Goal: Information Seeking & Learning: Learn about a topic

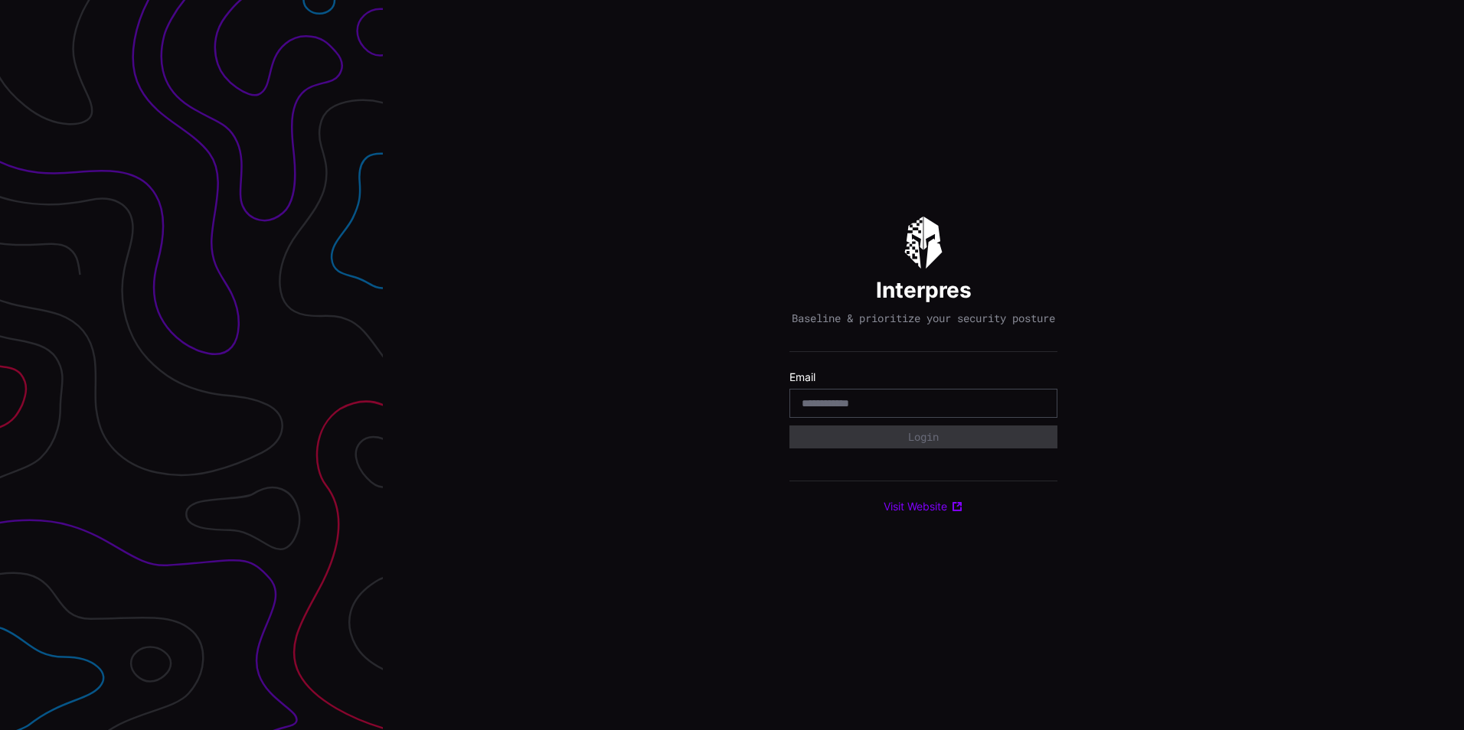
click at [877, 407] on input "email" at bounding box center [923, 404] width 243 height 14
type input "**********"
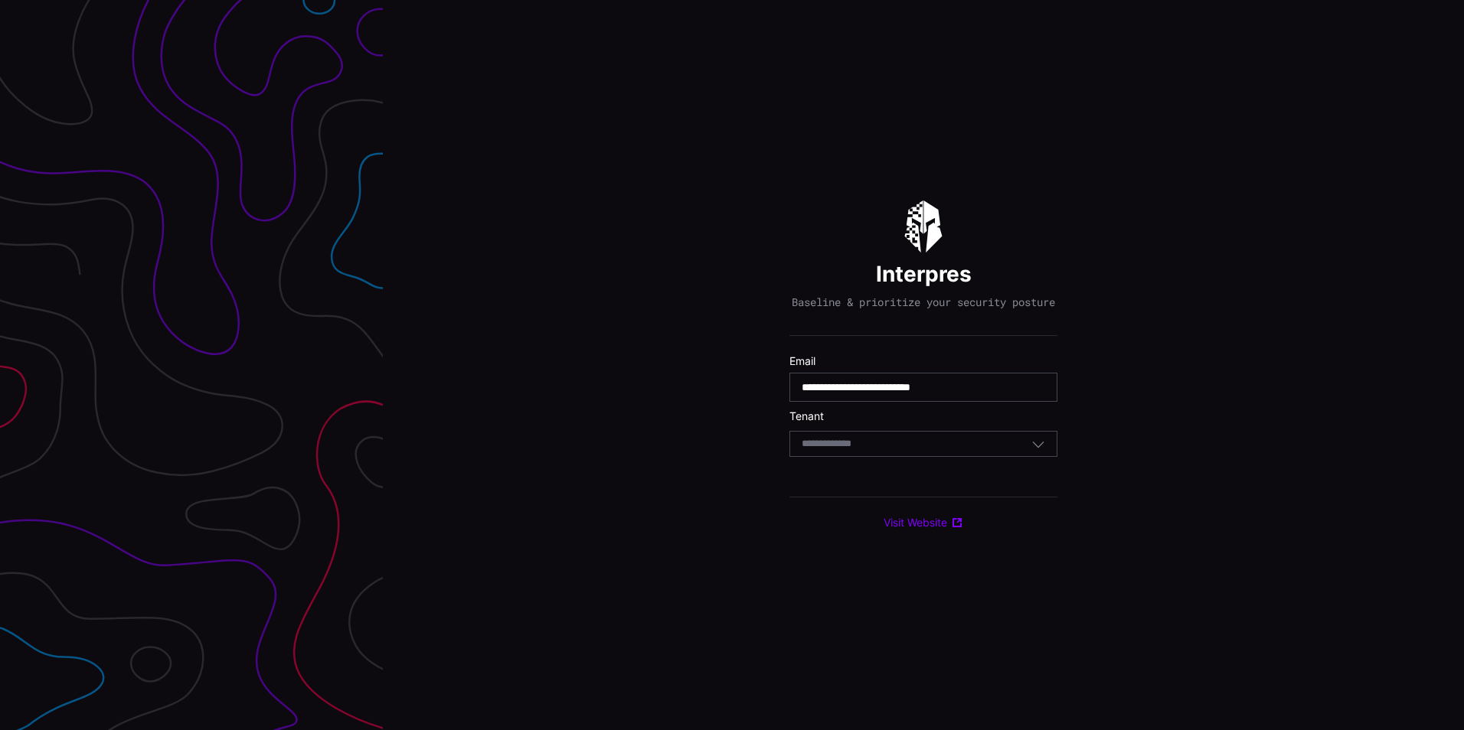
click at [893, 443] on div "Select Tenant" at bounding box center [923, 444] width 268 height 26
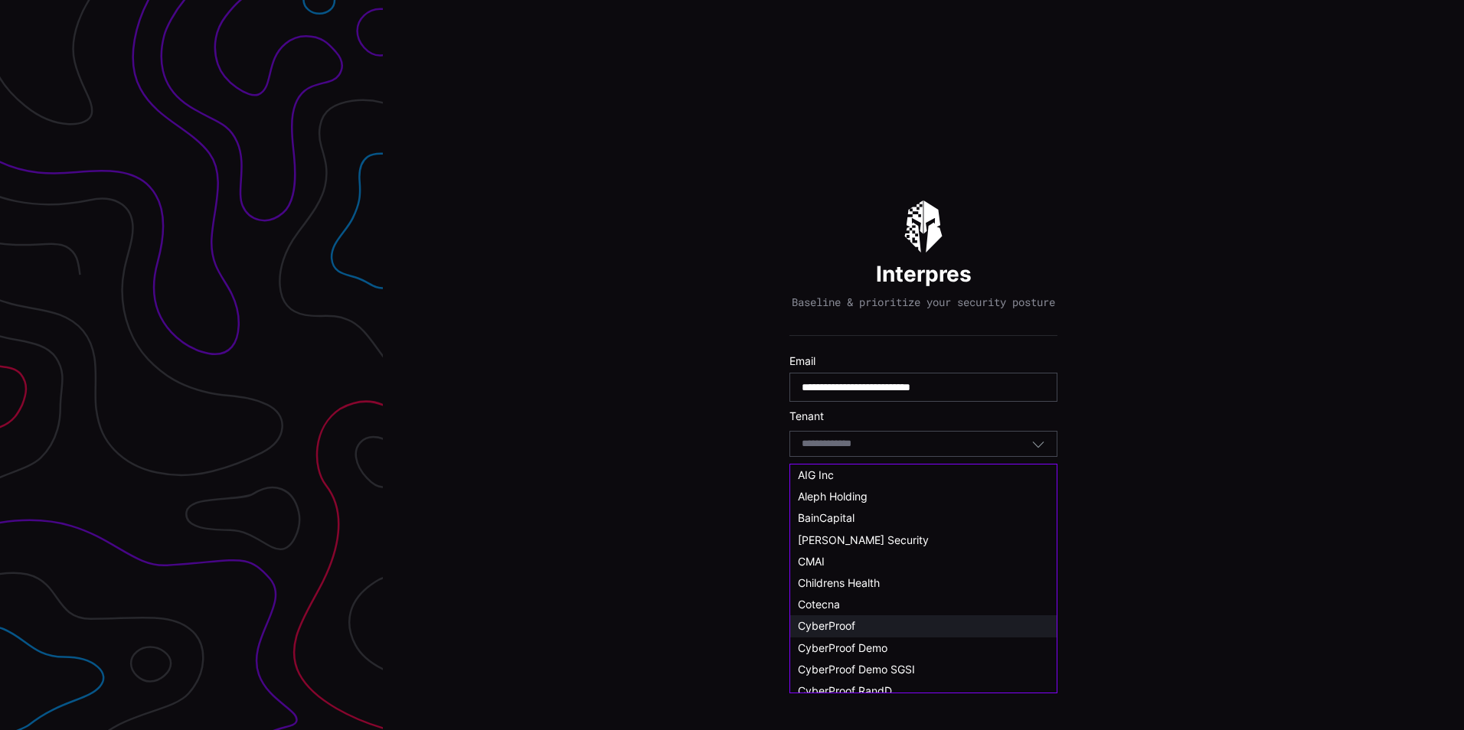
click at [860, 625] on div "CyberProof" at bounding box center [923, 626] width 251 height 14
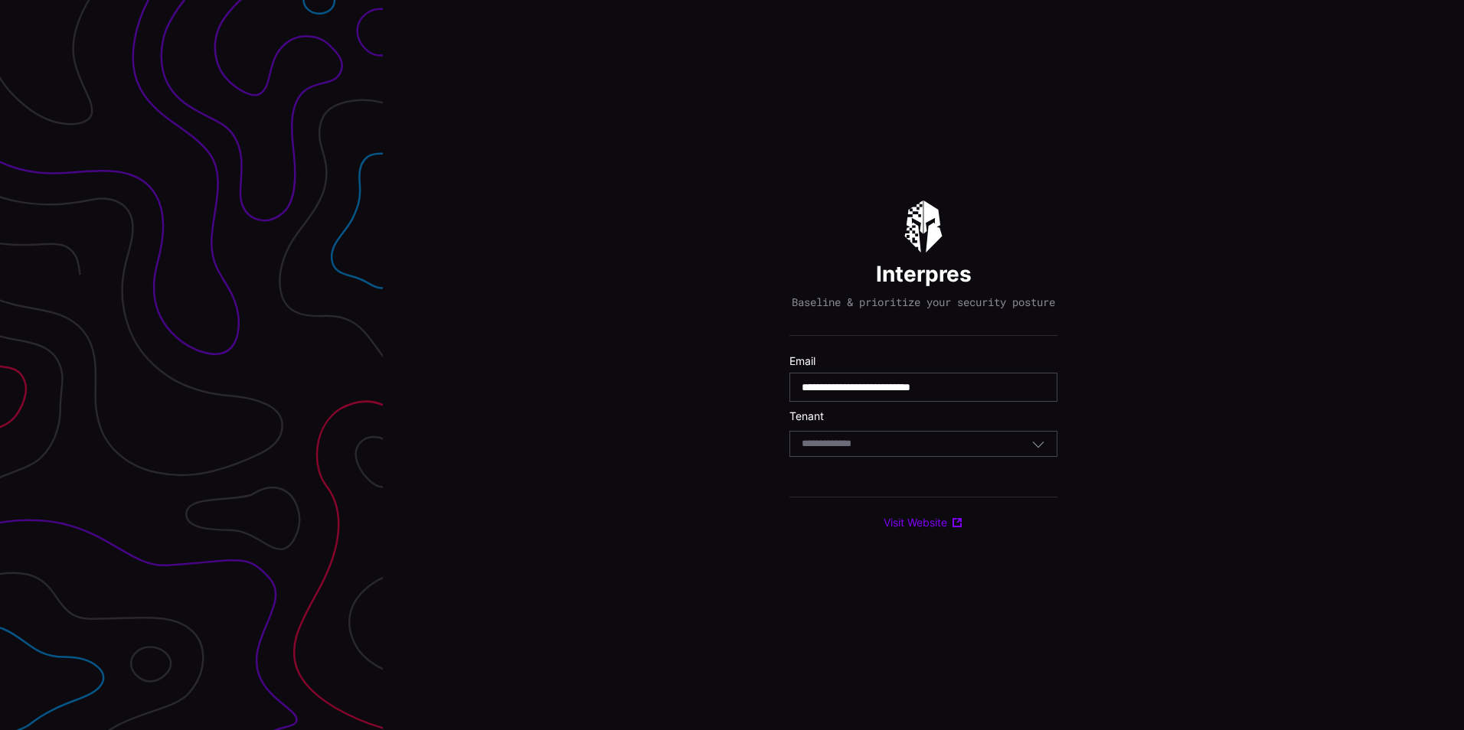
click at [898, 451] on div "Select Tenant" at bounding box center [917, 444] width 230 height 14
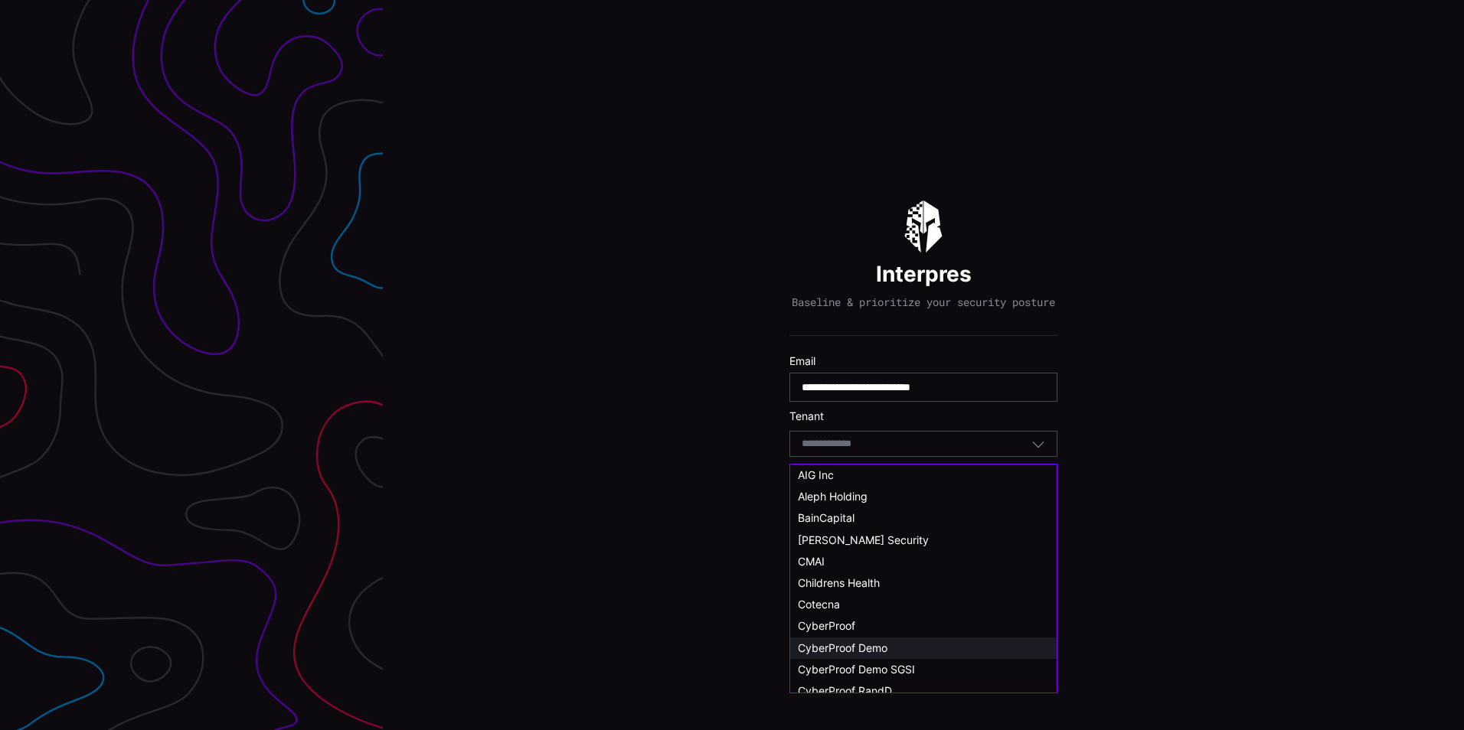
click at [881, 642] on span "CyberProof Demo" at bounding box center [843, 648] width 90 height 13
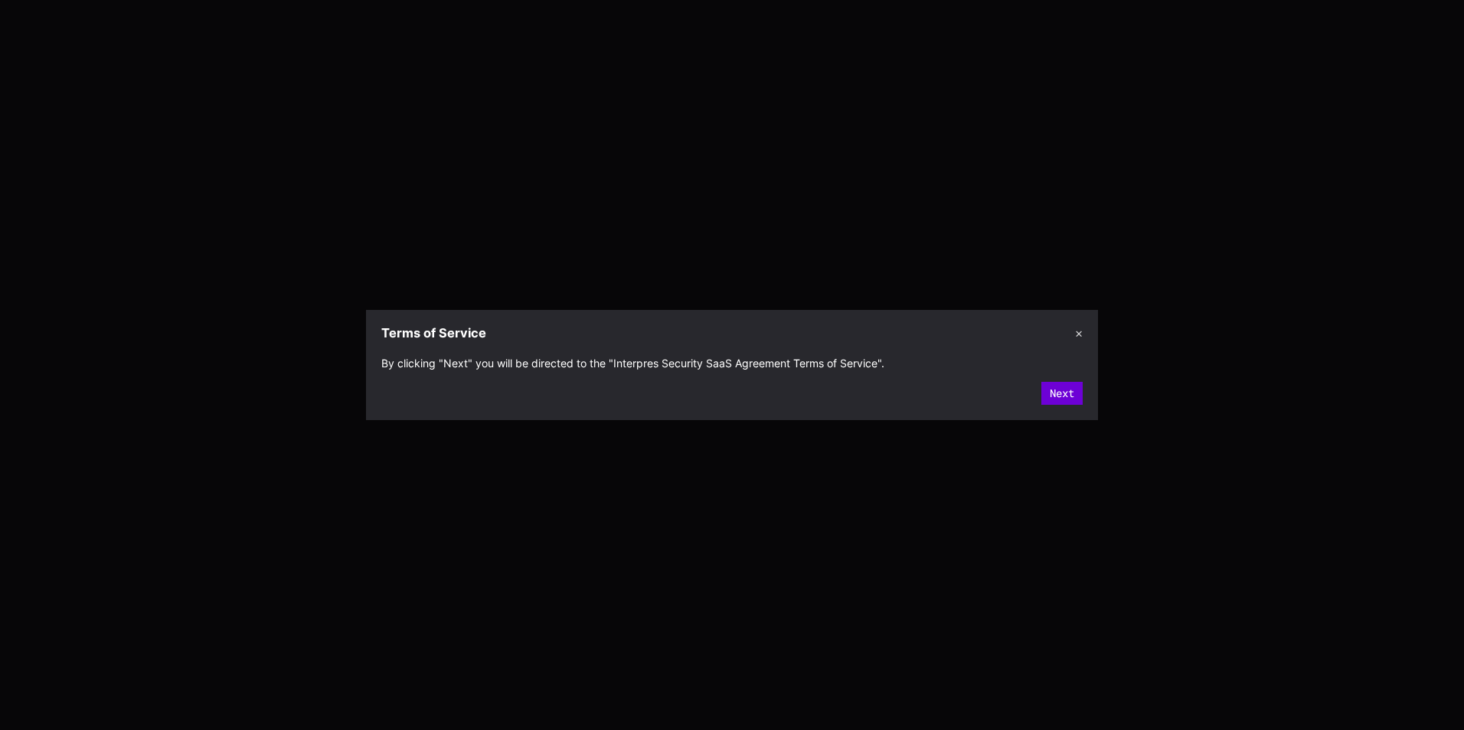
click at [1057, 394] on button "Next" at bounding box center [1061, 393] width 41 height 23
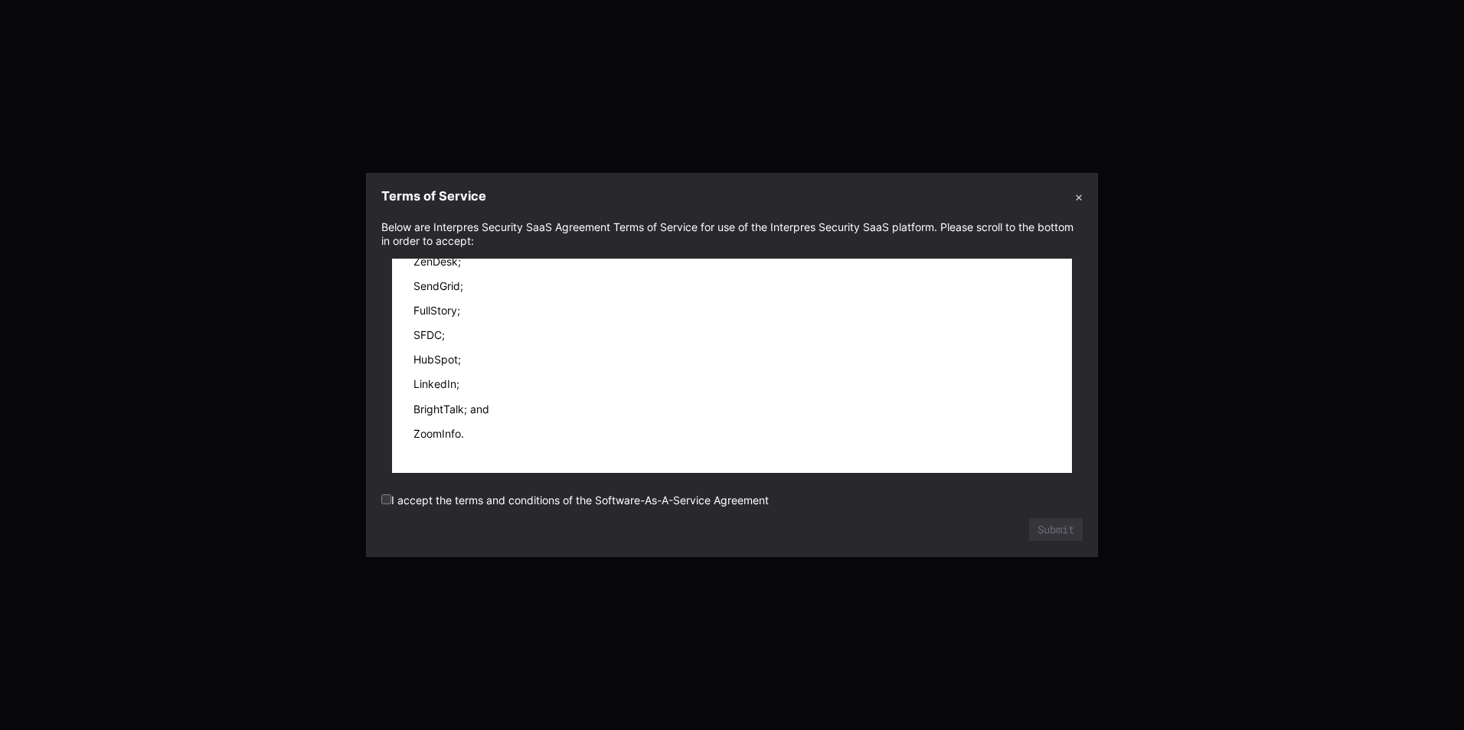
scroll to position [21037, 0]
click at [799, 403] on li "BrightTalk; and" at bounding box center [731, 410] width 637 height 14
click at [1067, 531] on button "Submit" at bounding box center [1056, 529] width 54 height 23
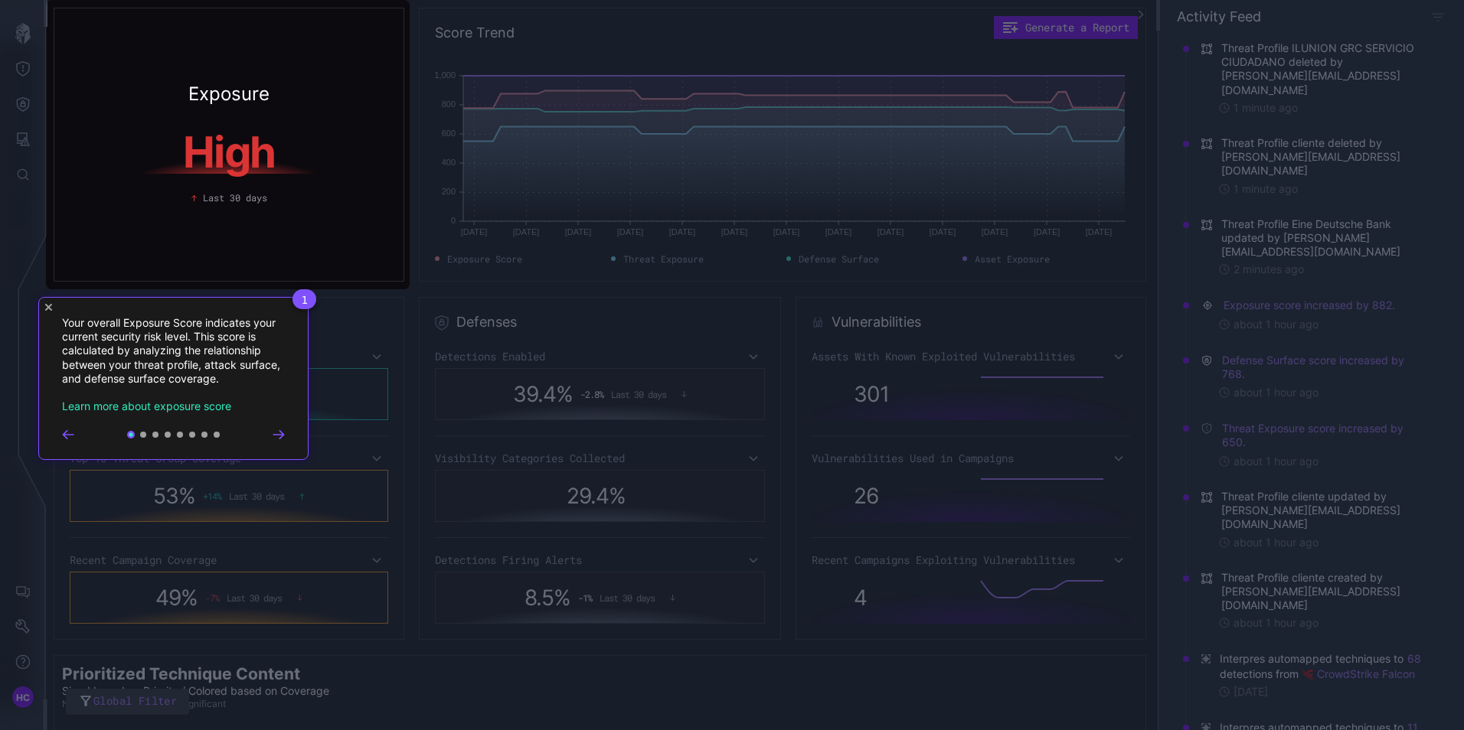
click at [46, 306] on icon "Close Tour" at bounding box center [48, 307] width 7 height 7
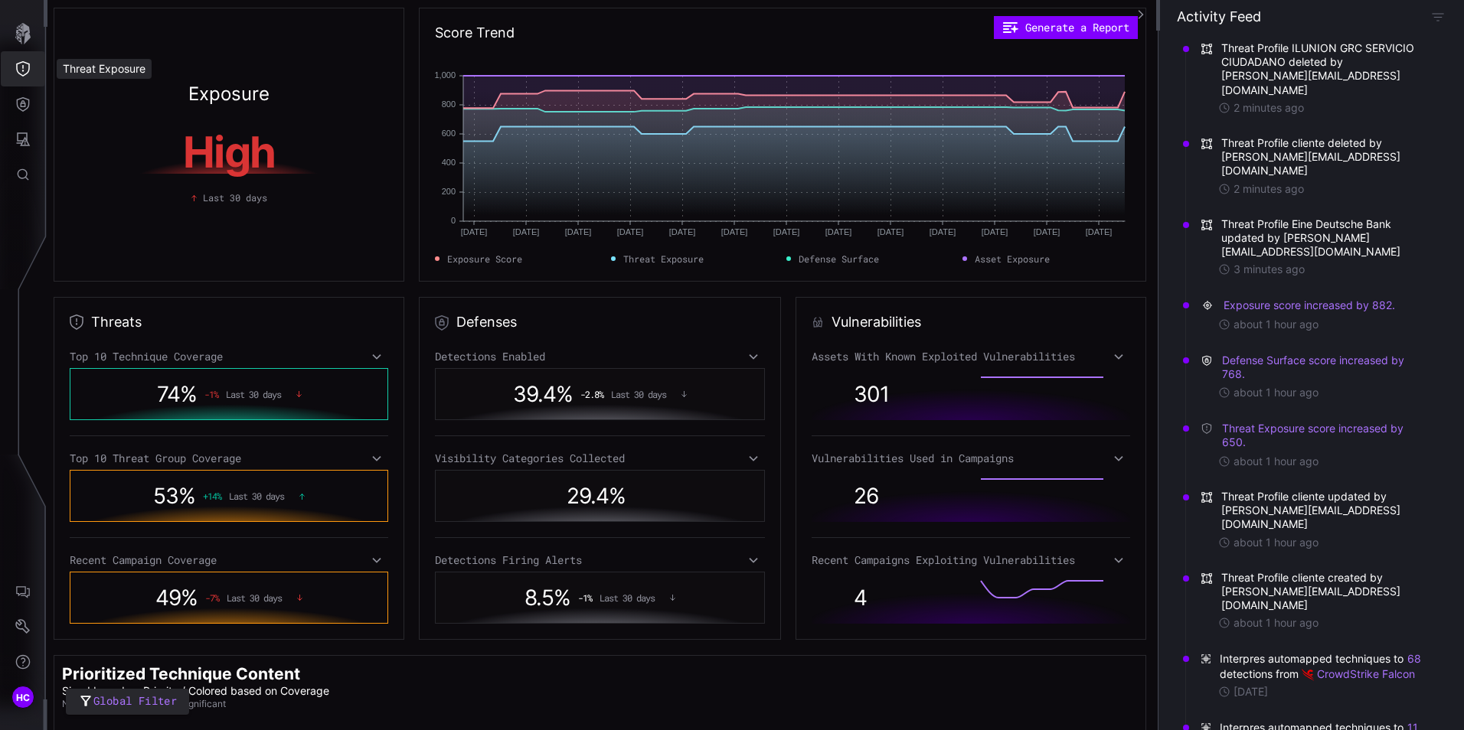
click at [28, 67] on icon "Threat Exposure" at bounding box center [22, 68] width 15 height 15
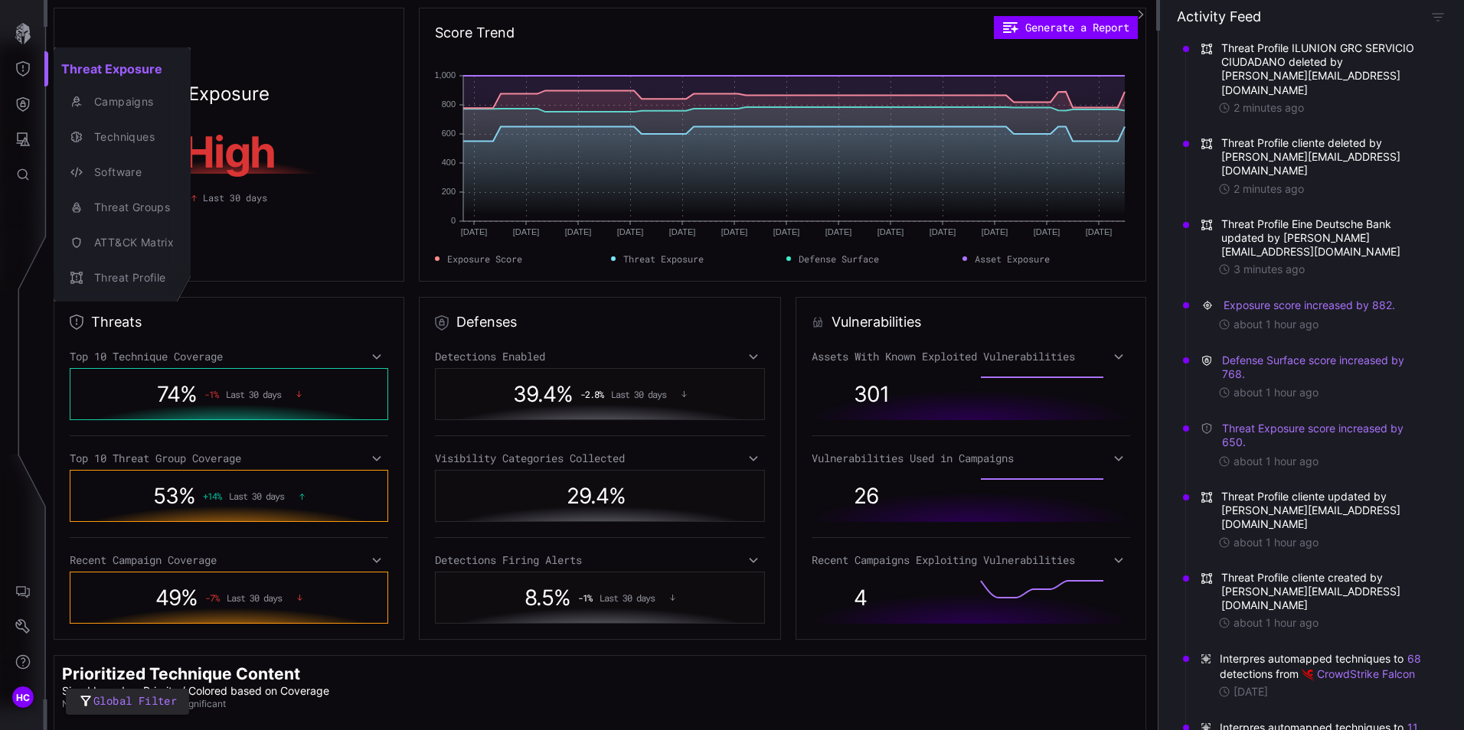
click at [25, 66] on div at bounding box center [732, 365] width 1464 height 730
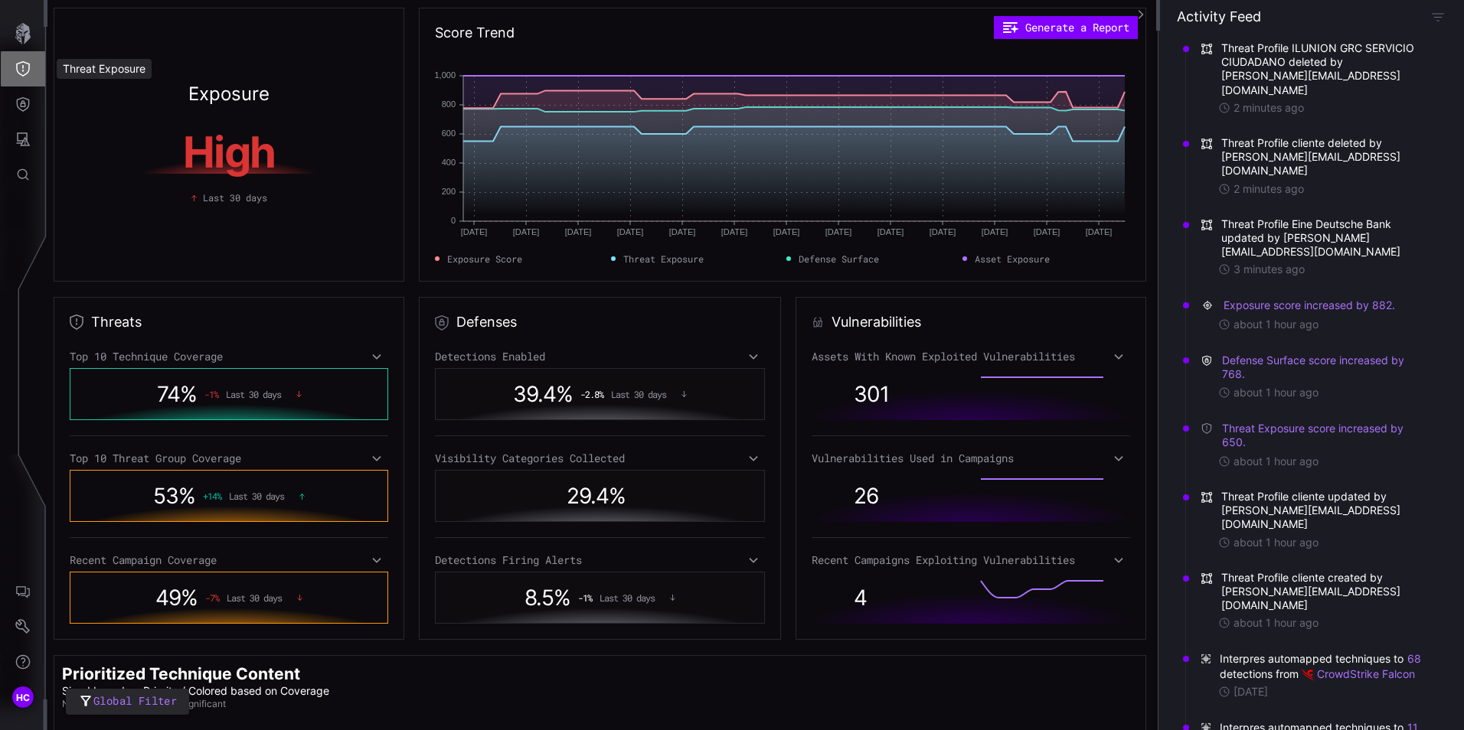
click at [25, 67] on icon "Threat Exposure" at bounding box center [22, 68] width 15 height 15
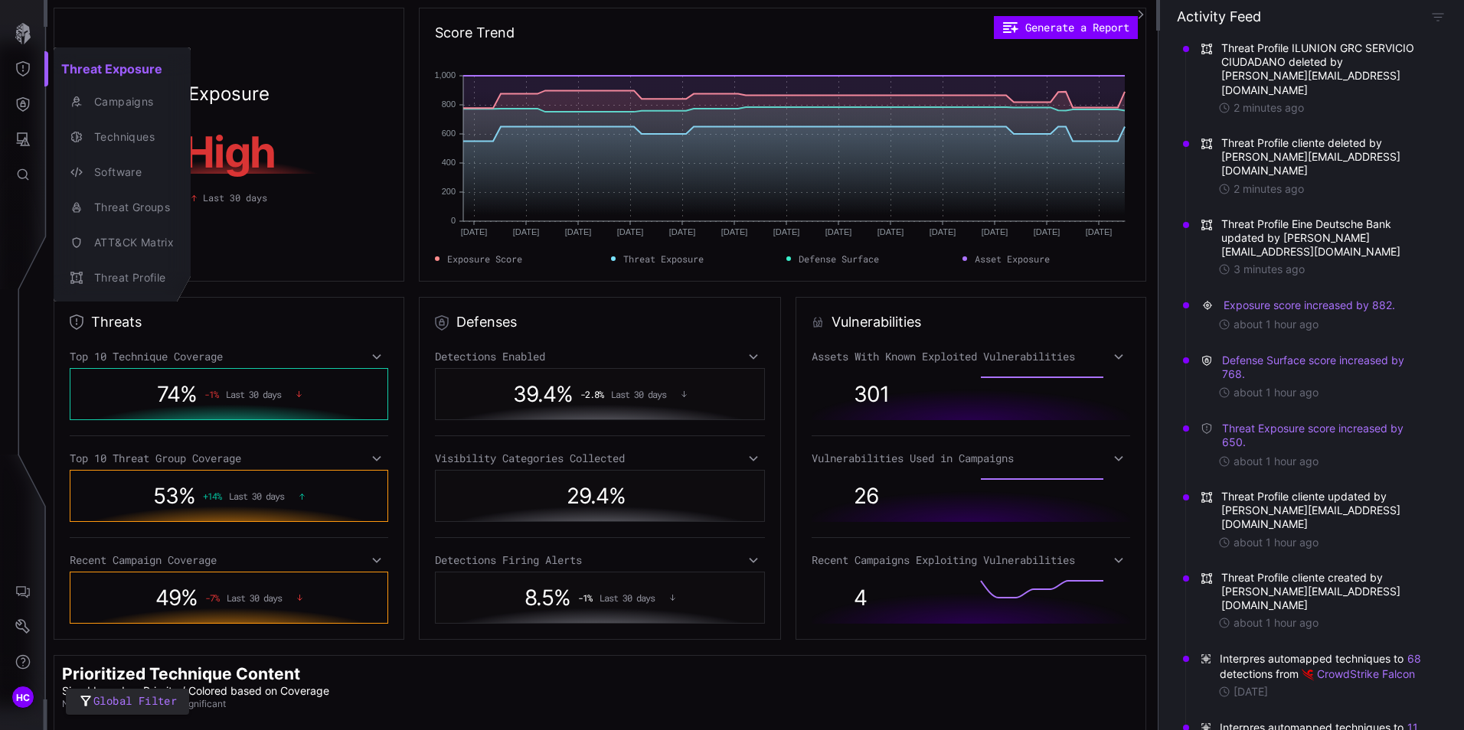
click at [100, 67] on h2 "Threat Exposure" at bounding box center [122, 69] width 137 height 31
click at [27, 103] on div at bounding box center [732, 365] width 1464 height 730
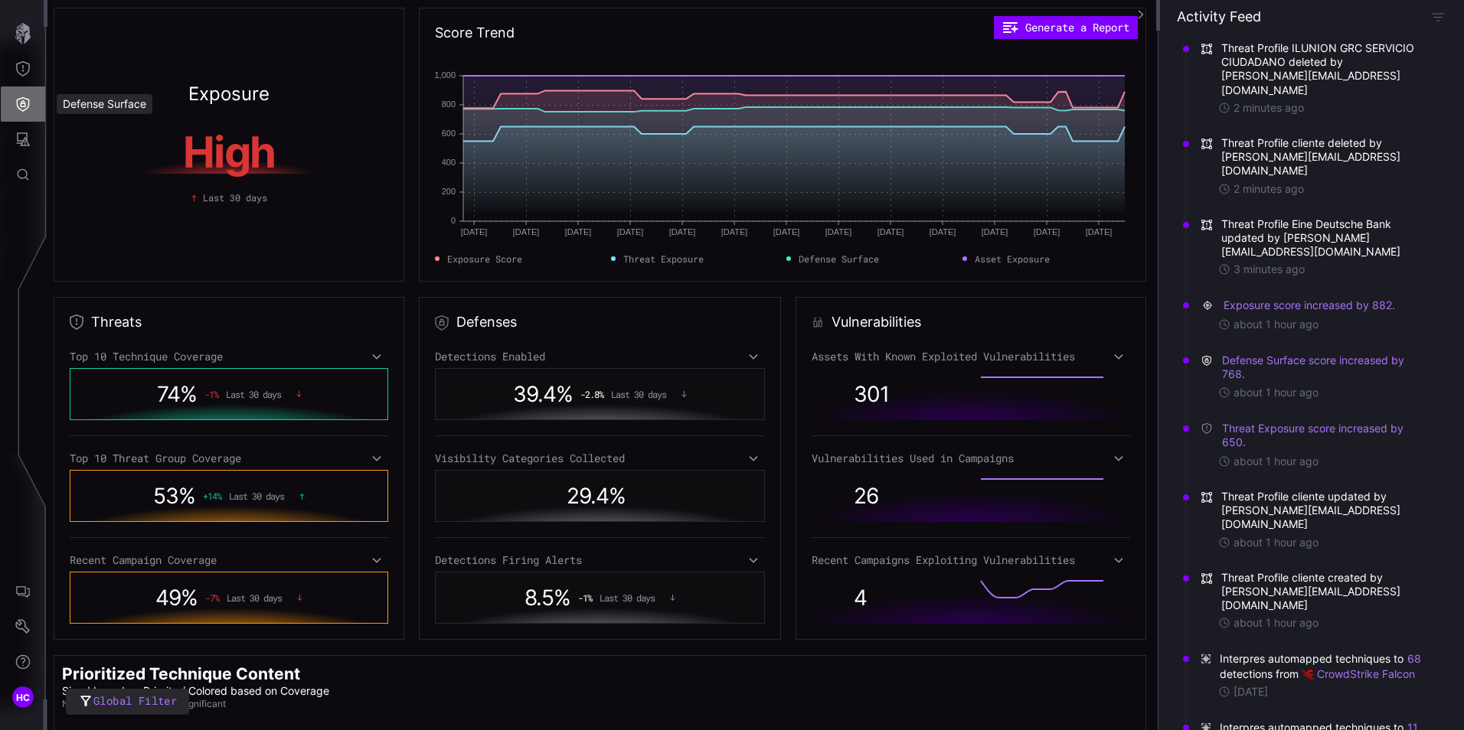
click at [24, 103] on icon "Defense Surface" at bounding box center [23, 104] width 13 height 15
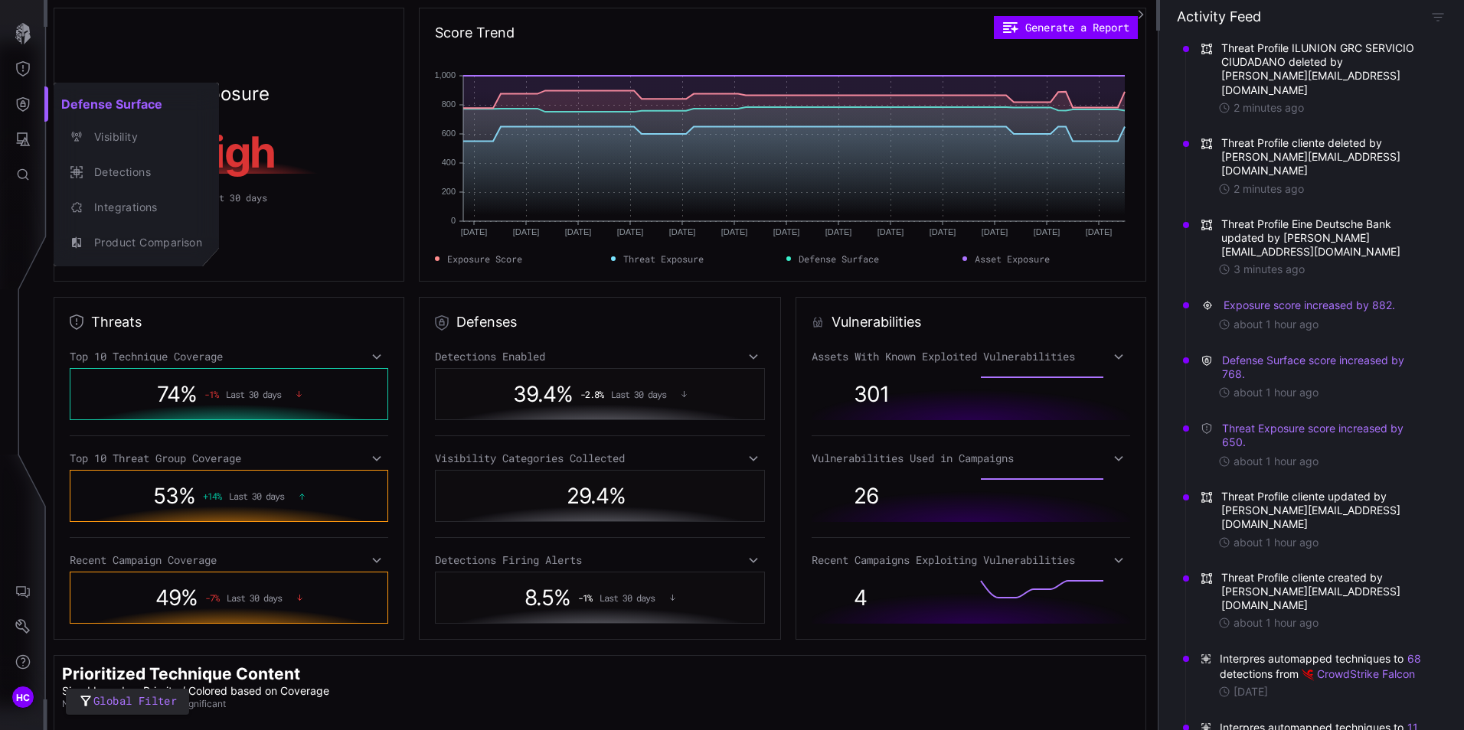
click at [25, 138] on div at bounding box center [732, 365] width 1464 height 730
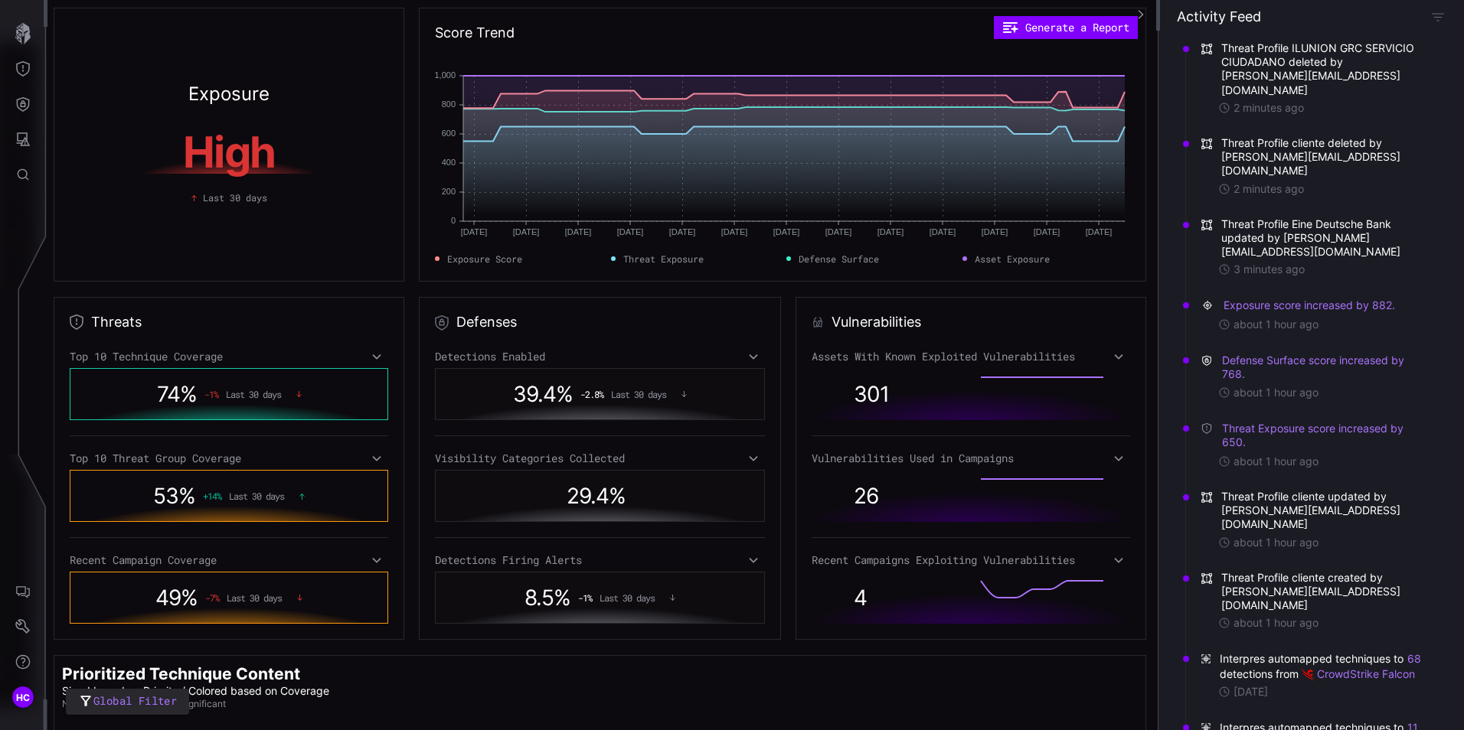
click at [25, 138] on icon "Attack Surface" at bounding box center [24, 139] width 14 height 14
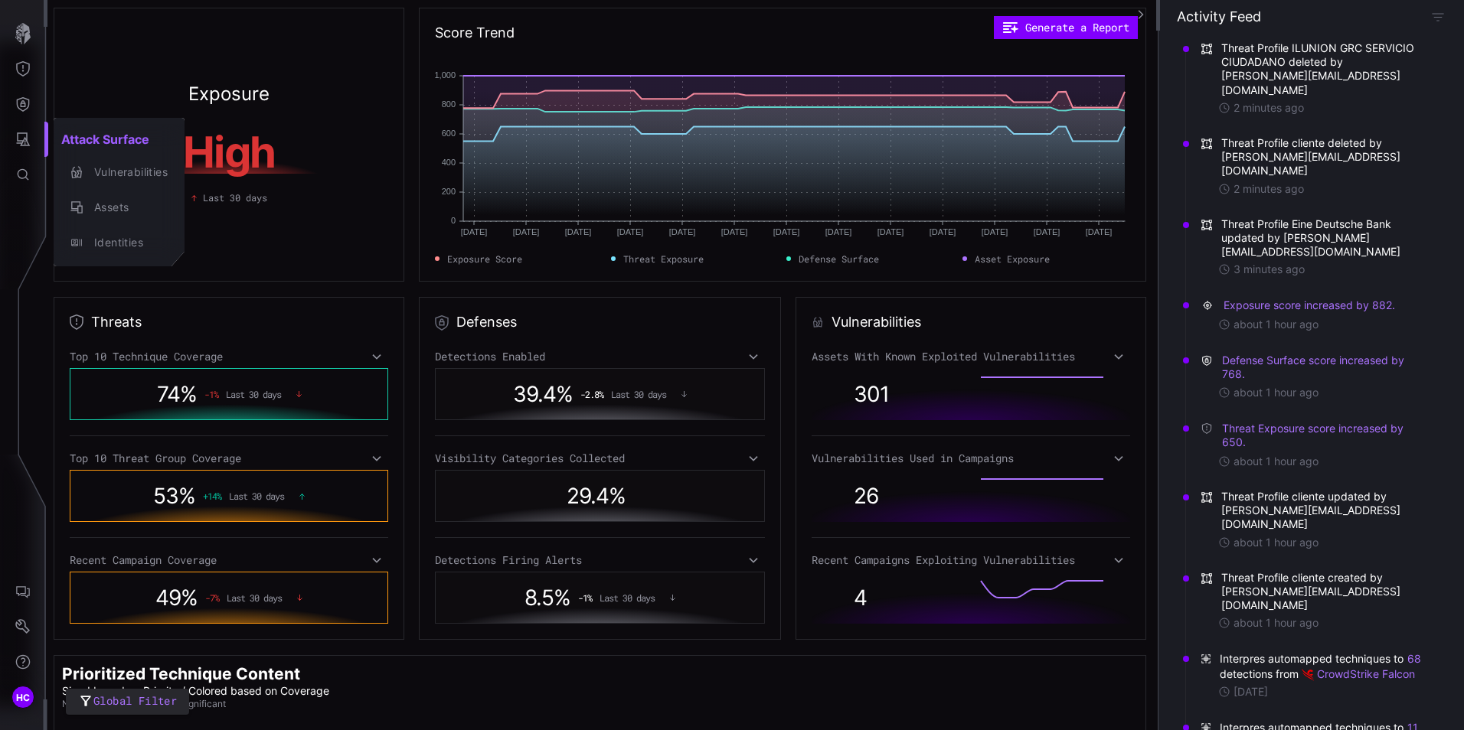
click at [25, 169] on div at bounding box center [732, 365] width 1464 height 730
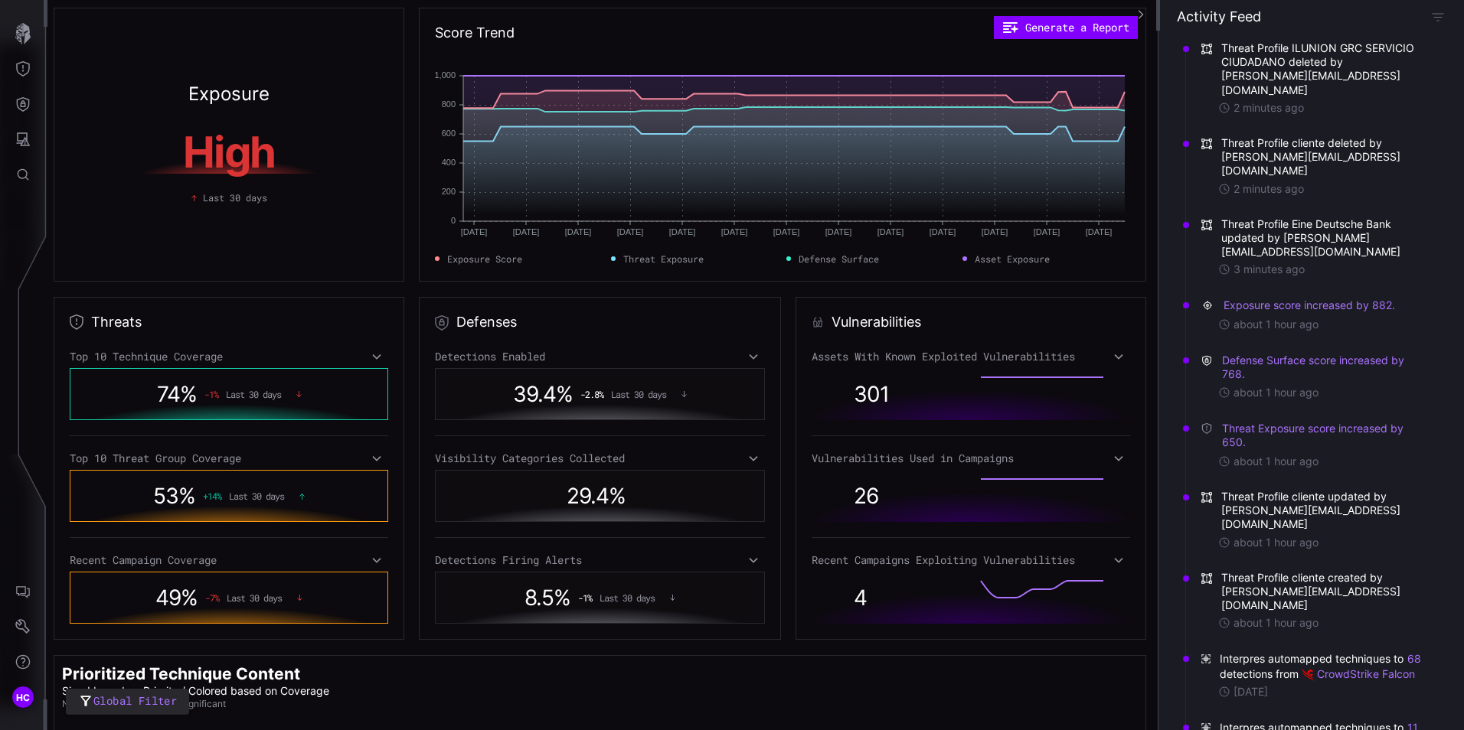
click at [18, 31] on icon "button" at bounding box center [22, 33] width 21 height 21
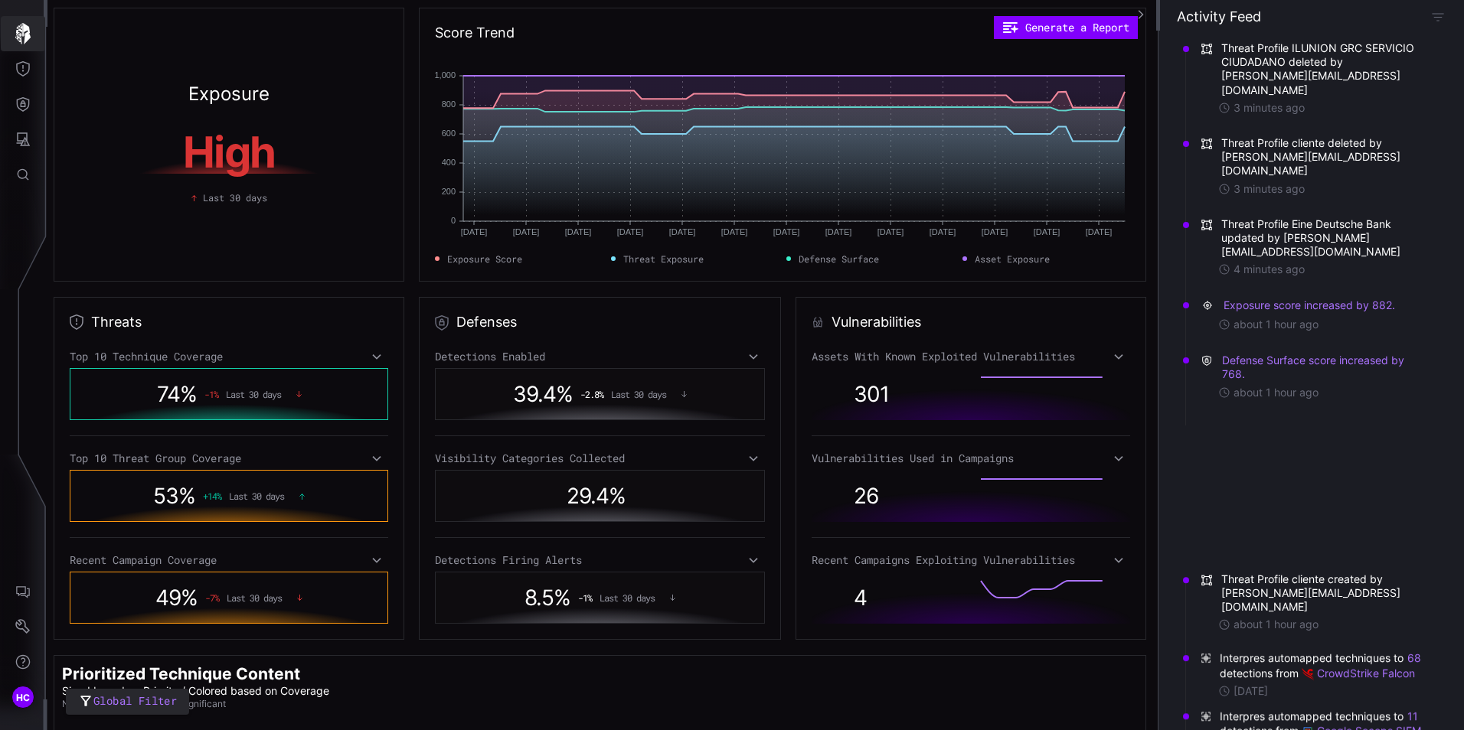
click at [18, 31] on icon "button" at bounding box center [22, 33] width 21 height 21
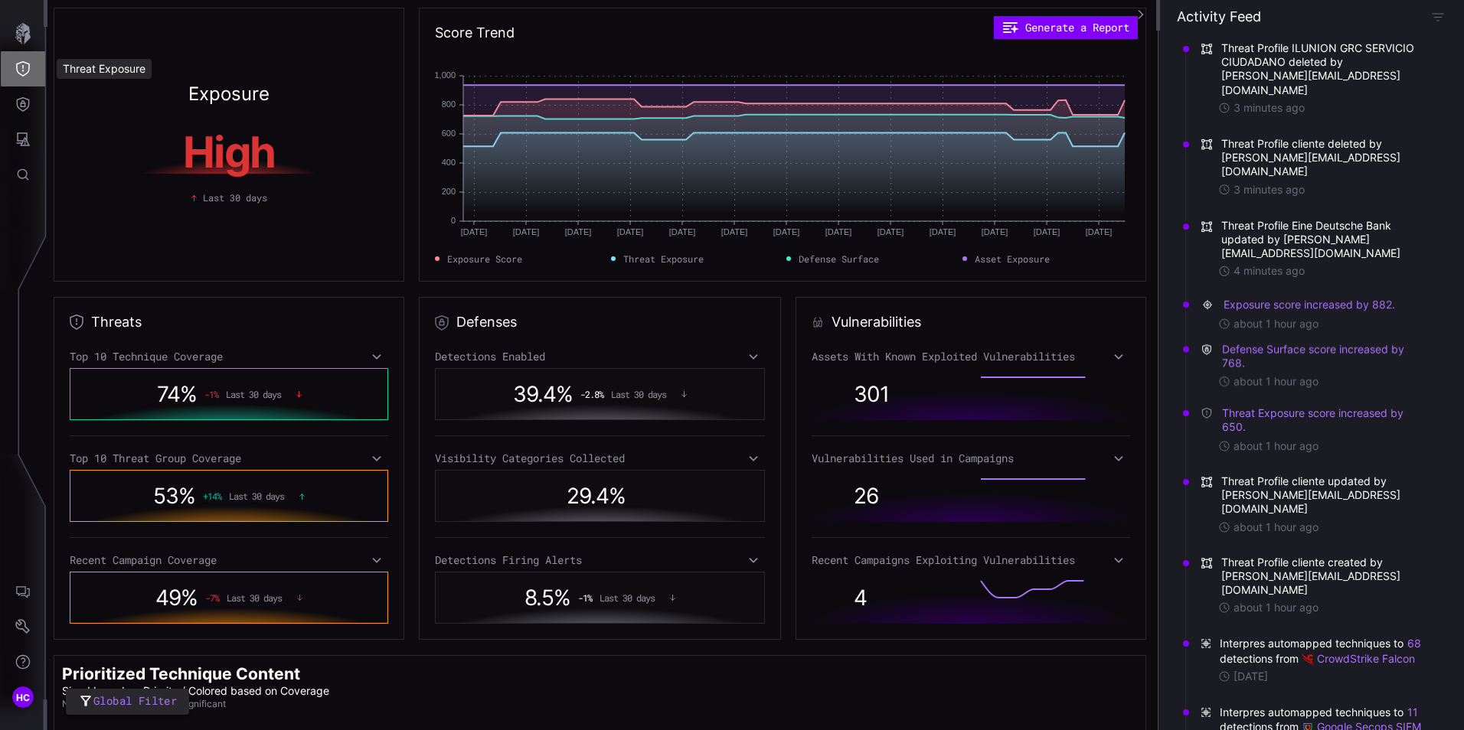
click at [24, 67] on icon "Threat Exposure" at bounding box center [22, 68] width 15 height 15
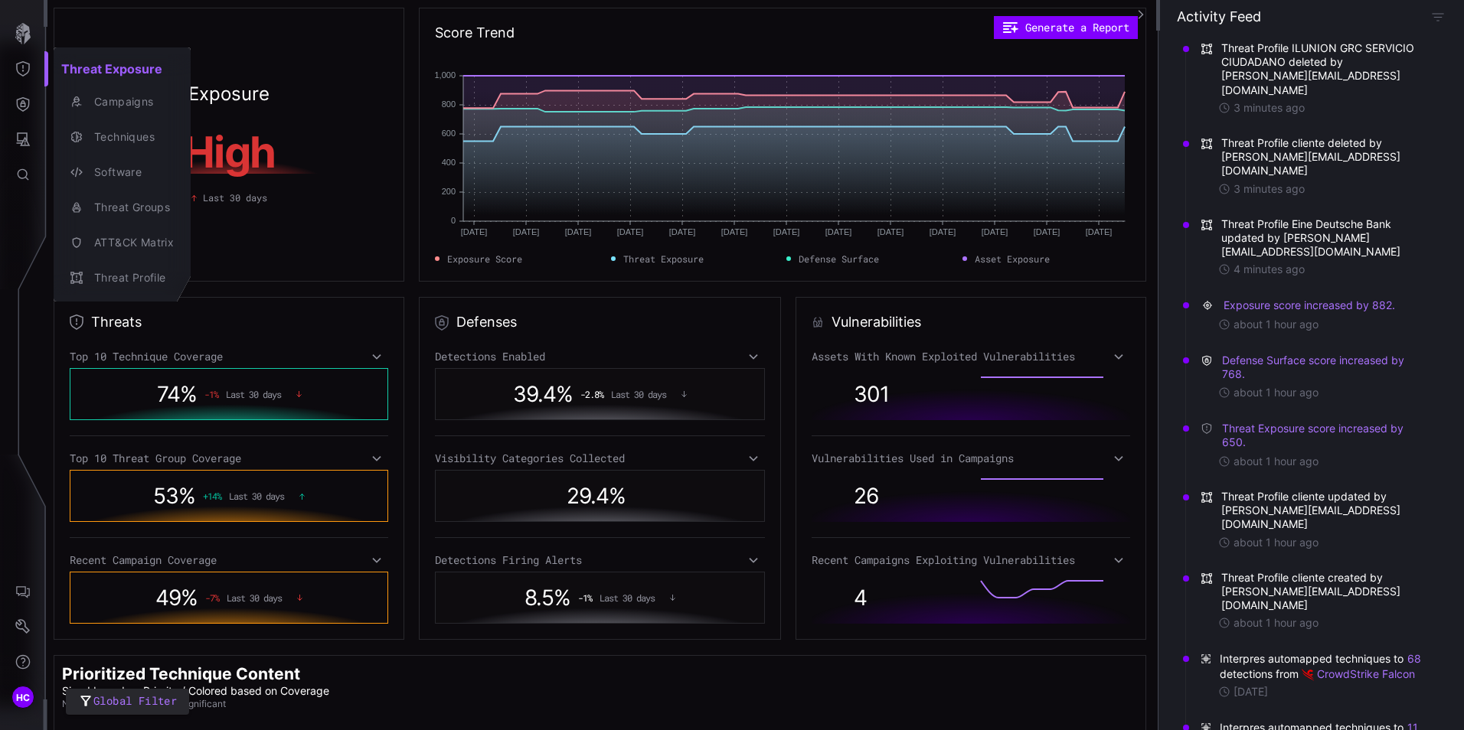
click at [410, 289] on div at bounding box center [732, 365] width 1464 height 730
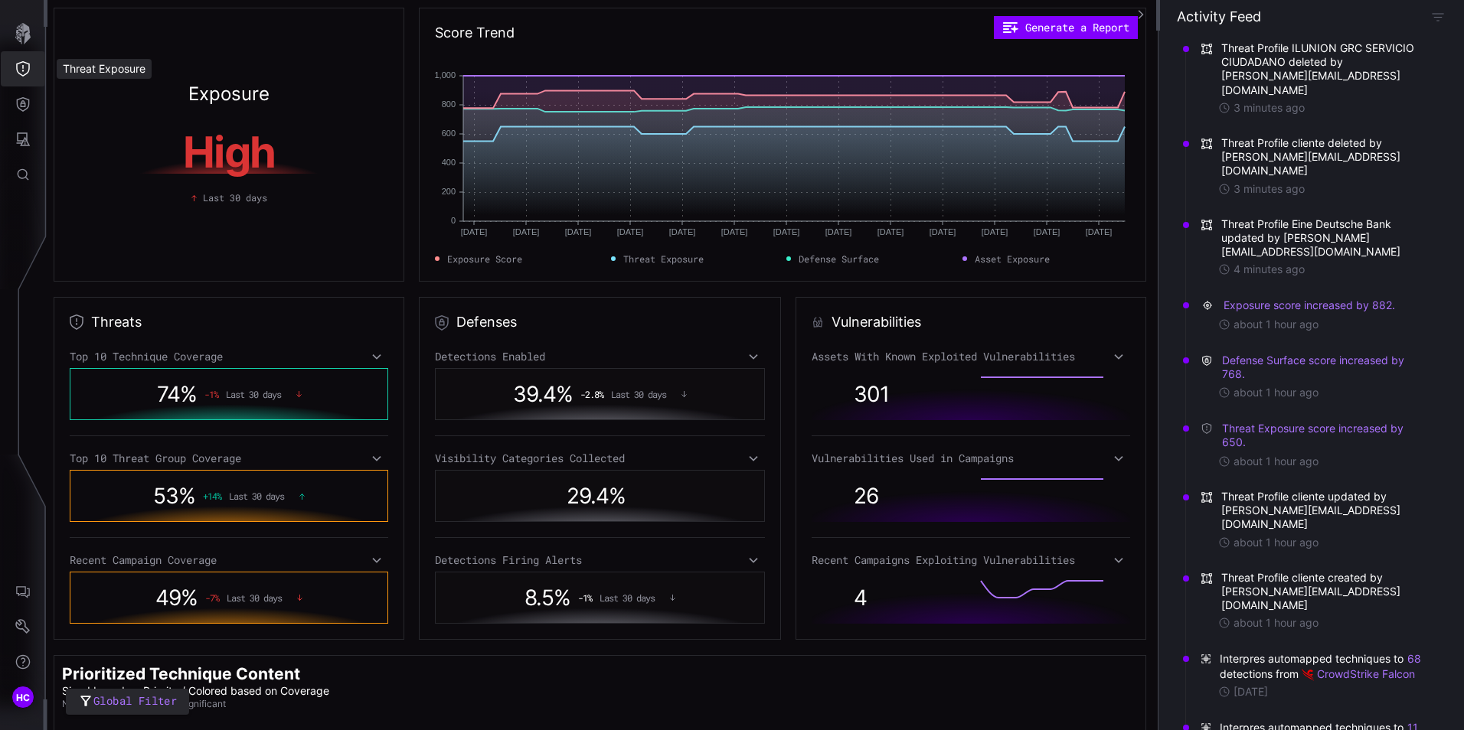
click at [22, 67] on icon "Threat Exposure" at bounding box center [22, 68] width 15 height 15
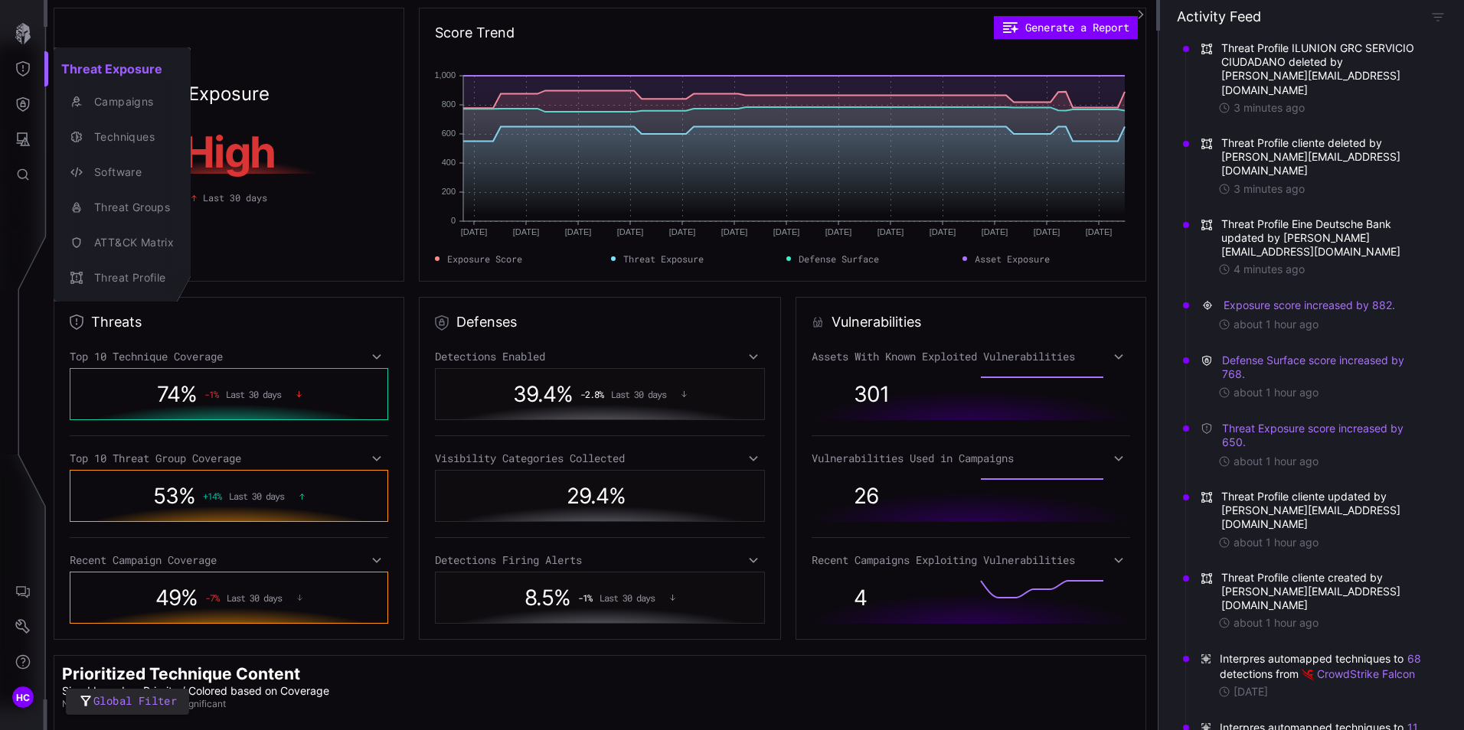
click at [21, 629] on div at bounding box center [732, 365] width 1464 height 730
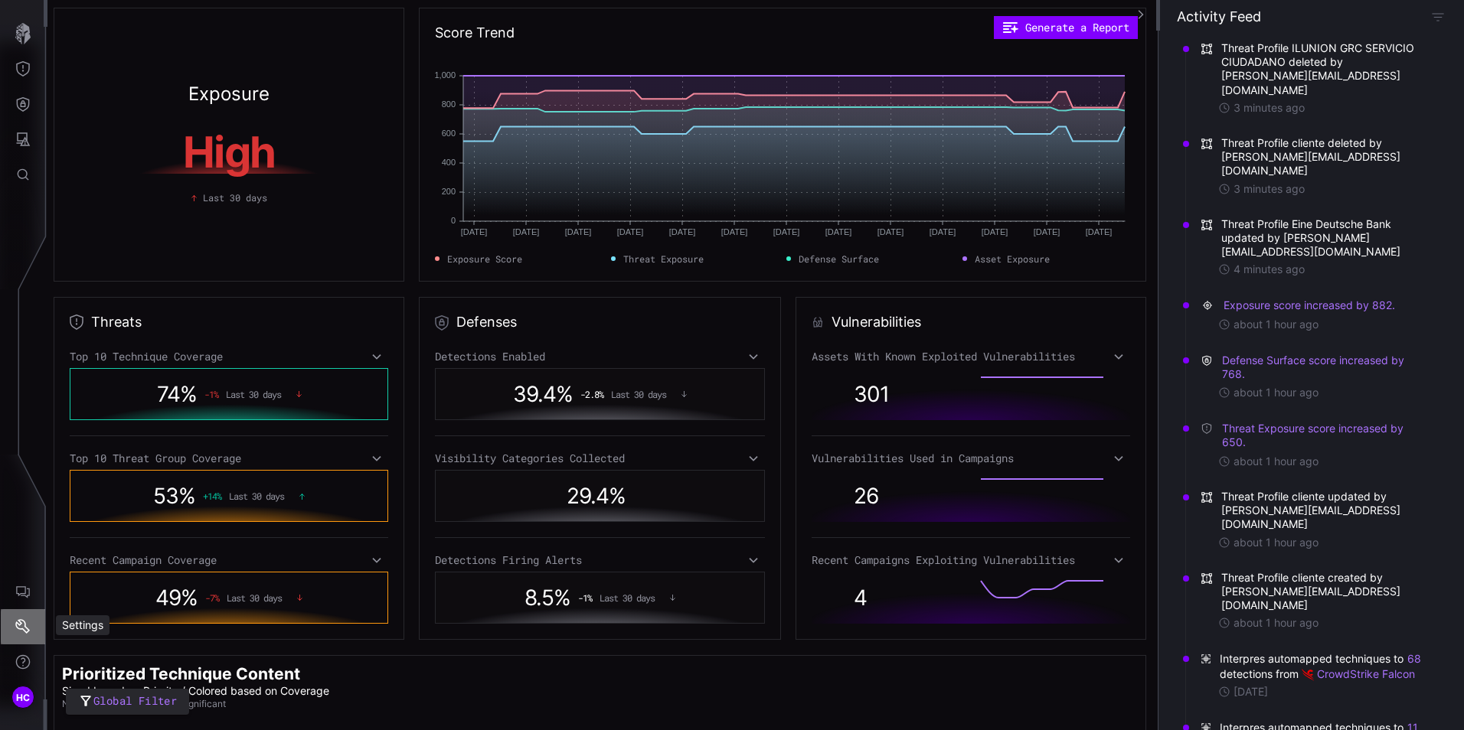
click at [25, 623] on icon "Settings" at bounding box center [22, 626] width 15 height 15
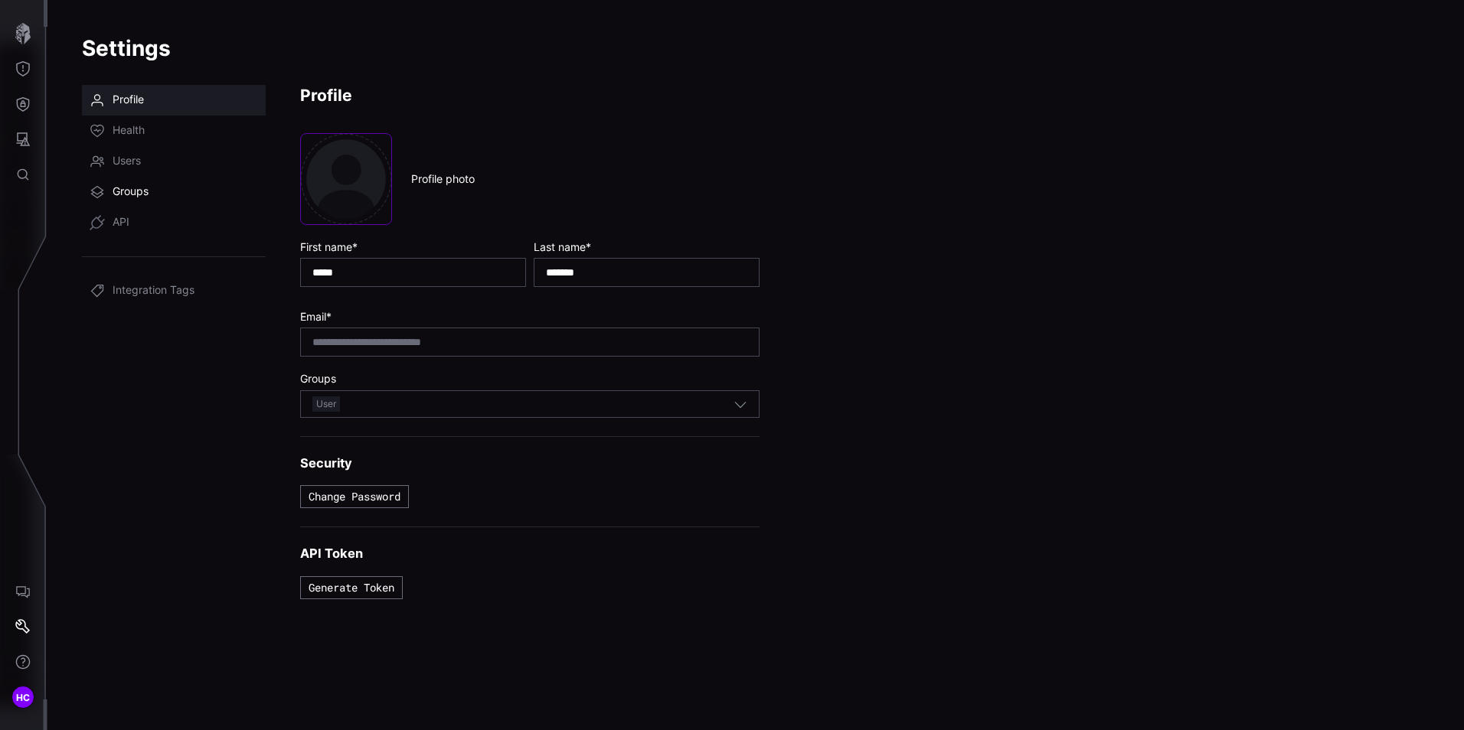
click at [132, 188] on span "Groups" at bounding box center [131, 192] width 36 height 15
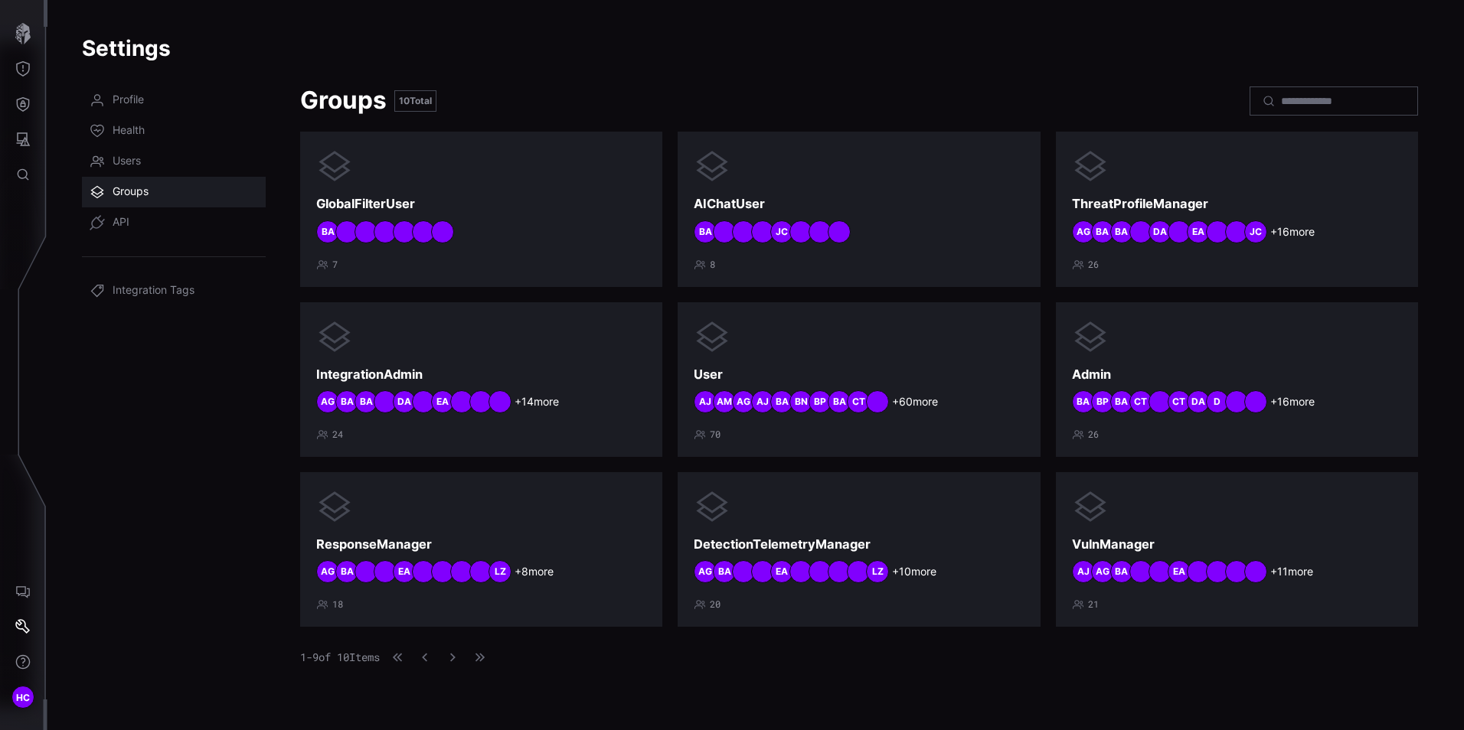
click at [191, 448] on nav "Profile Health Users Groups API Integration Tags" at bounding box center [174, 398] width 184 height 627
click at [21, 70] on icon "Threat Exposure" at bounding box center [22, 68] width 15 height 15
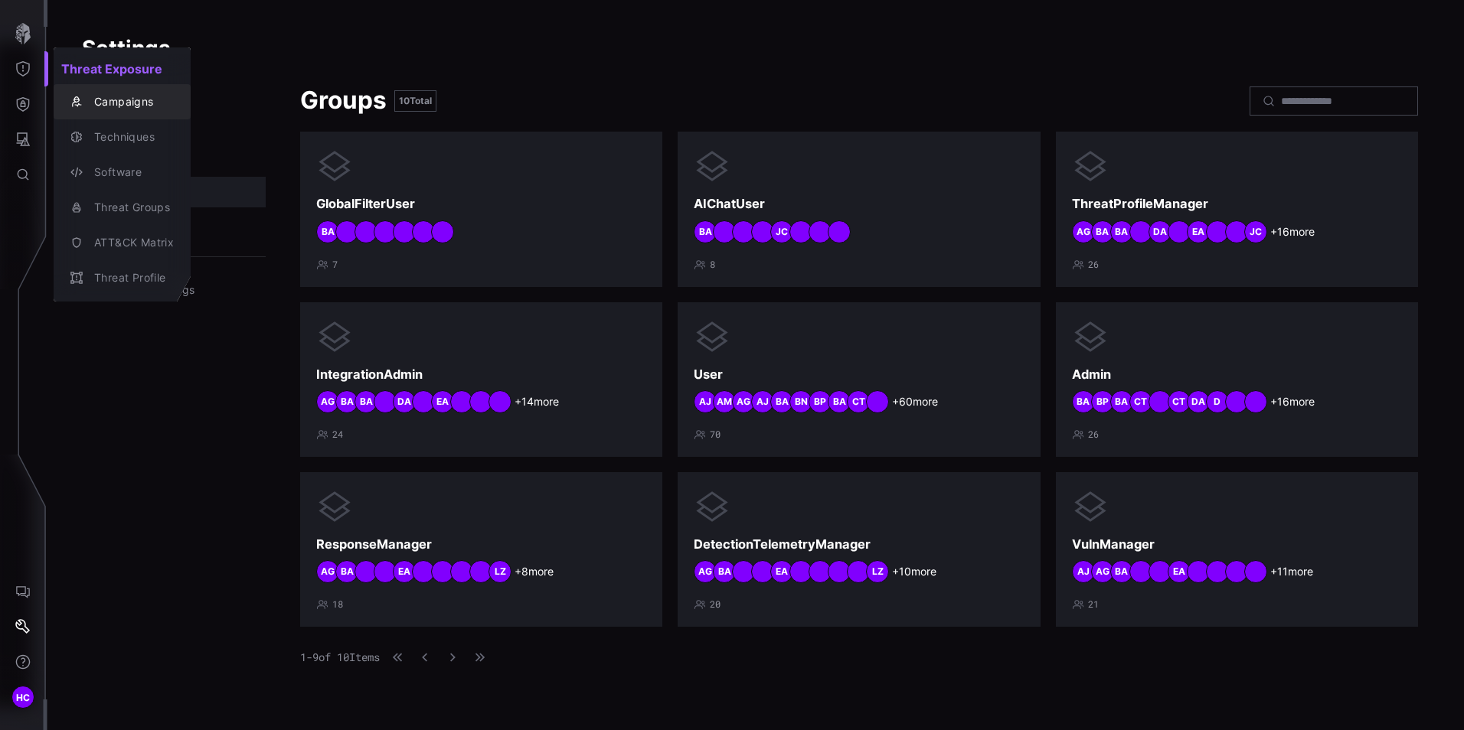
click at [113, 99] on div "Campaigns" at bounding box center [130, 102] width 87 height 19
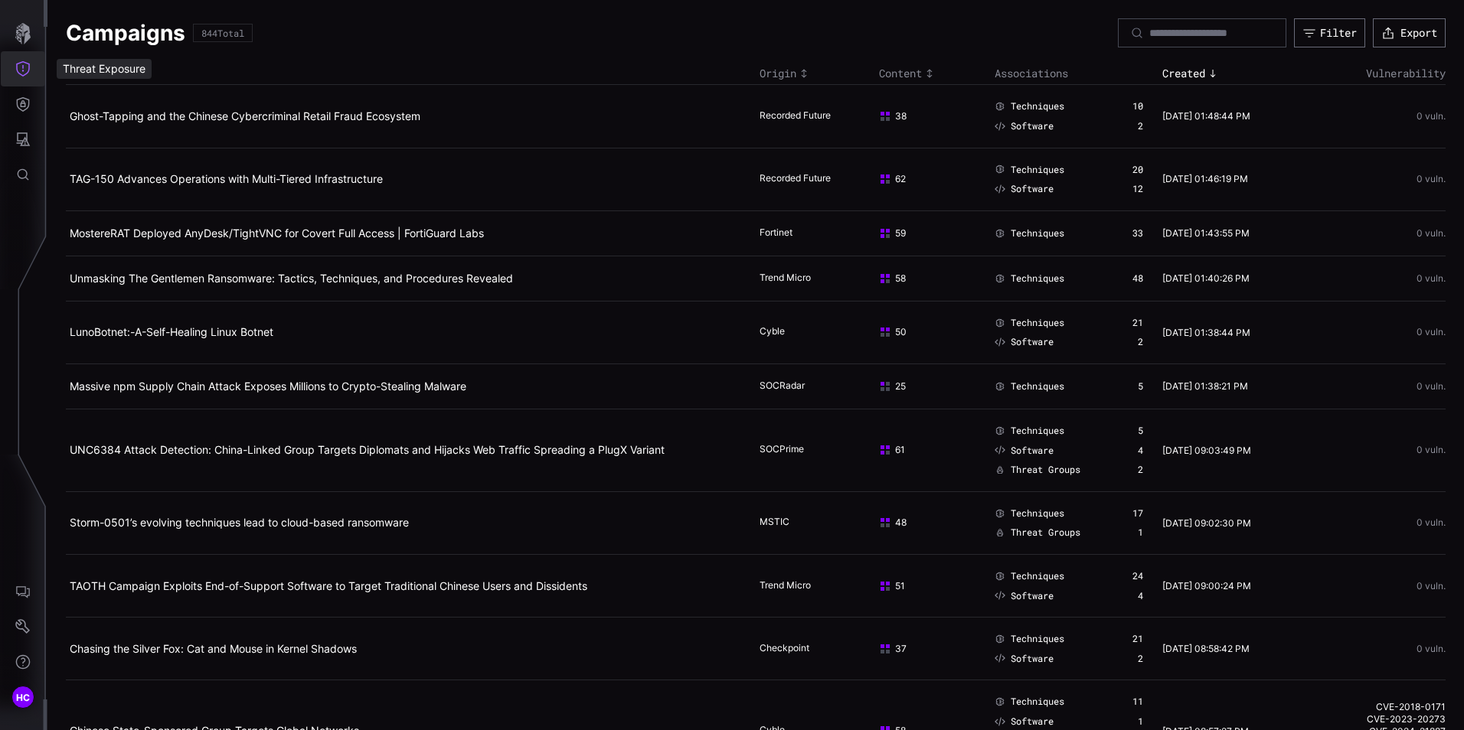
click at [28, 77] on button "Threat Exposure" at bounding box center [23, 68] width 44 height 35
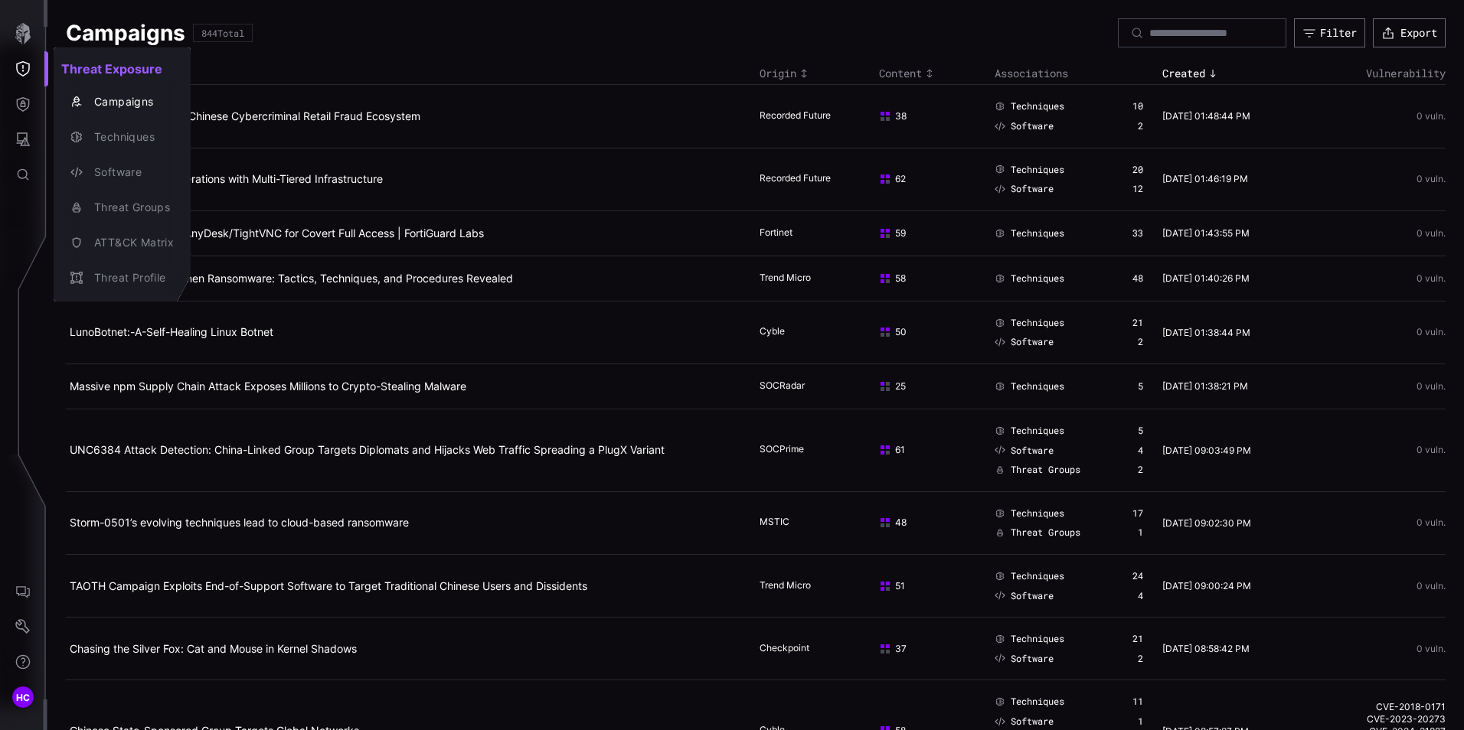
click at [20, 101] on div at bounding box center [732, 365] width 1464 height 730
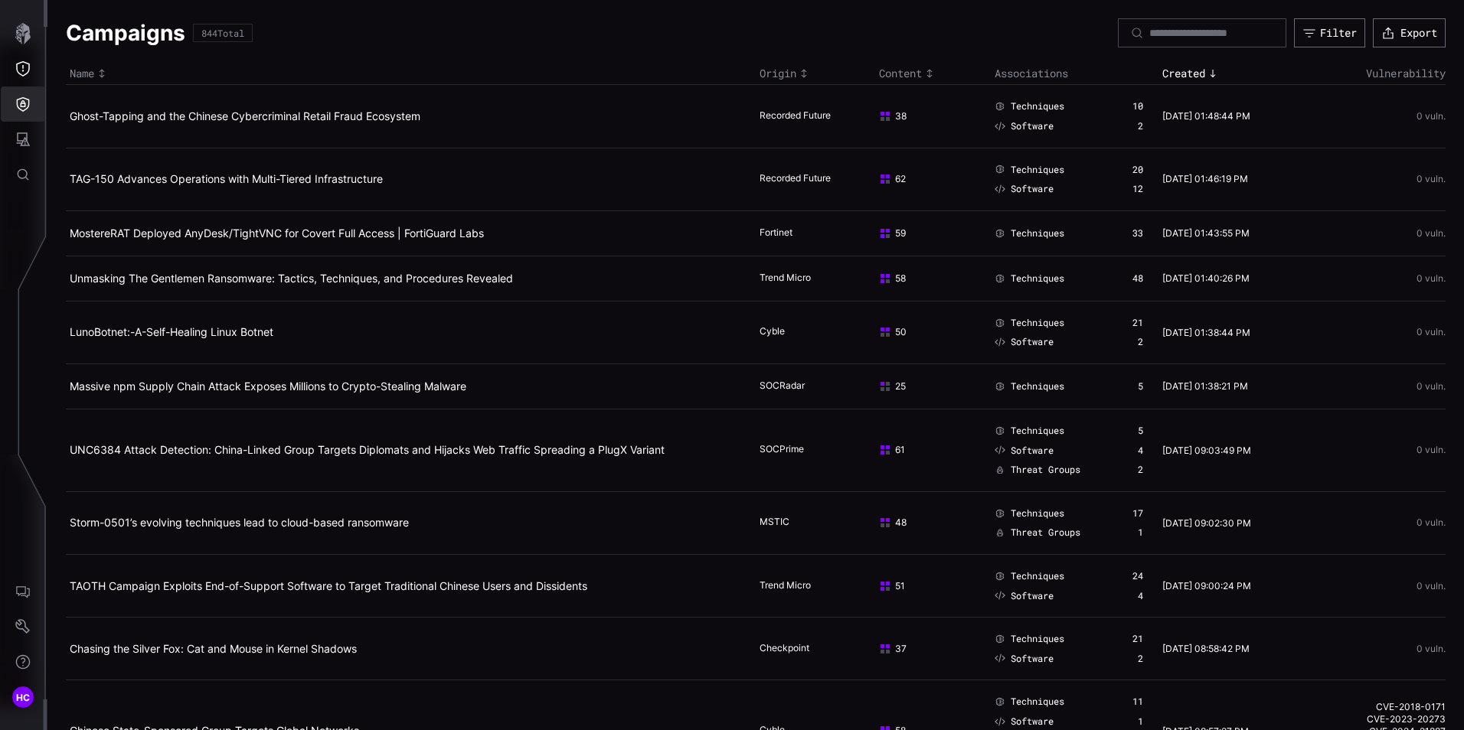
click at [21, 101] on icon "Defense Surface" at bounding box center [22, 103] width 15 height 15
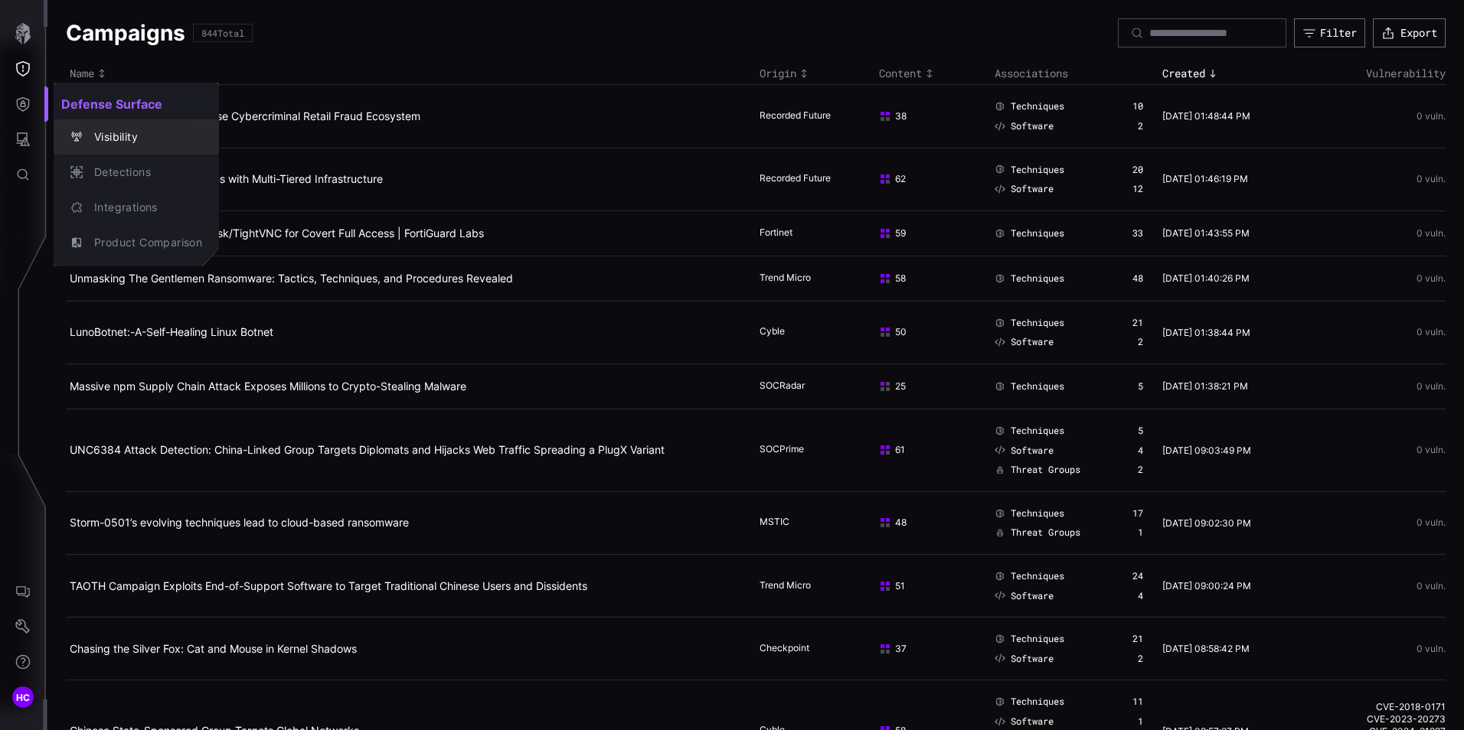
click at [125, 128] on div "Visibility" at bounding box center [145, 137] width 116 height 19
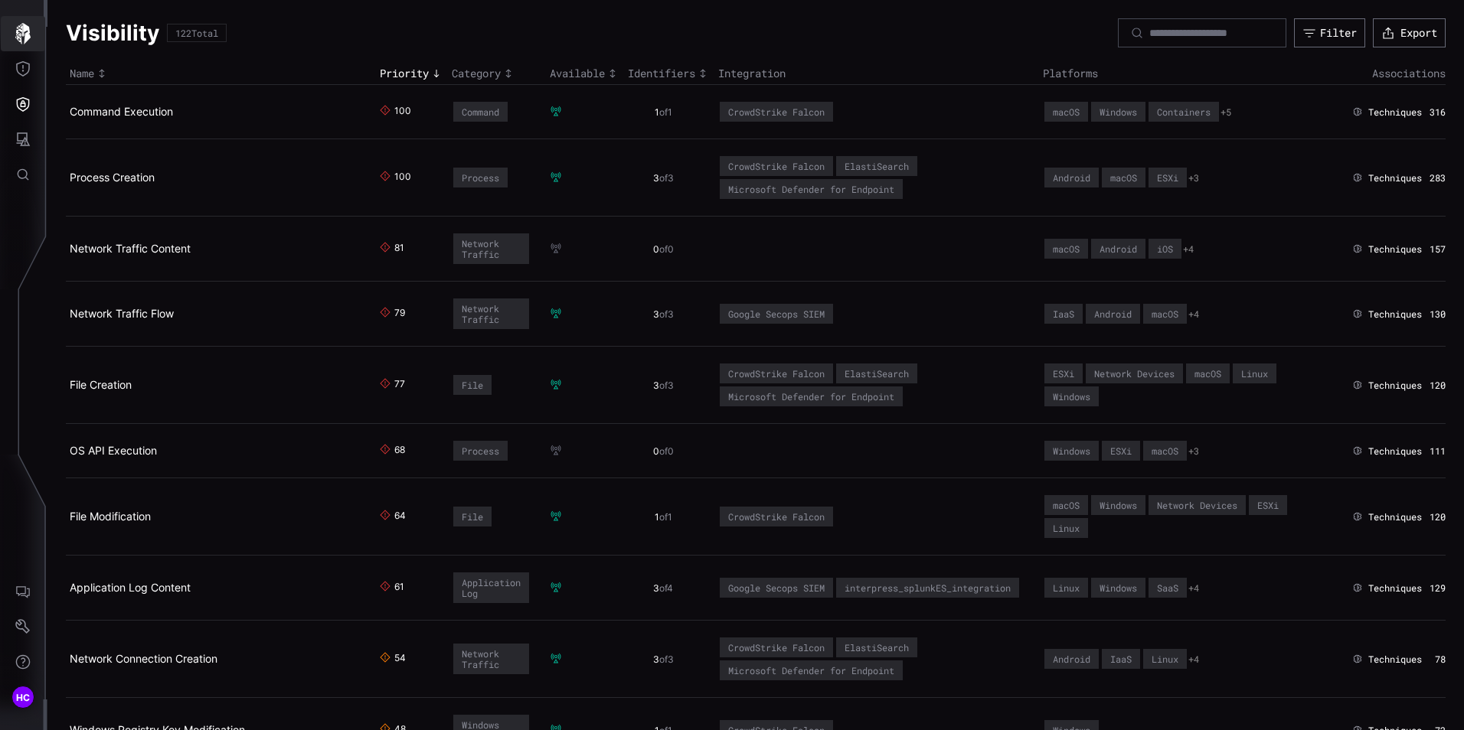
click at [21, 35] on icon "button" at bounding box center [22, 33] width 15 height 21
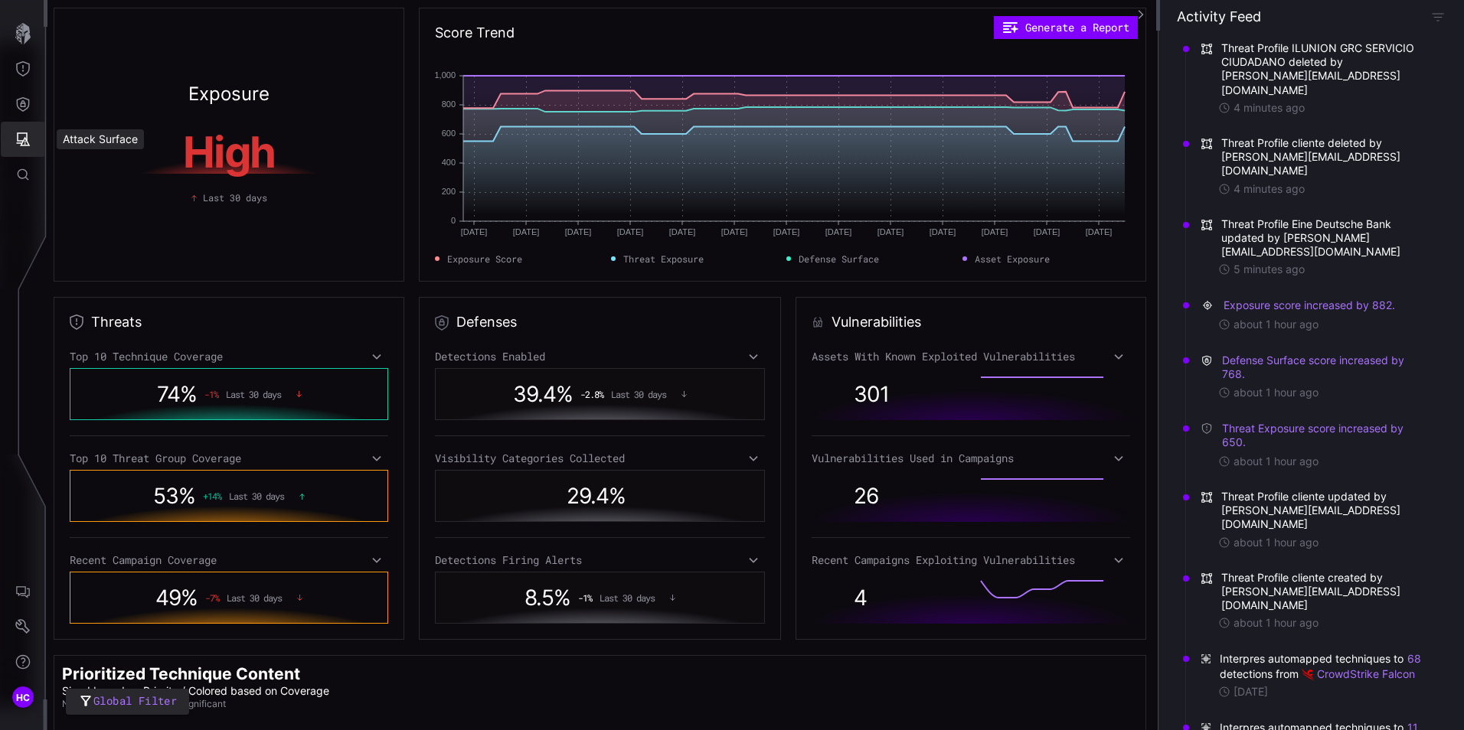
click at [23, 138] on icon "Attack Surface" at bounding box center [22, 139] width 15 height 15
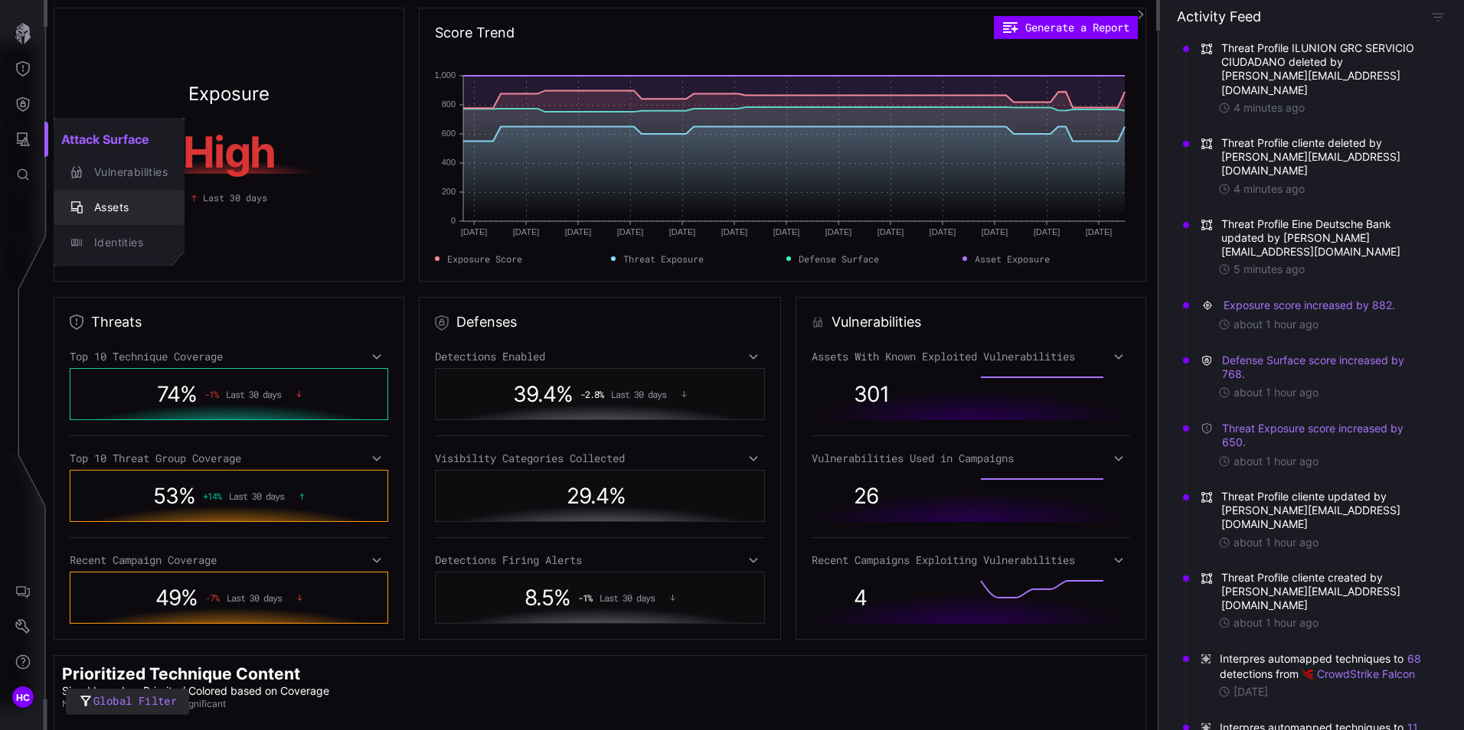
click at [109, 201] on div "Assets" at bounding box center [127, 207] width 81 height 19
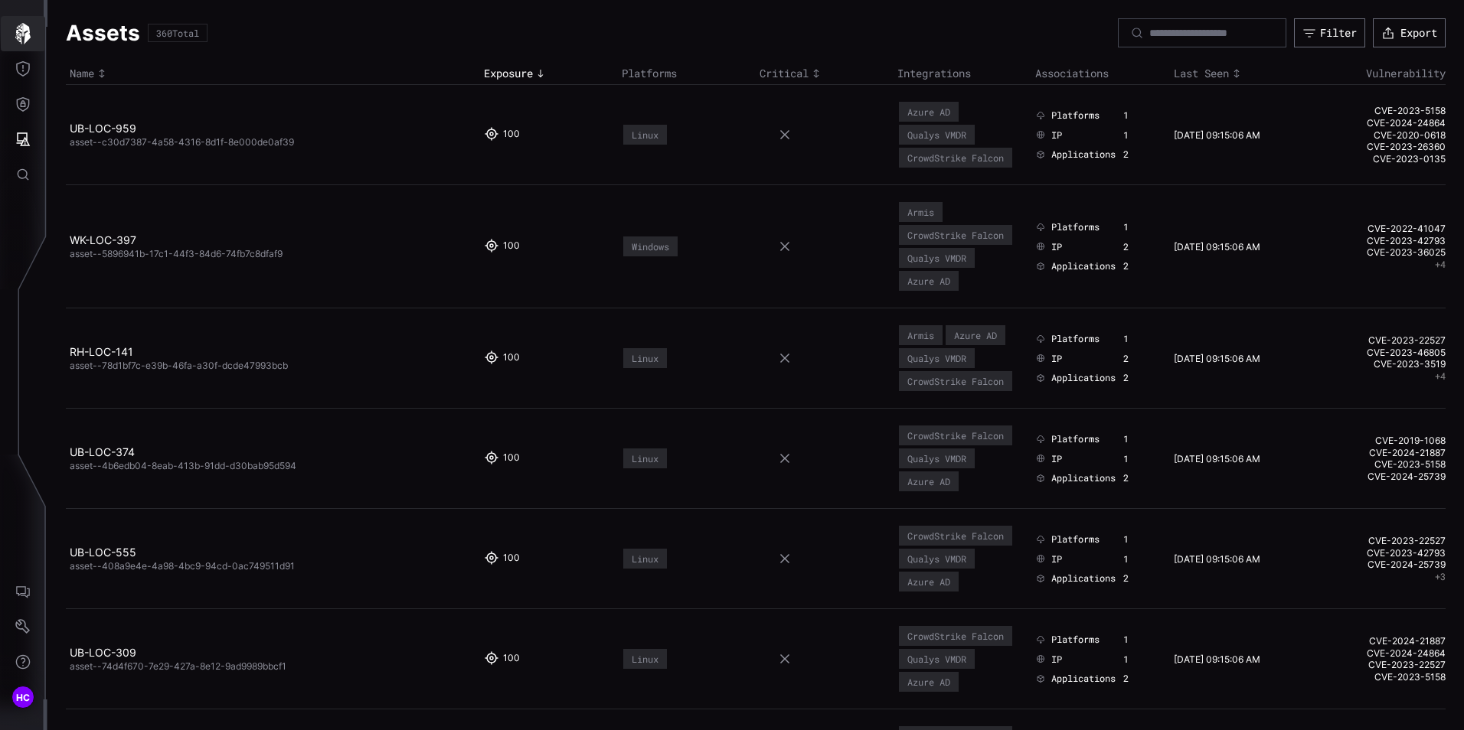
click at [27, 29] on icon "button" at bounding box center [22, 33] width 15 height 21
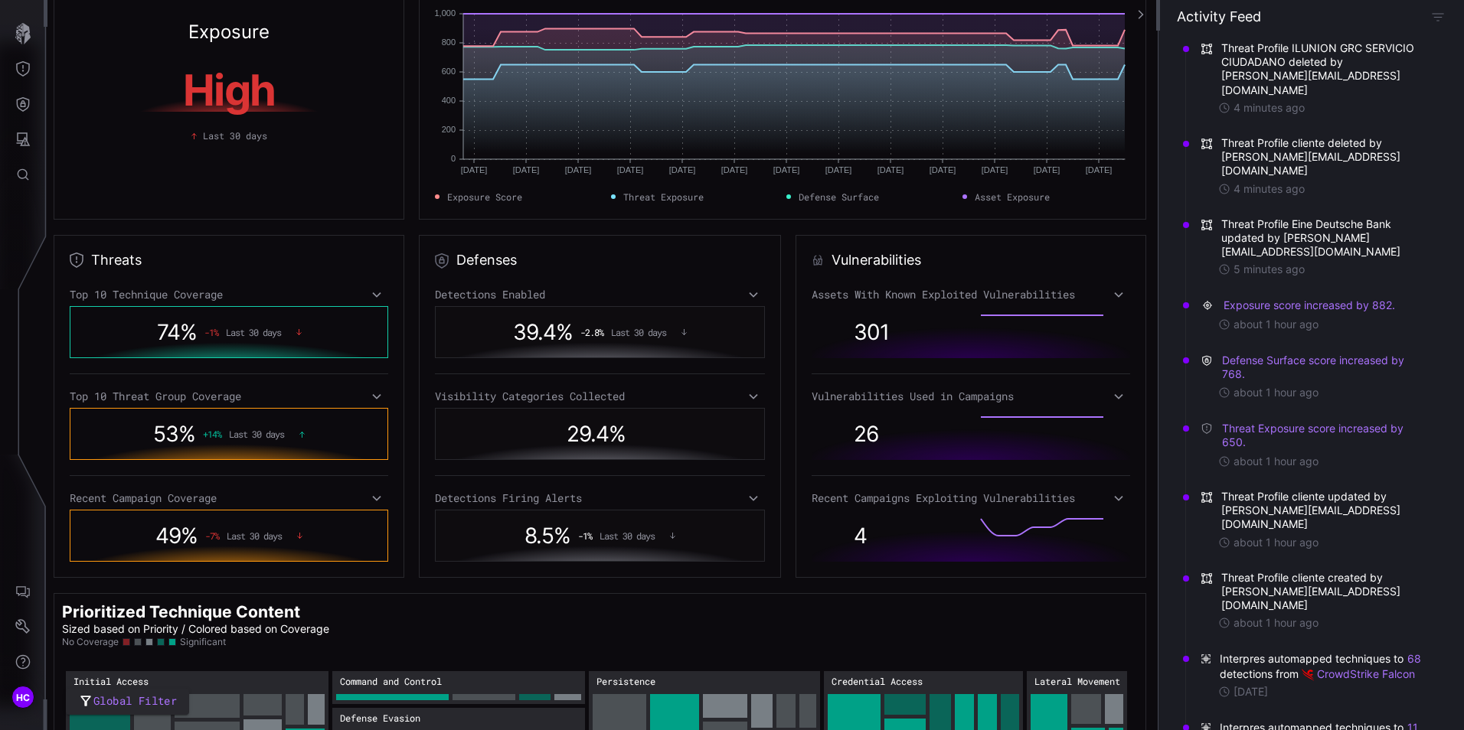
scroll to position [226, 0]
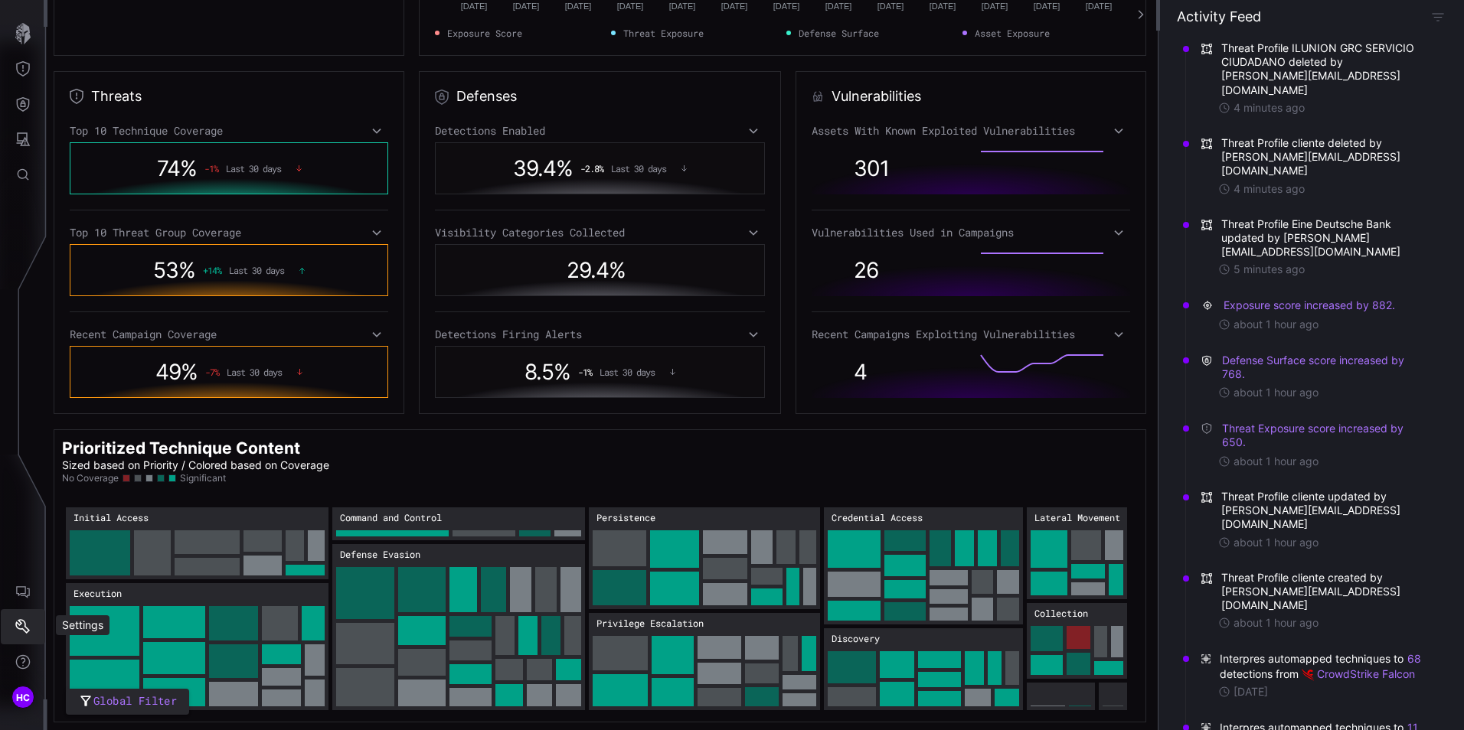
click at [28, 628] on icon "Settings" at bounding box center [22, 626] width 15 height 15
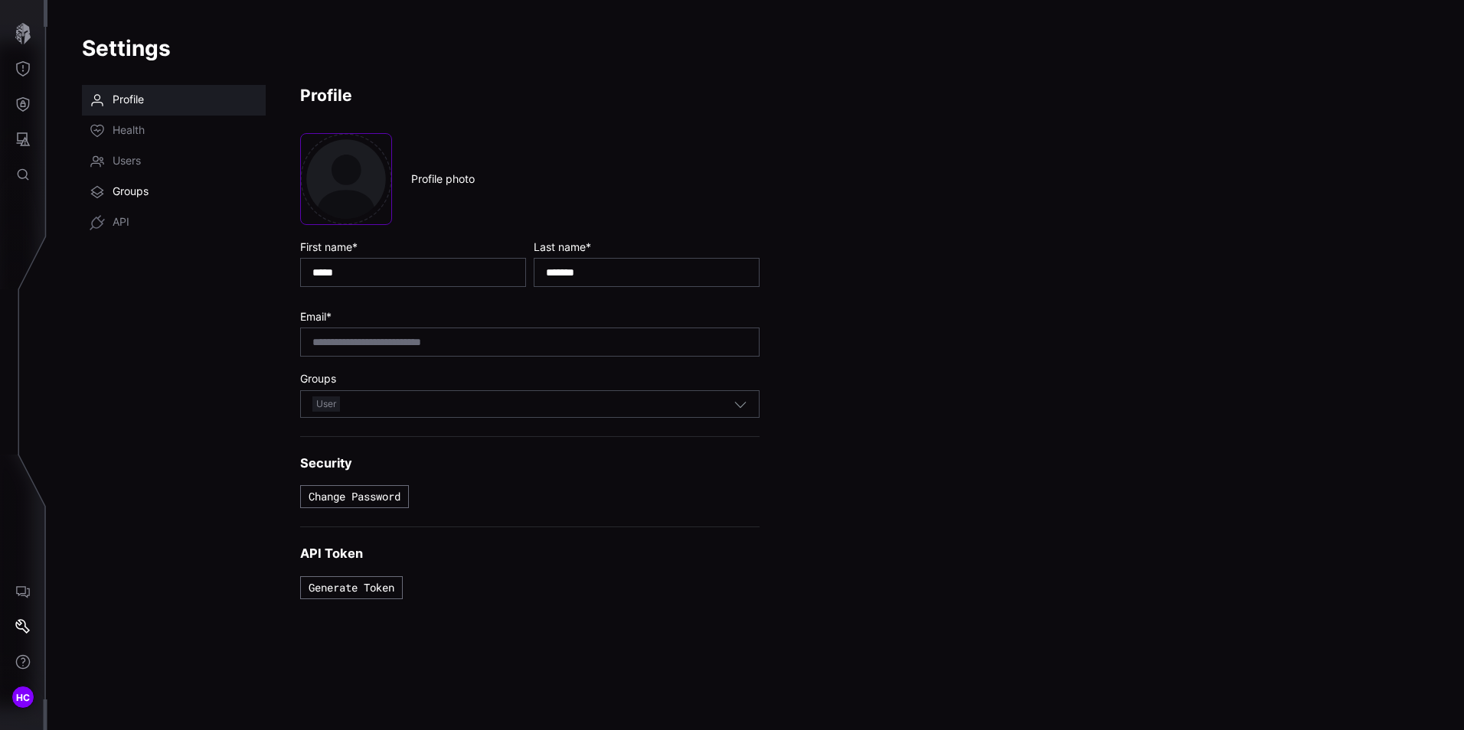
click at [142, 194] on span "Groups" at bounding box center [131, 192] width 36 height 15
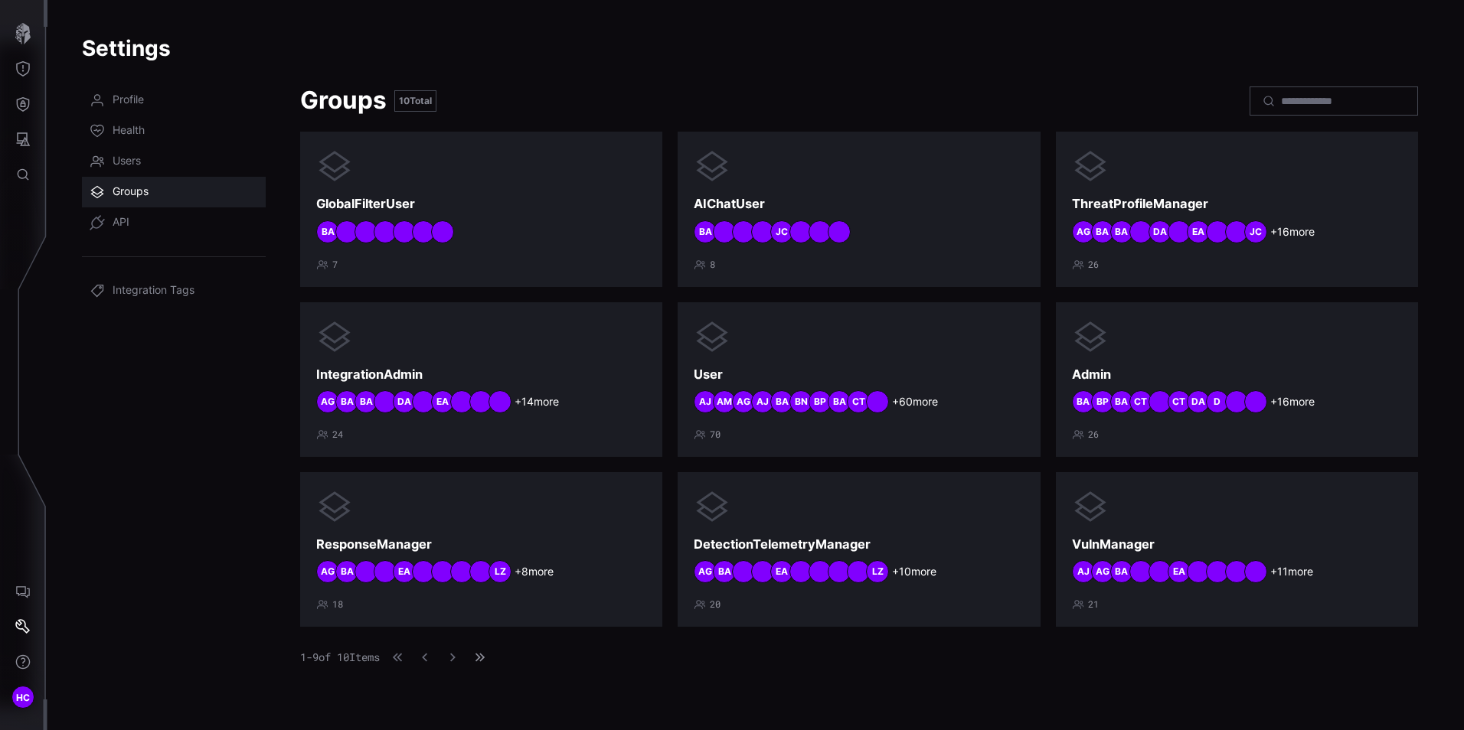
click at [490, 655] on button "button" at bounding box center [480, 657] width 20 height 15
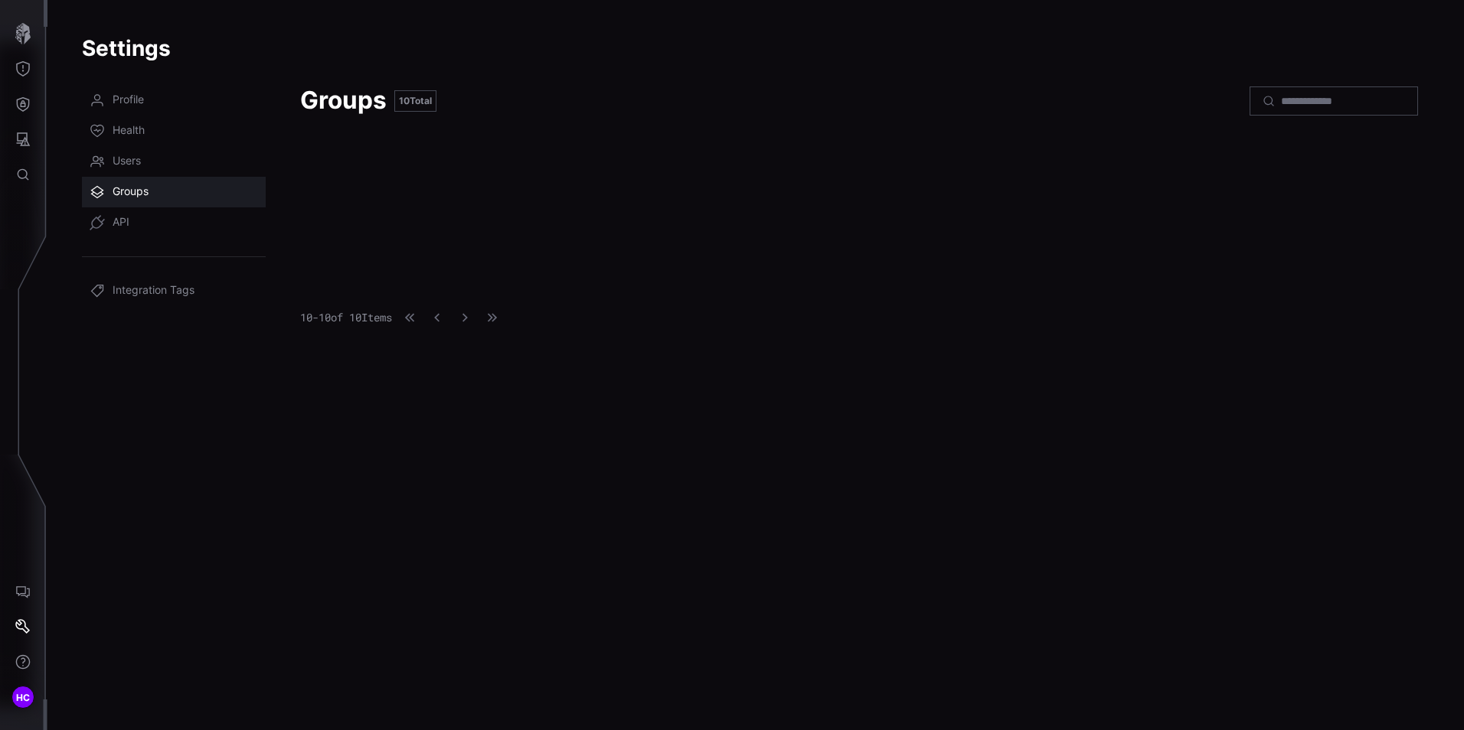
click at [583, 652] on div "Groups 10 Total AssetManager + 8 more LZ EA BA AG 18 10 - 10 of 10 Items" at bounding box center [859, 398] width 1118 height 627
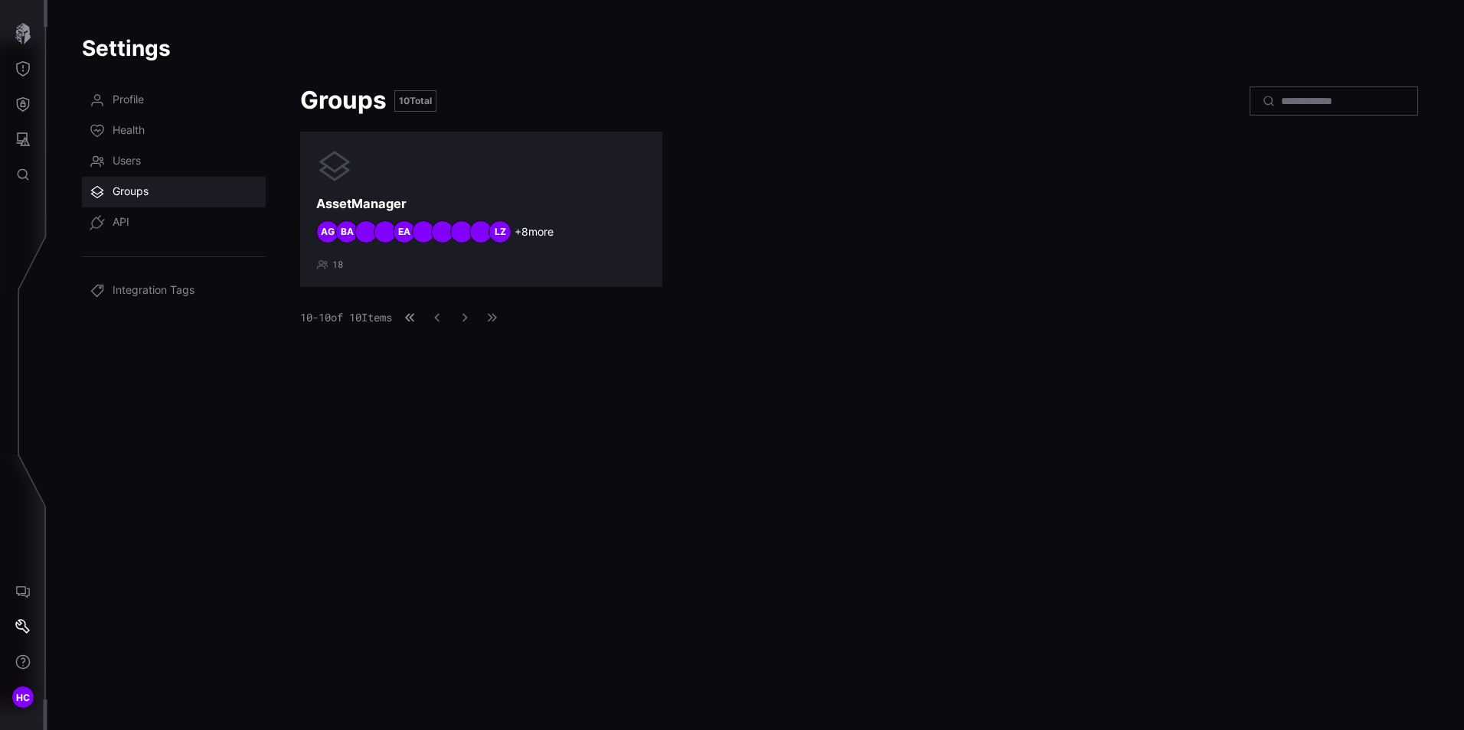
click at [415, 315] on icon "button" at bounding box center [409, 317] width 11 height 11
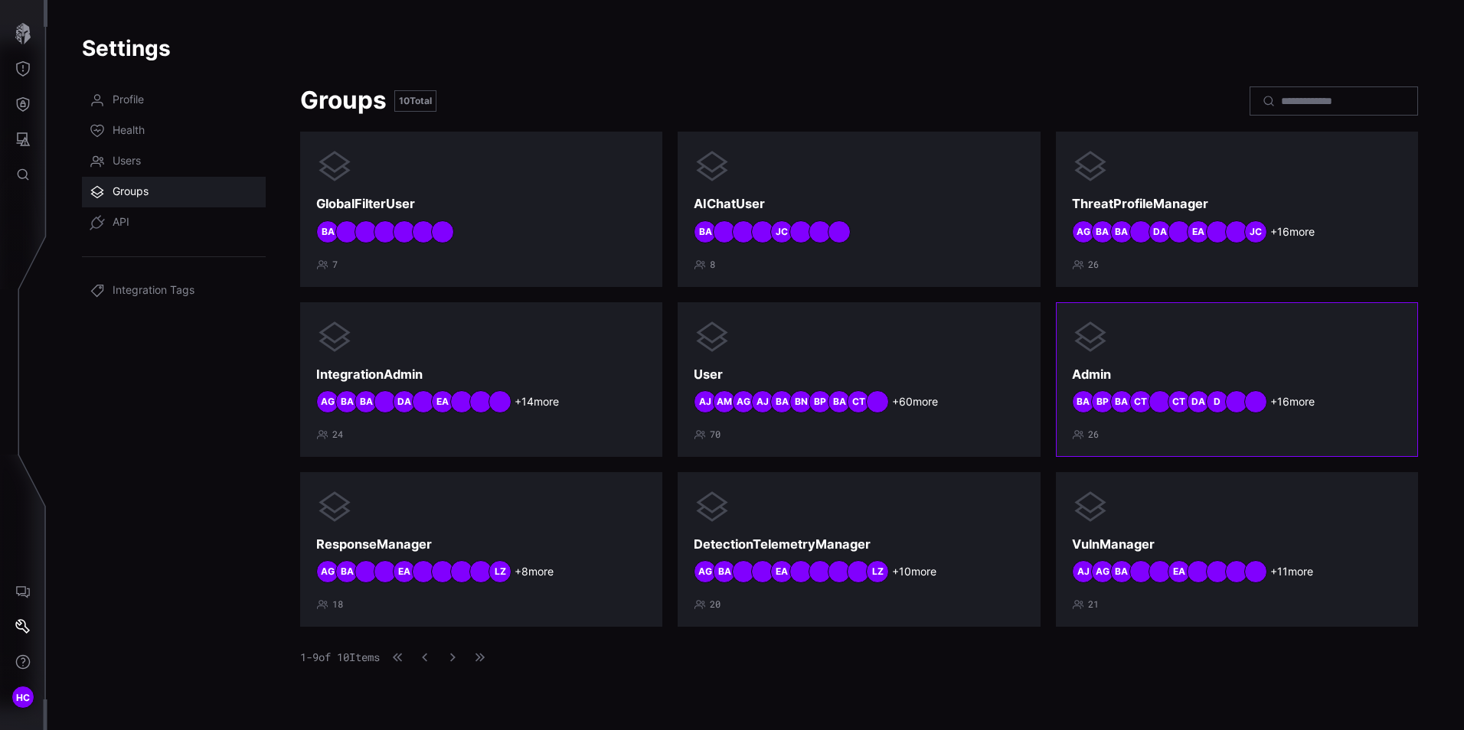
click at [1096, 340] on icon at bounding box center [1090, 337] width 37 height 37
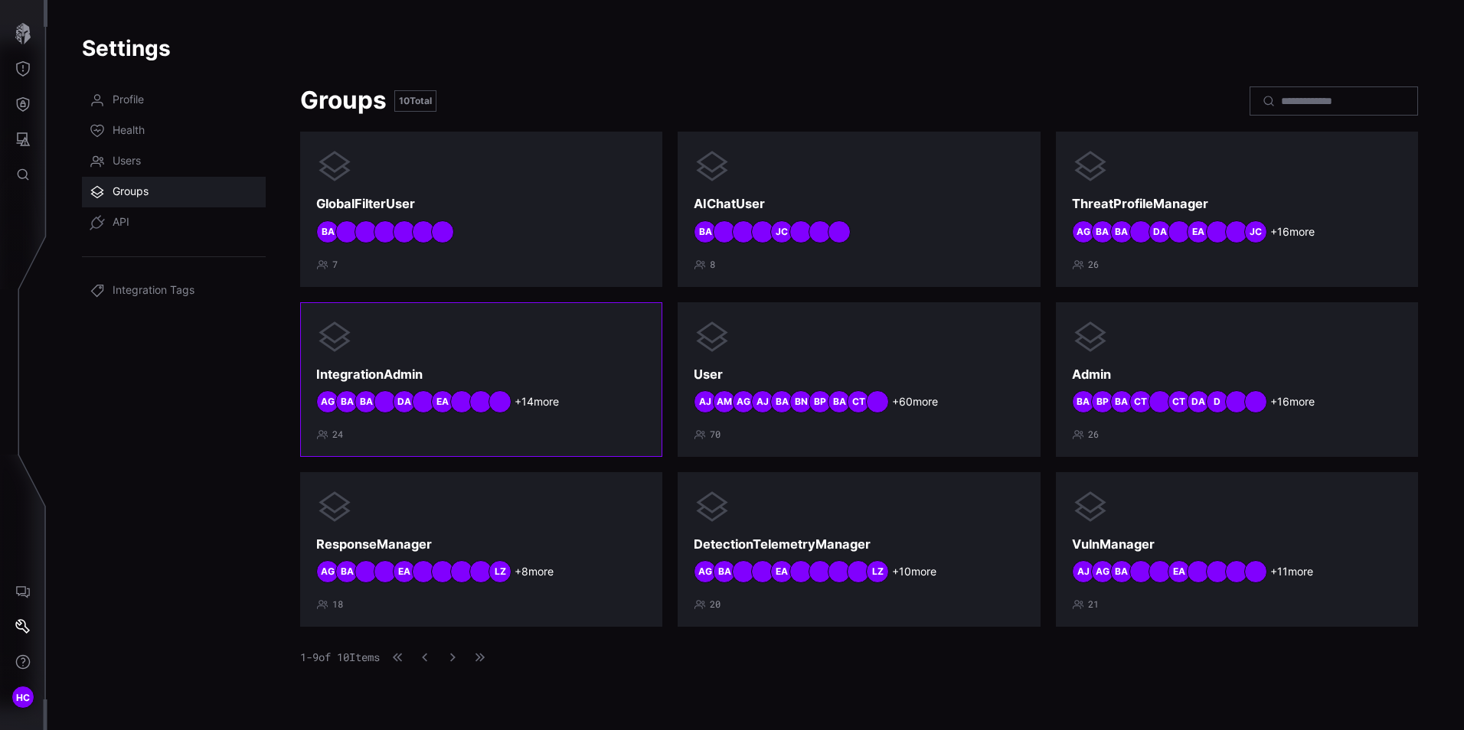
click at [454, 363] on div "IntegrationAdmin + 14 more EA DA BA BA AG 24" at bounding box center [481, 380] width 330 height 123
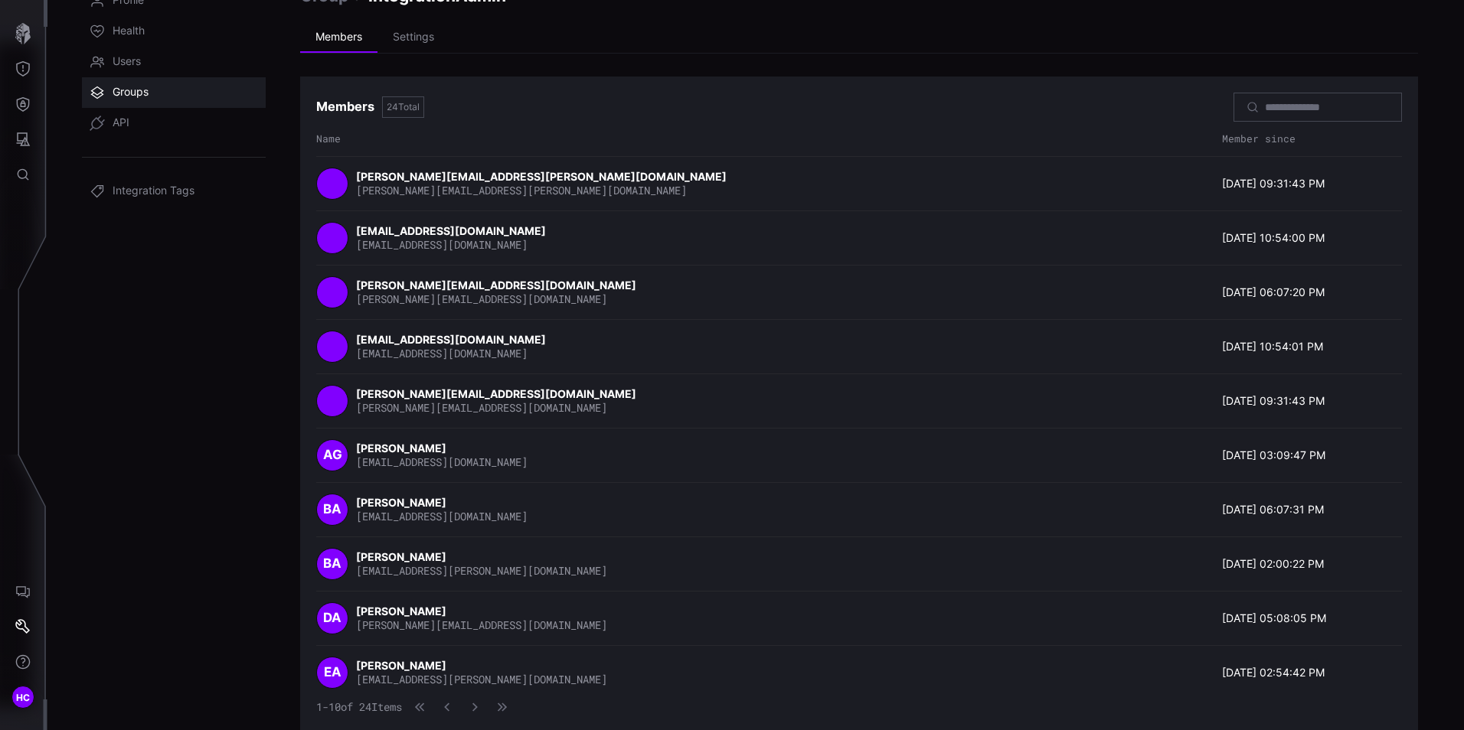
scroll to position [100, 0]
click at [478, 707] on icon "button" at bounding box center [474, 707] width 5 height 8
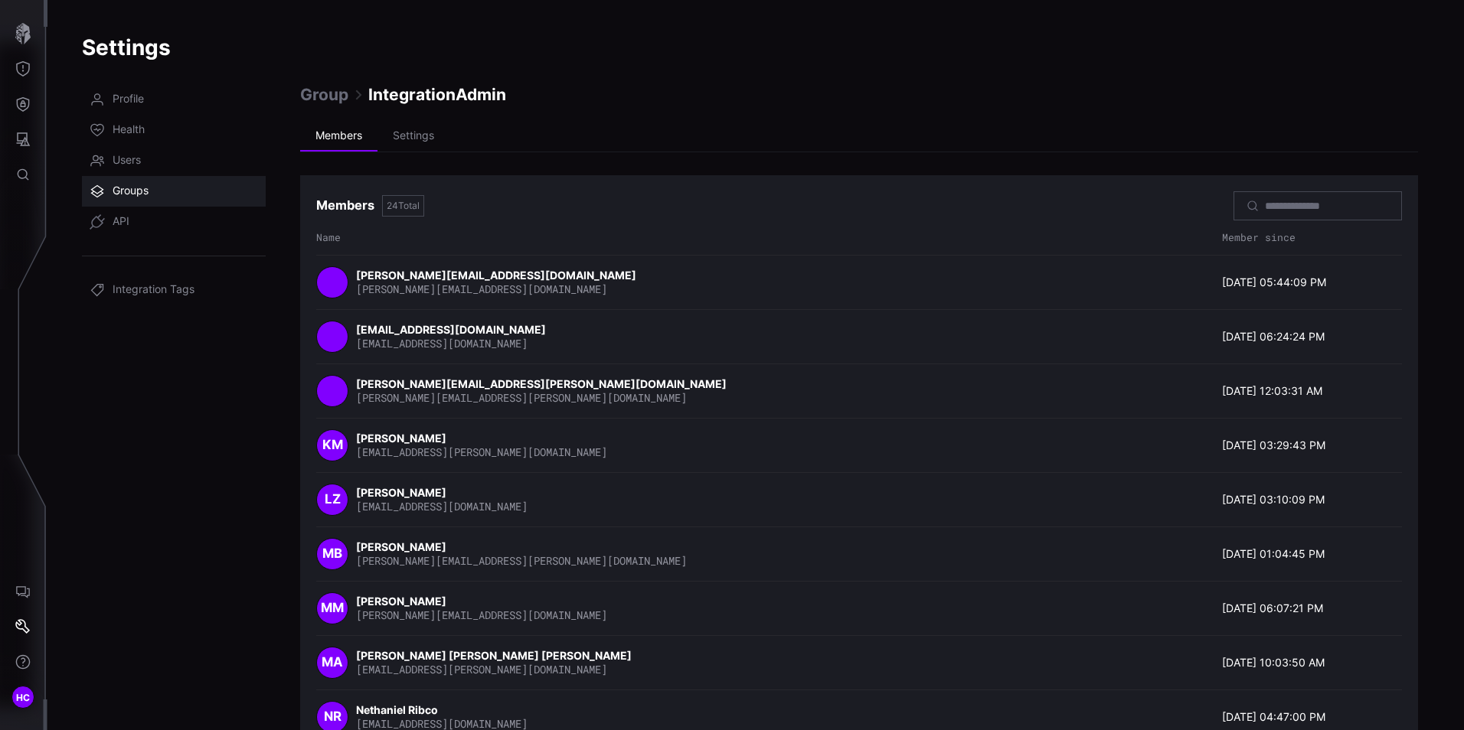
scroll to position [0, 0]
click at [123, 220] on span "API" at bounding box center [121, 222] width 17 height 15
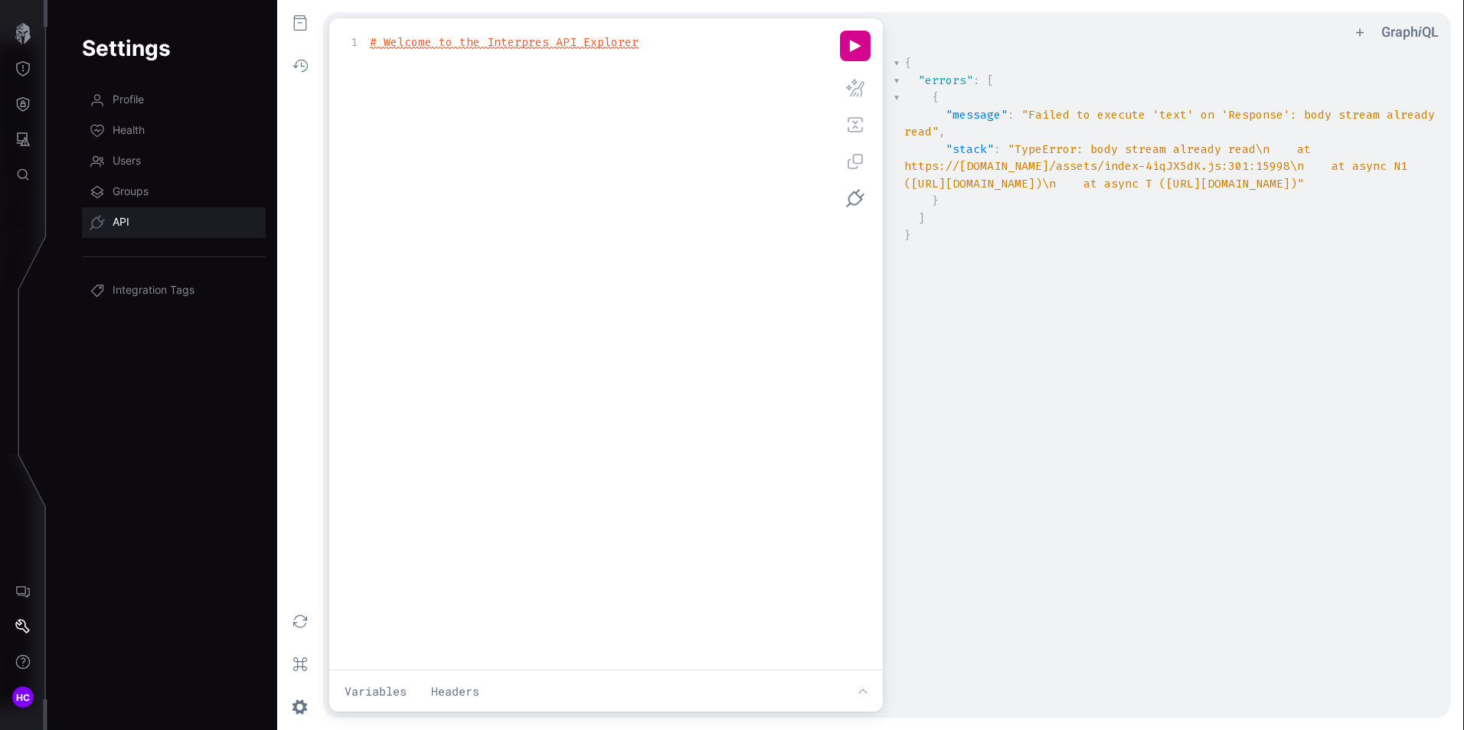
click at [706, 214] on div "xxxxxxxxxx 1 # Welcome to the Interpres API Explorer" at bounding box center [604, 363] width 525 height 665
click at [694, 219] on div "xxxxxxxxxx 1 # Welcome to the Interpres API Explorer" at bounding box center [604, 363] width 525 height 665
click at [451, 689] on button "Headers" at bounding box center [455, 692] width 67 height 30
click at [394, 535] on button "Variables" at bounding box center [375, 529] width 80 height 30
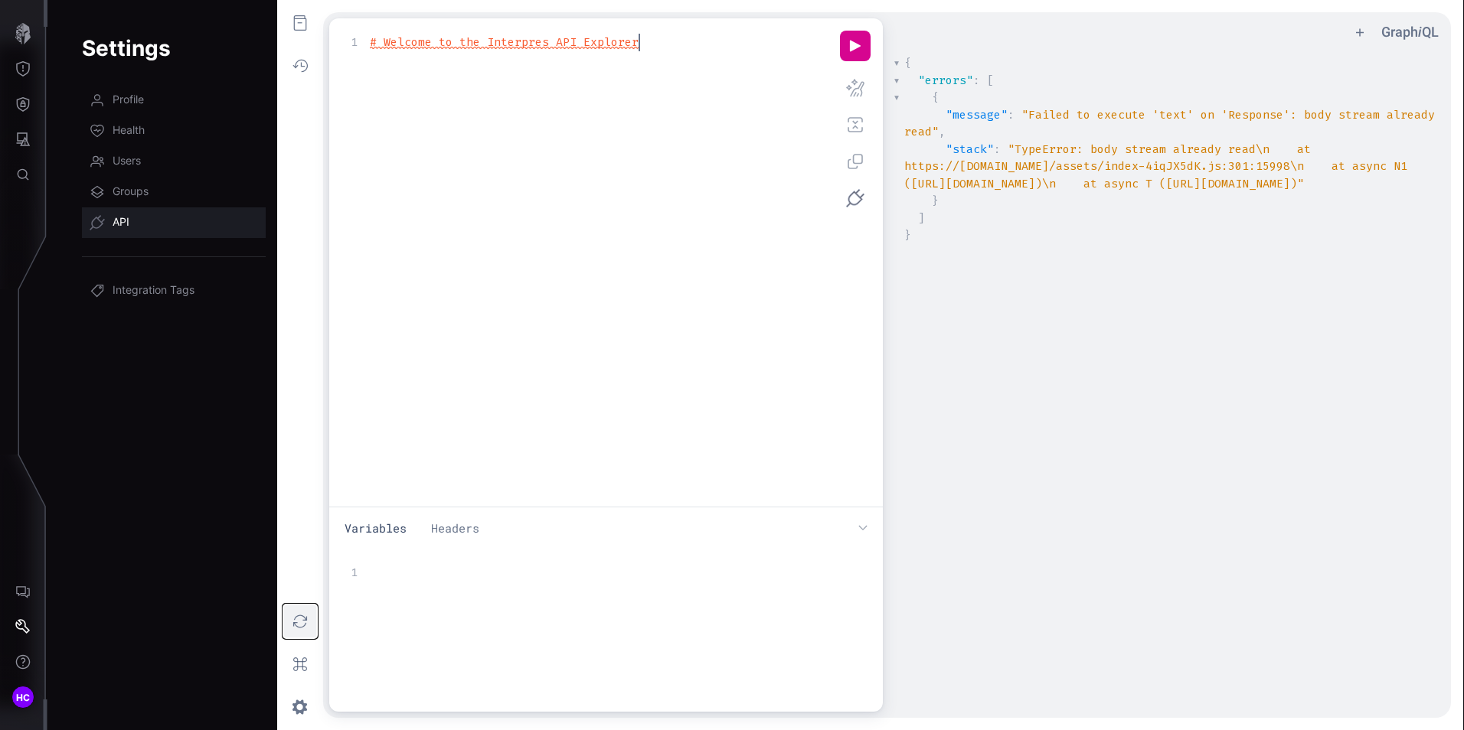
click at [306, 621] on button "g ee icon" at bounding box center [300, 622] width 34 height 34
click at [1038, 332] on div "​ x { "errors" : [ { "message" : "Failed to execute 'text' on 'Response': body …" at bounding box center [1188, 400] width 592 height 699
click at [23, 632] on icon "Settings" at bounding box center [22, 626] width 15 height 15
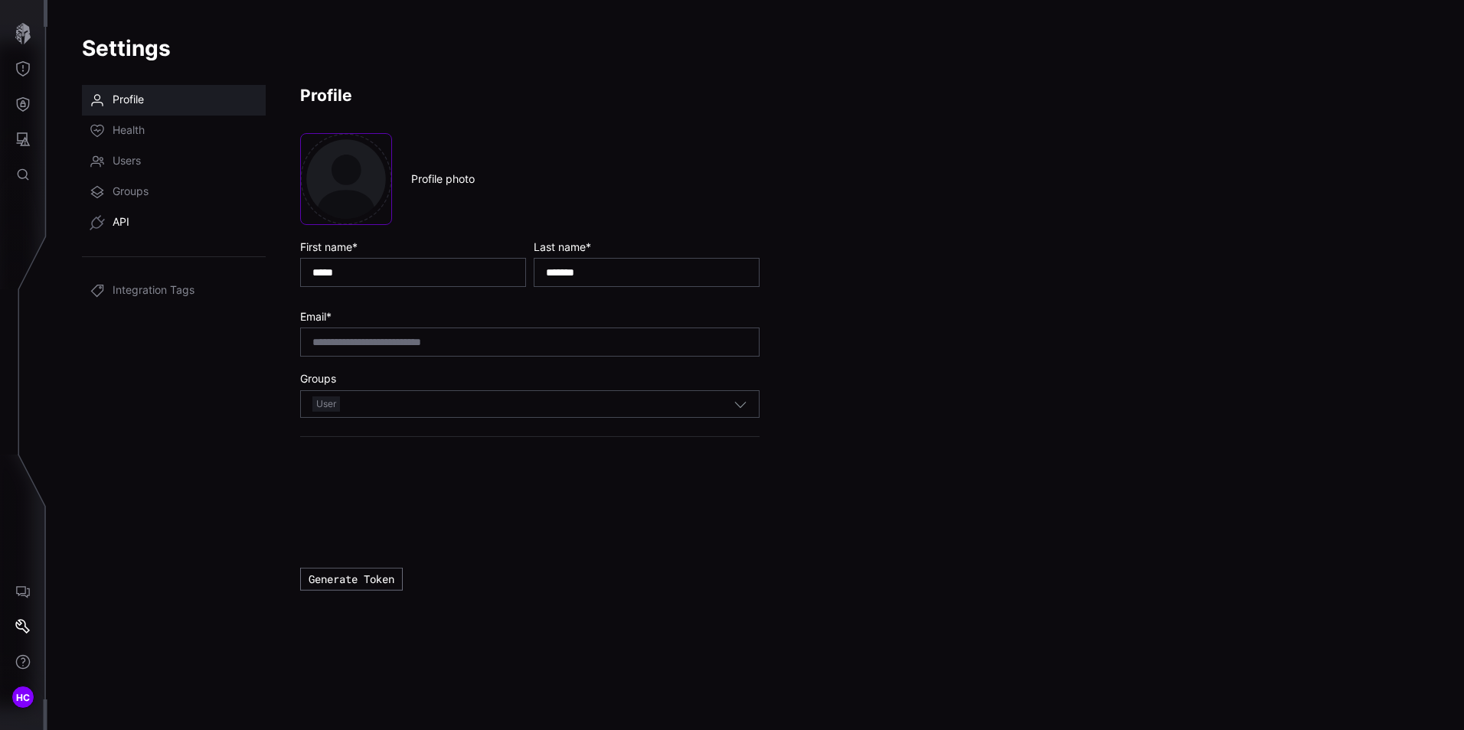
click at [128, 224] on span "API" at bounding box center [121, 222] width 17 height 15
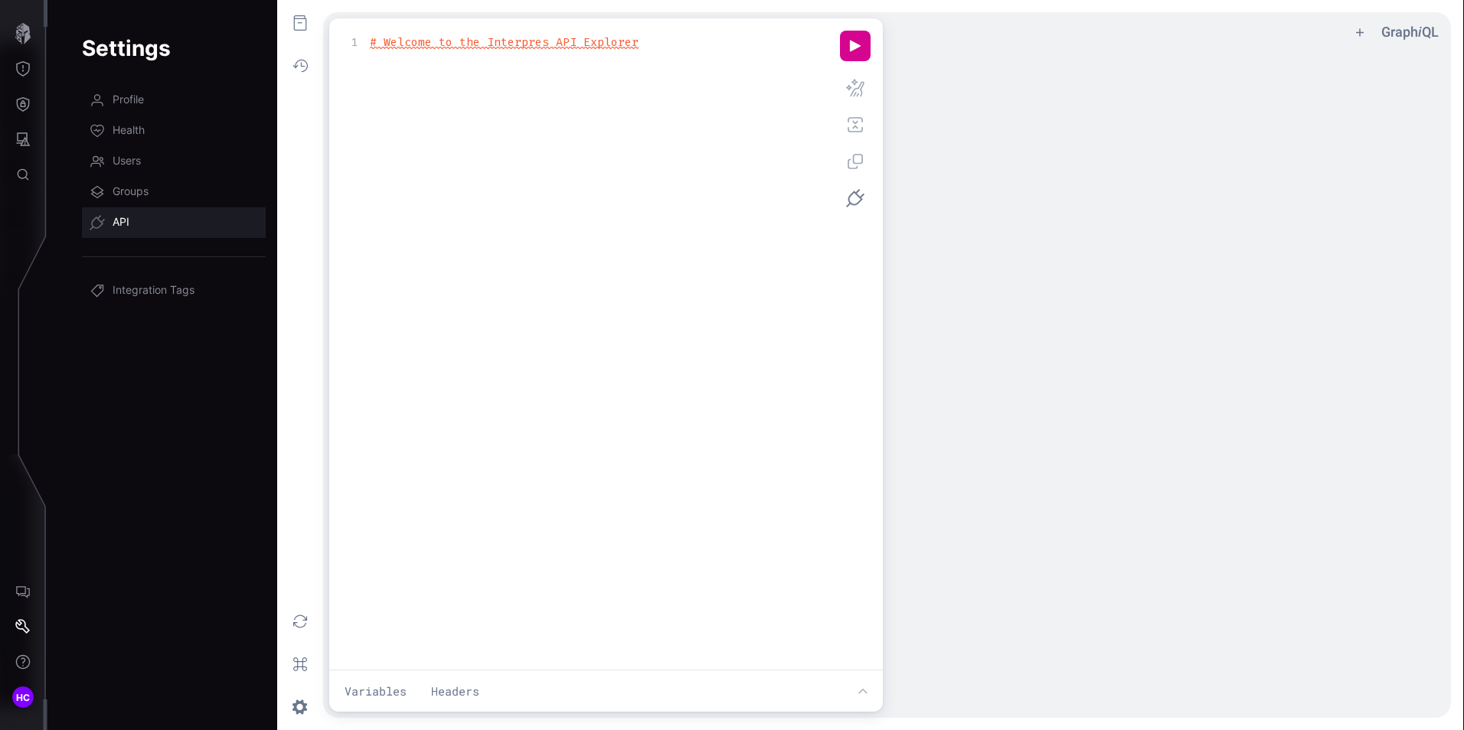
click at [121, 219] on span "API" at bounding box center [121, 222] width 17 height 15
click at [135, 191] on span "Groups" at bounding box center [131, 192] width 36 height 15
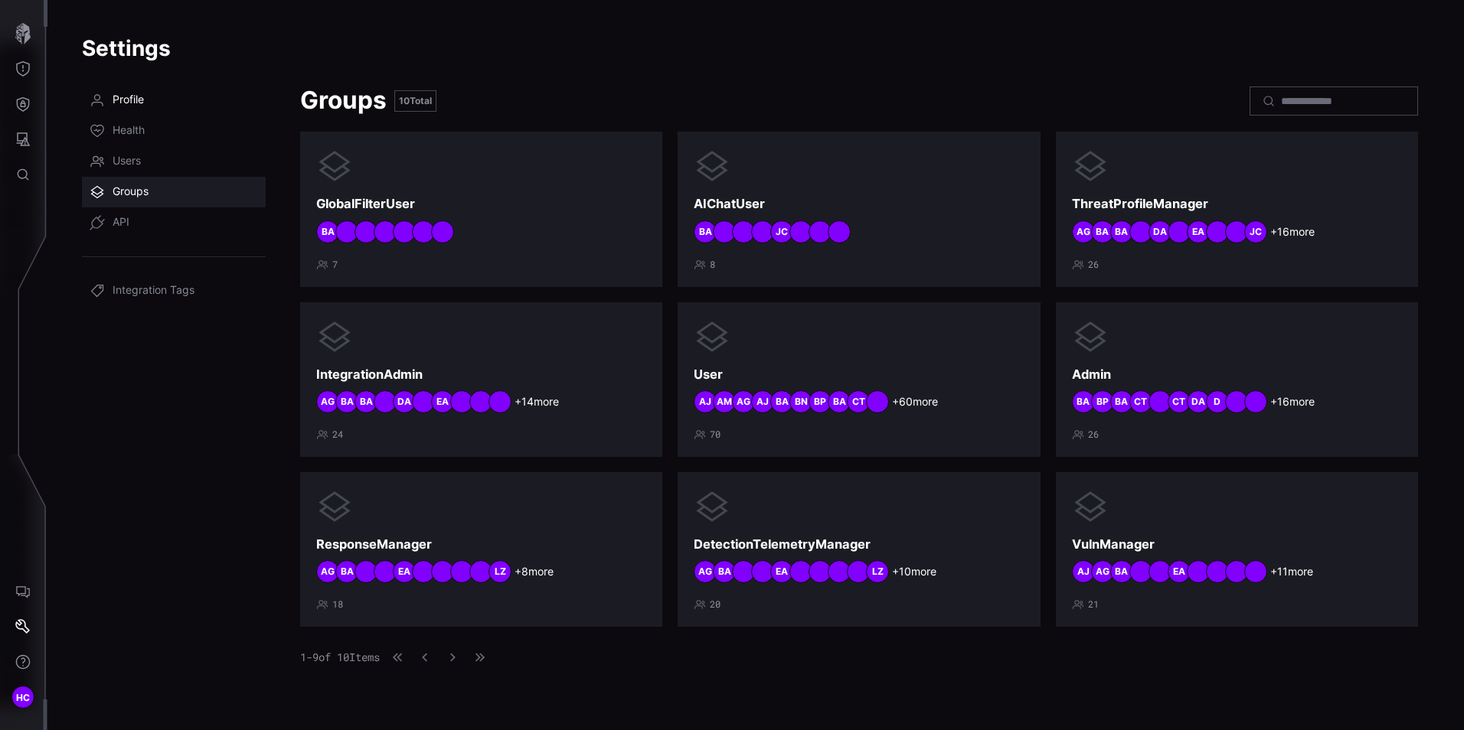
click at [136, 97] on span "Profile" at bounding box center [128, 100] width 31 height 15
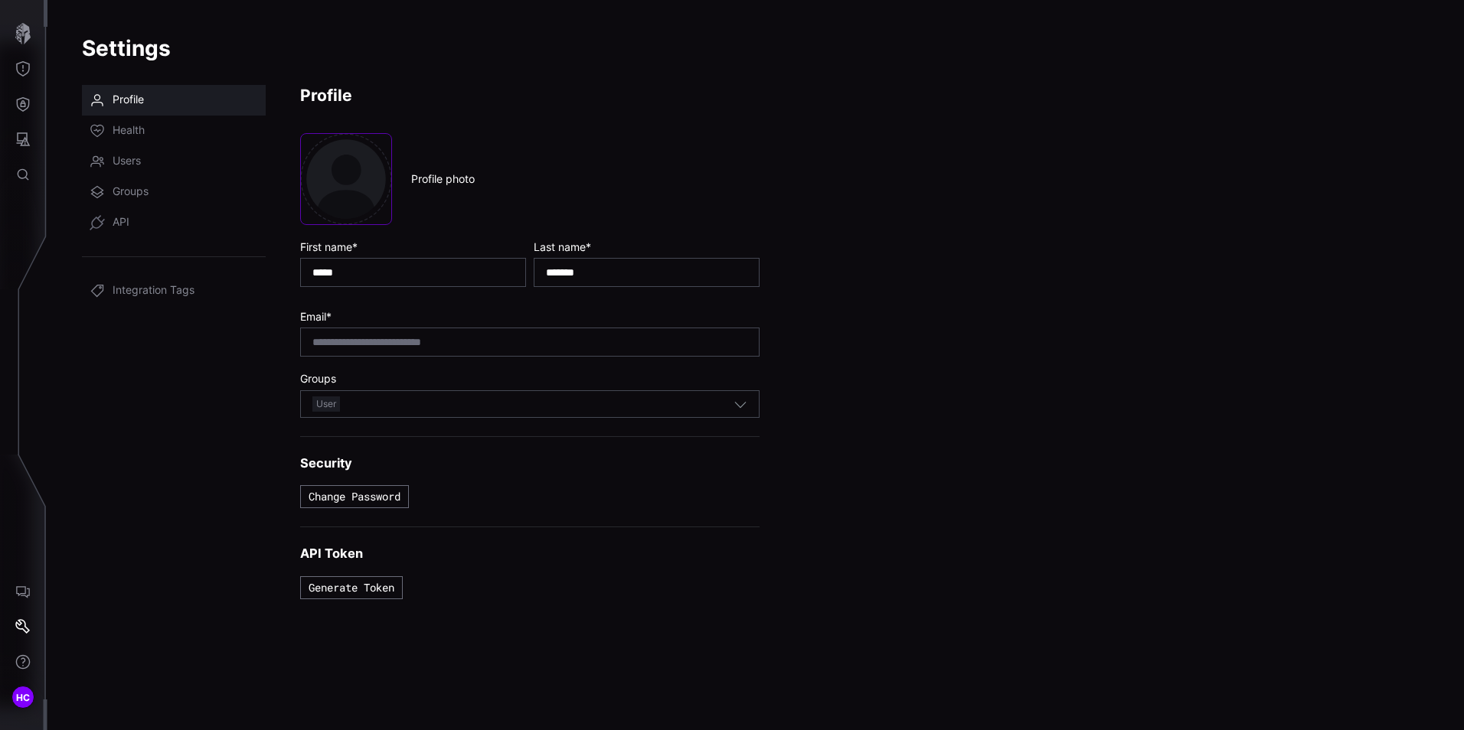
click at [820, 409] on div "**********" at bounding box center [756, 404] width 1348 height 639
click at [142, 192] on span "Groups" at bounding box center [131, 192] width 36 height 15
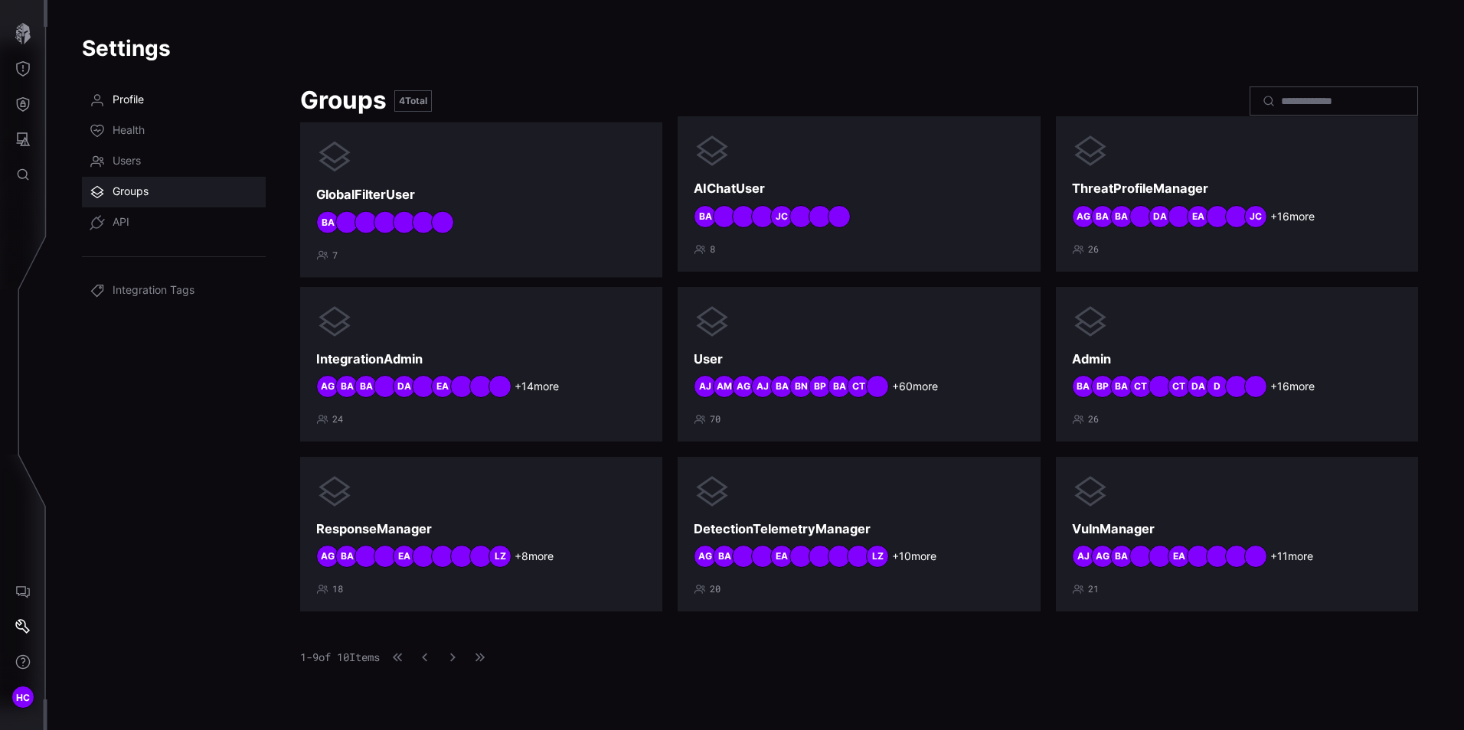
click at [128, 98] on span "Profile" at bounding box center [128, 100] width 31 height 15
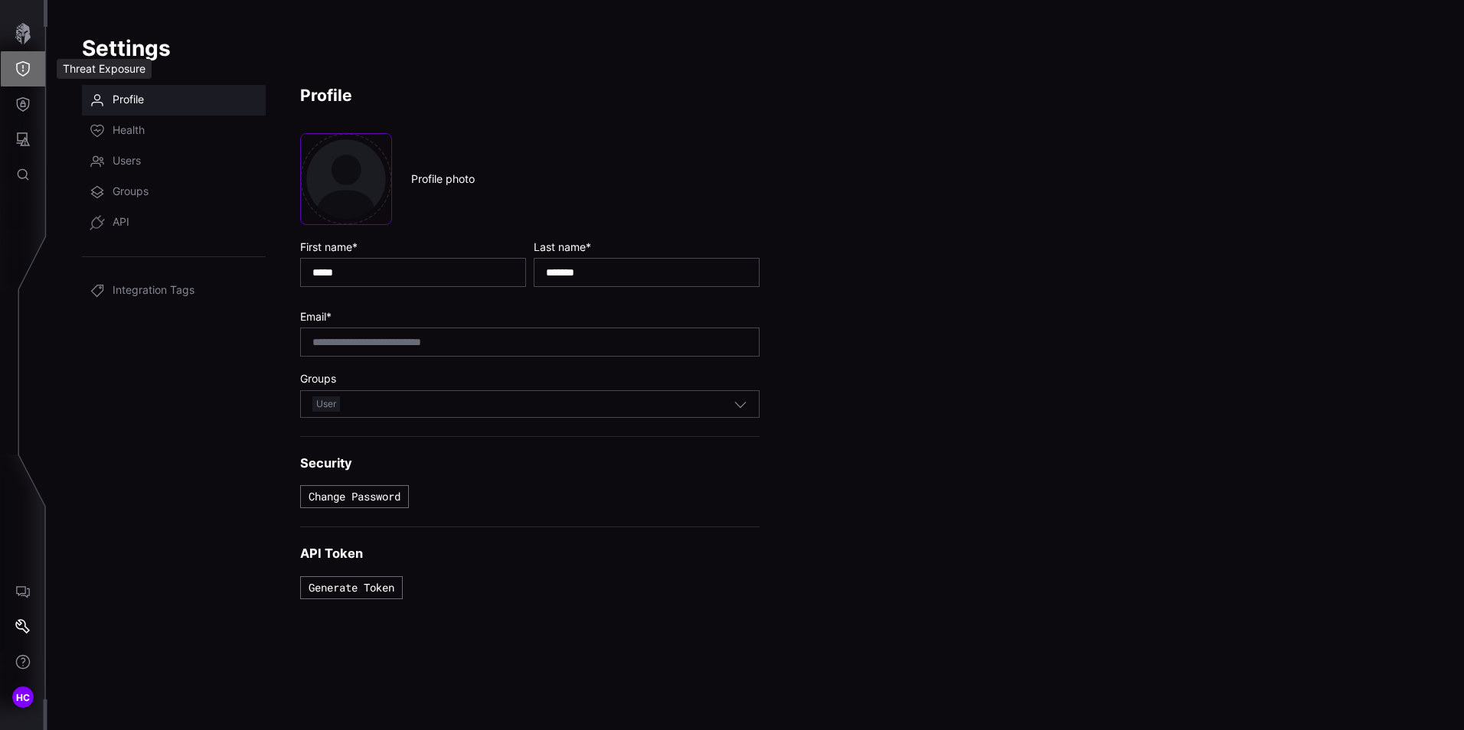
click at [18, 70] on icon "Threat Exposure" at bounding box center [22, 68] width 15 height 15
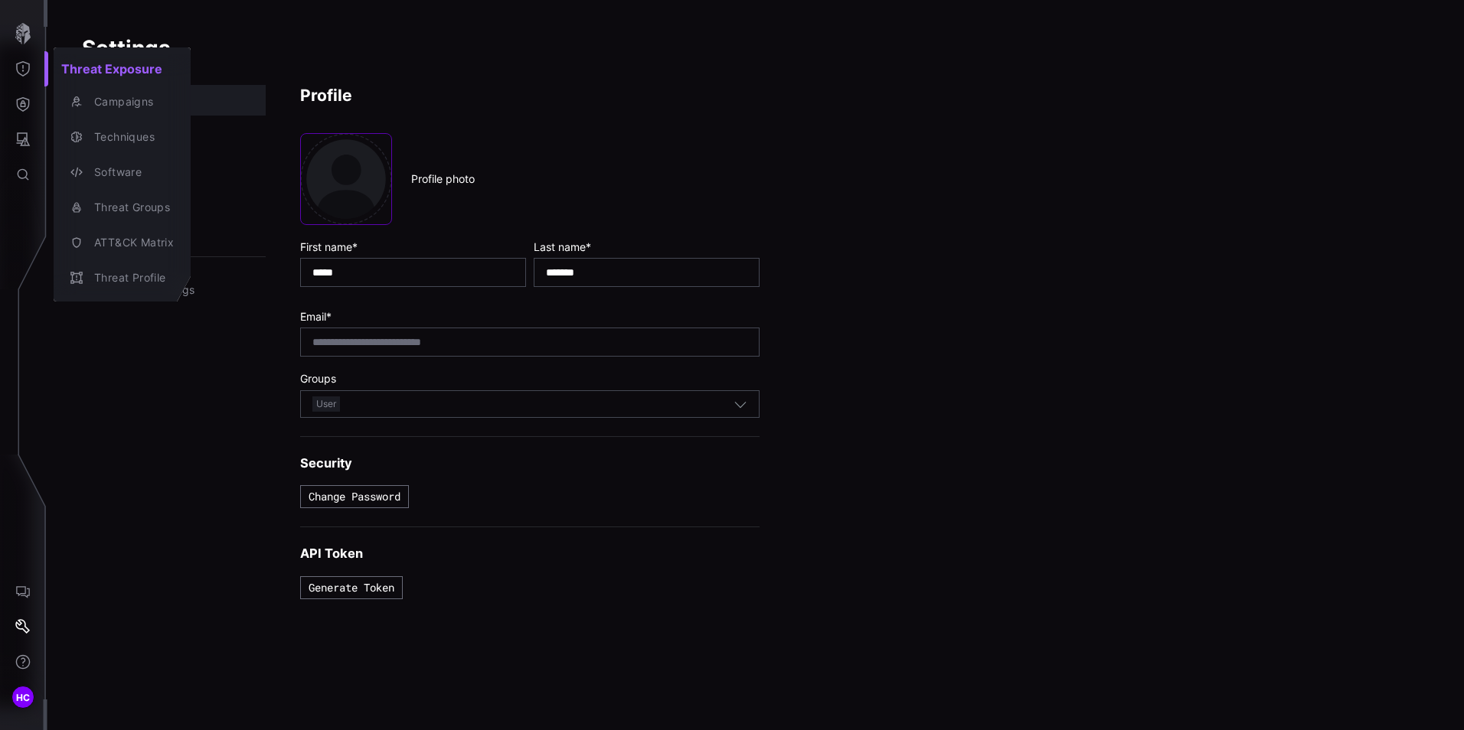
click at [25, 32] on div at bounding box center [732, 365] width 1464 height 730
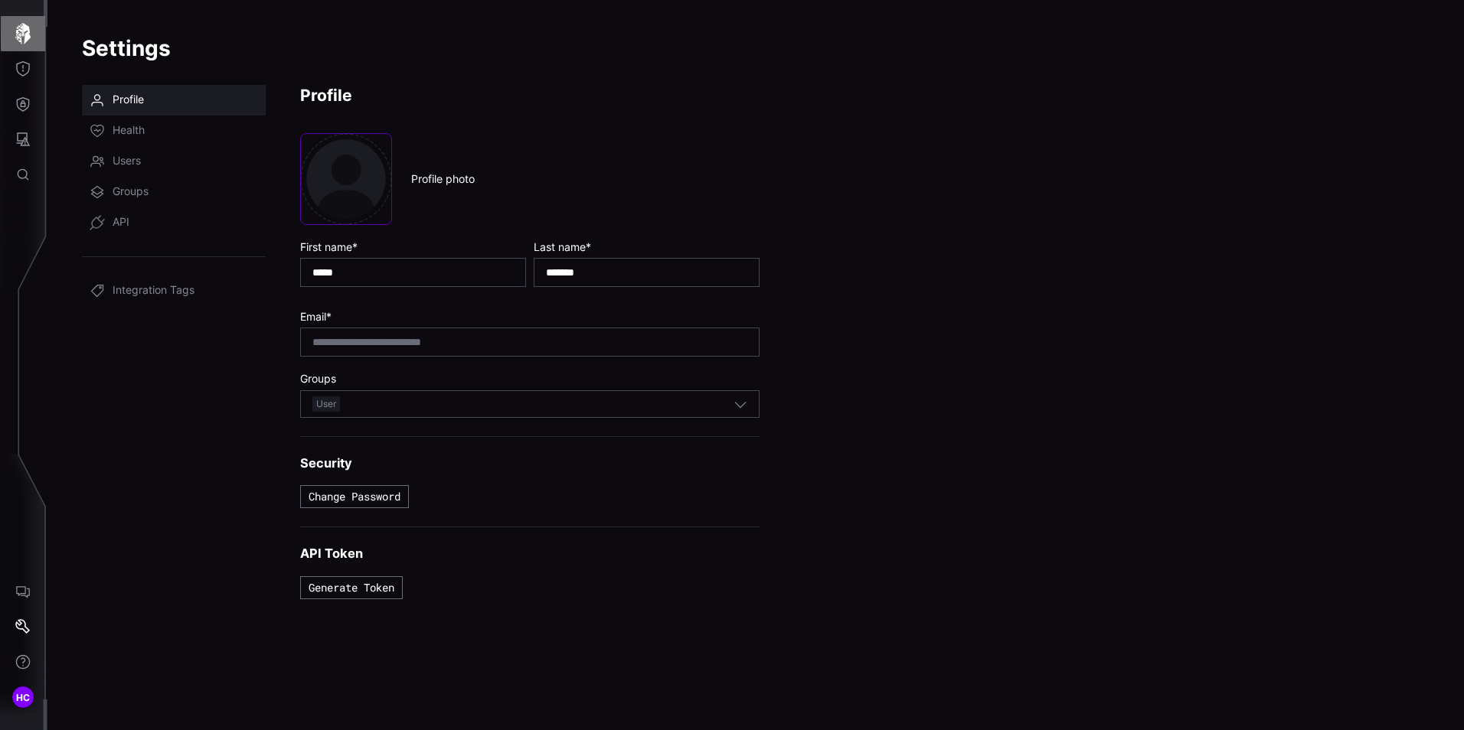
click at [25, 34] on icon "button" at bounding box center [22, 33] width 15 height 21
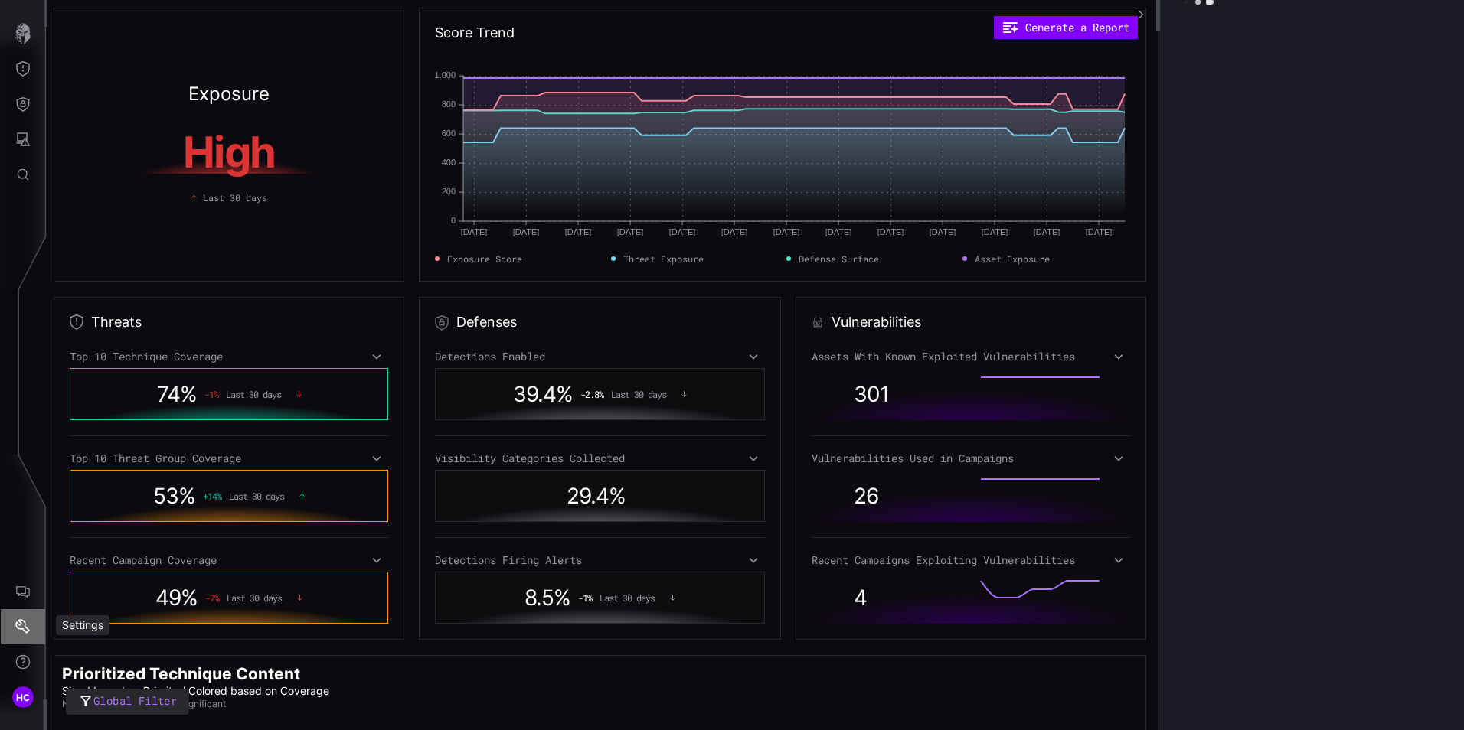
click at [22, 623] on icon "Settings" at bounding box center [22, 626] width 15 height 15
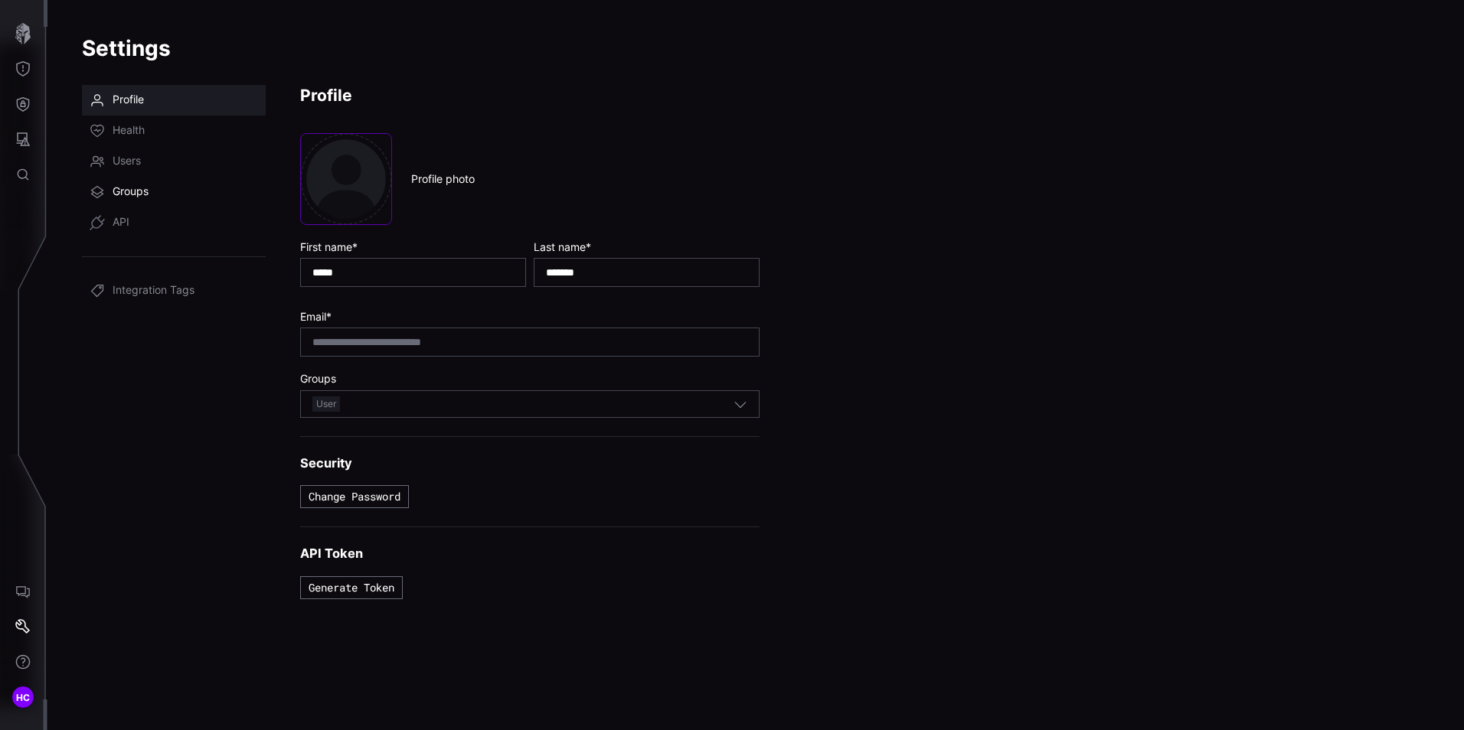
click at [132, 190] on span "Groups" at bounding box center [131, 192] width 36 height 15
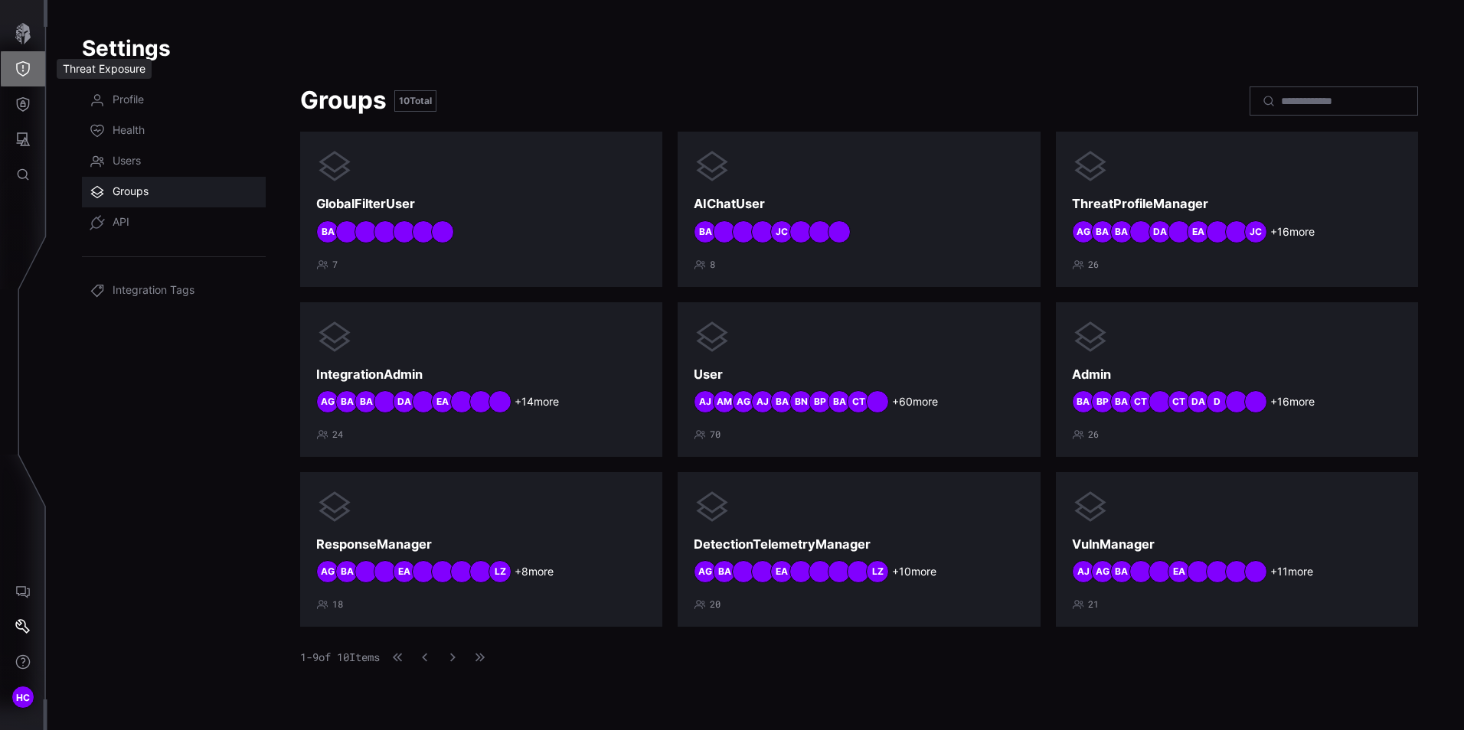
click at [24, 66] on icon "Threat Exposure" at bounding box center [22, 68] width 15 height 15
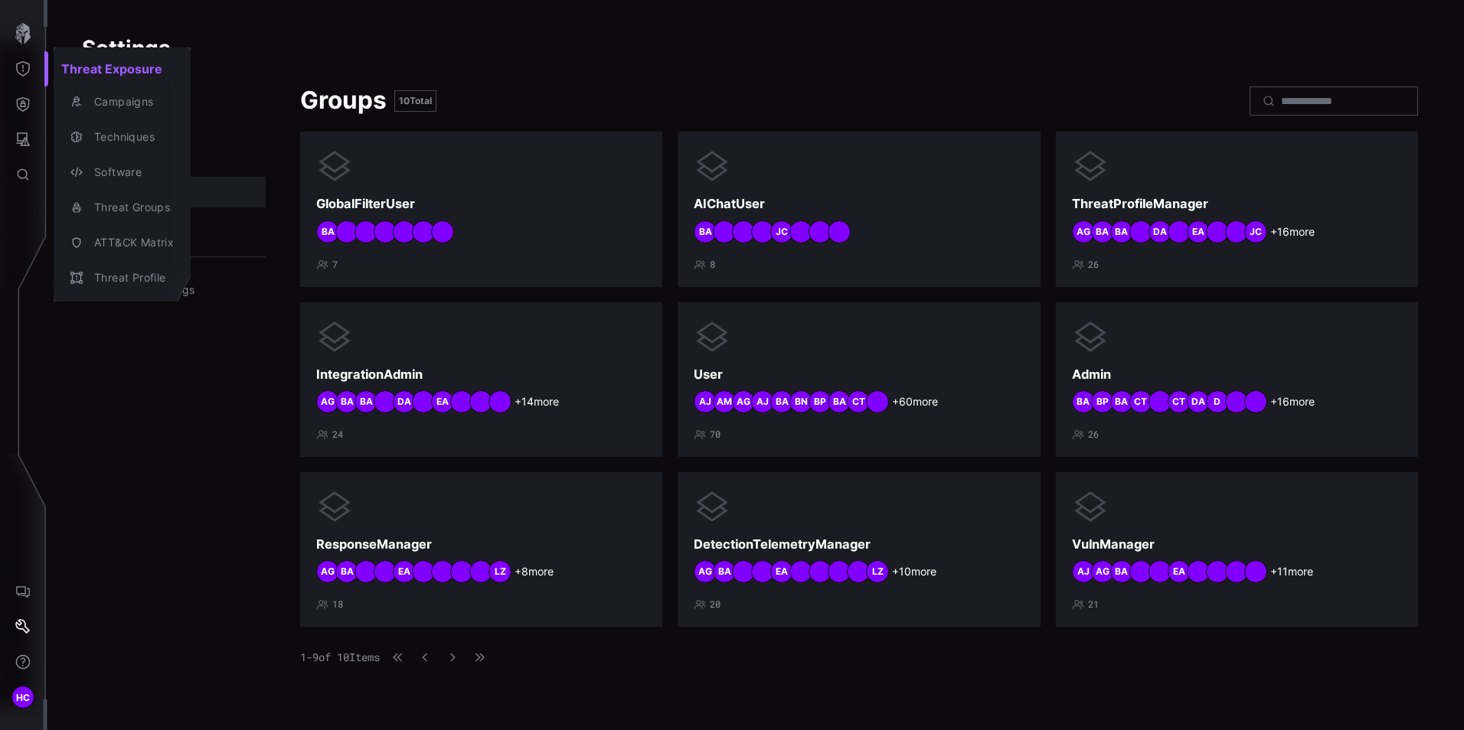
click at [26, 32] on div at bounding box center [732, 365] width 1464 height 730
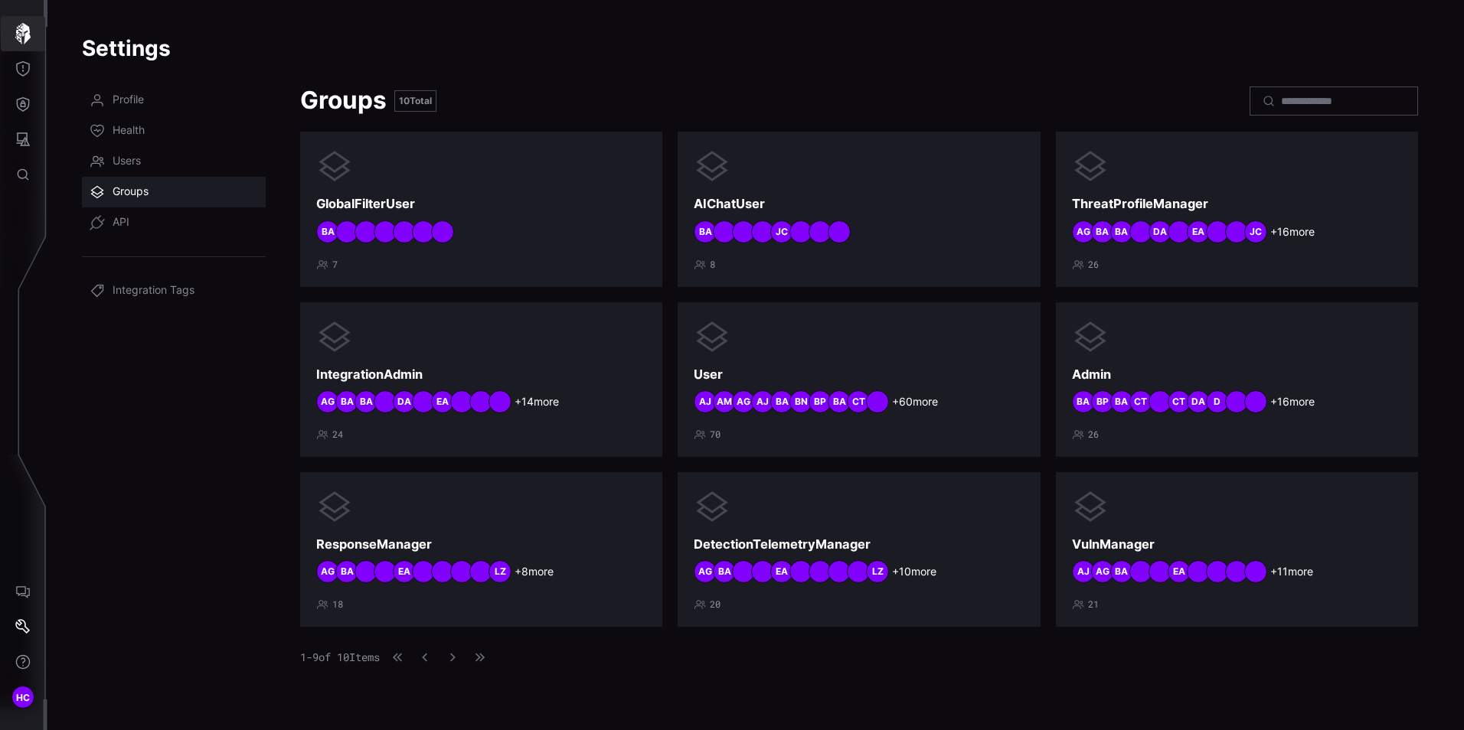
click at [19, 38] on icon "button" at bounding box center [22, 33] width 15 height 21
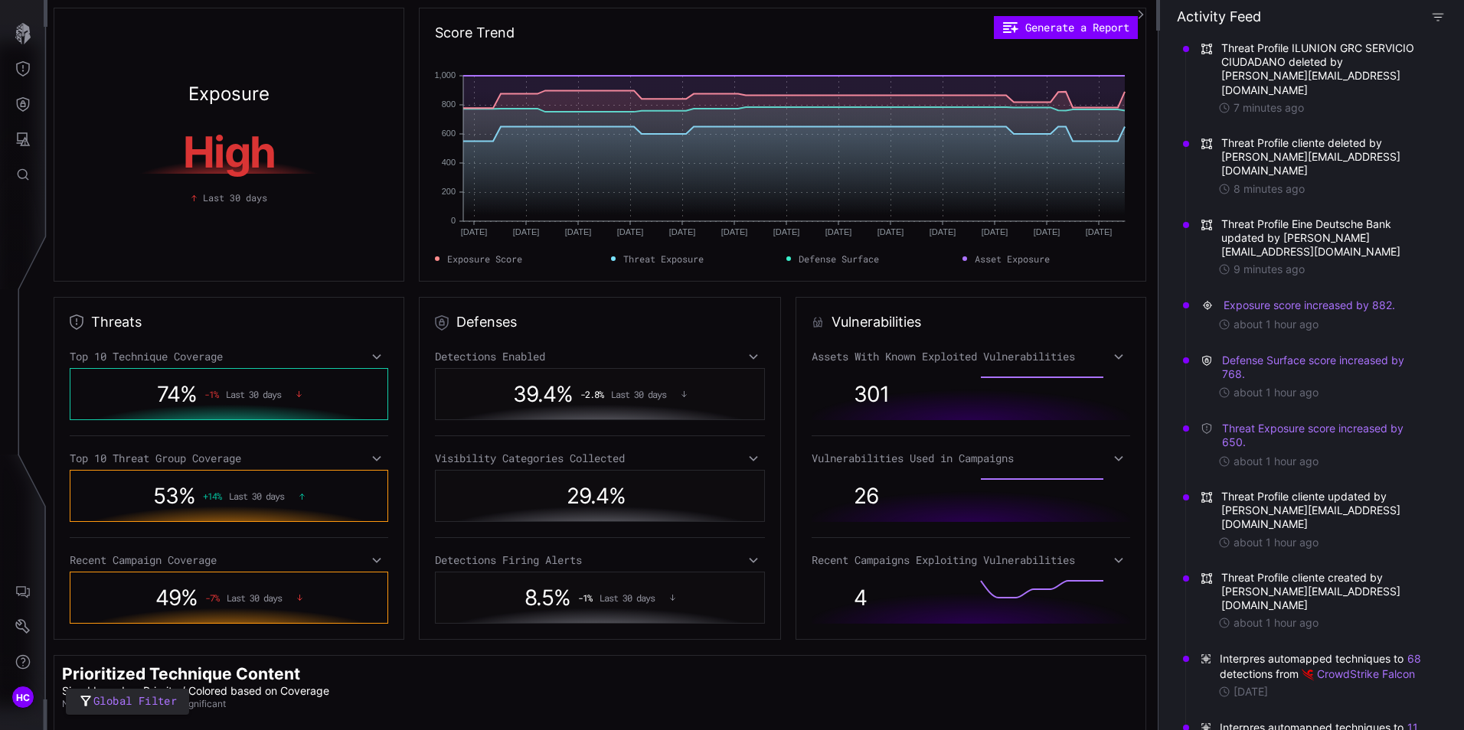
click at [1440, 17] on icon "button" at bounding box center [1438, 17] width 11 height 8
click at [24, 239] on div at bounding box center [23, 142] width 47 height 293
drag, startPoint x: 366, startPoint y: 234, endPoint x: 420, endPoint y: 163, distance: 89.6
click at [420, 163] on div "Exposure High Last 30 days Score Trend Generate a Report [DATE] Jun [DATE] Jun …" at bounding box center [602, 145] width 1096 height 274
drag, startPoint x: 298, startPoint y: 67, endPoint x: 286, endPoint y: 50, distance: 20.8
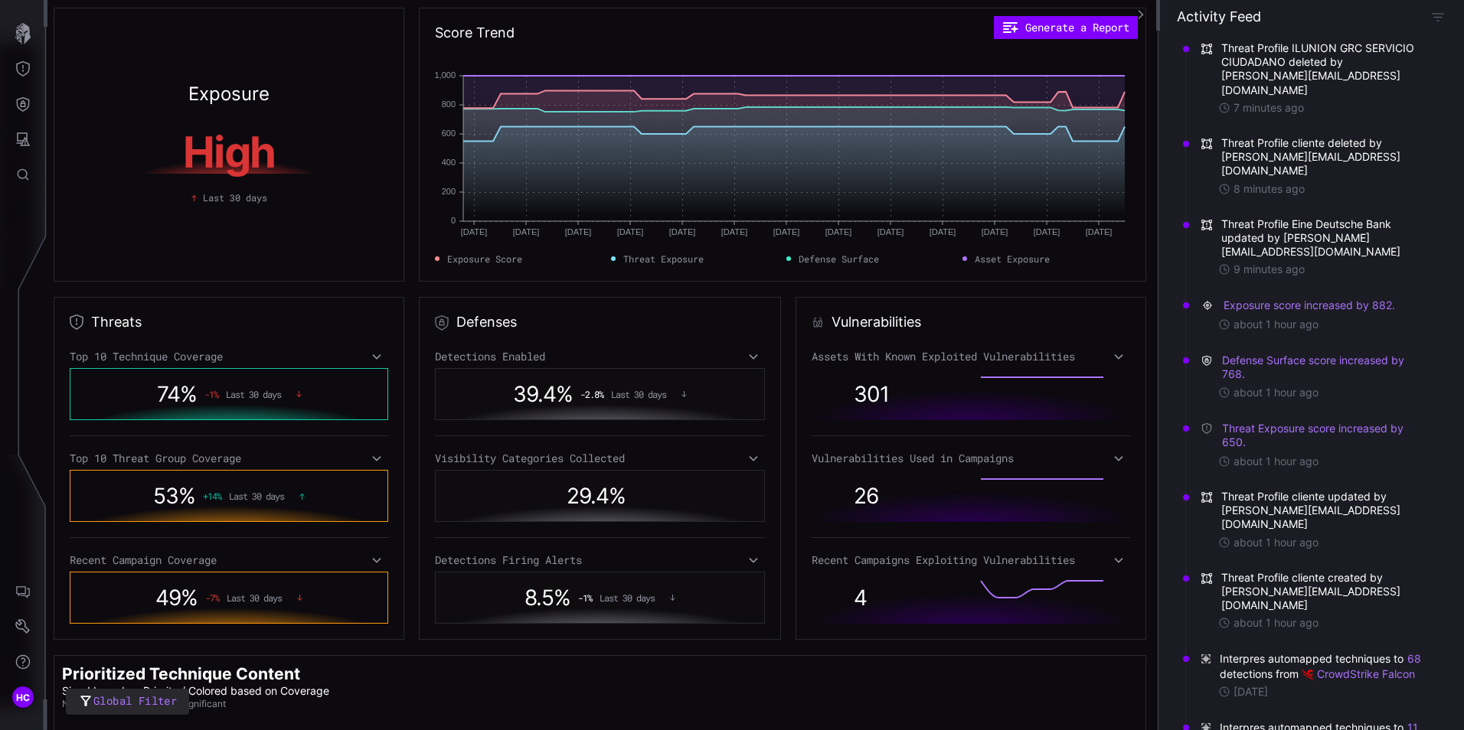
click at [286, 50] on div "Exposure High Last 30 days" at bounding box center [229, 145] width 351 height 274
click at [304, 62] on div "Exposure High Last 30 days" at bounding box center [229, 145] width 351 height 274
click at [796, 44] on div "Score Trend Generate a Report [DATE] Jun [DATE] Jun [DATE] [DATE] [DATE] [DATE]…" at bounding box center [782, 145] width 727 height 274
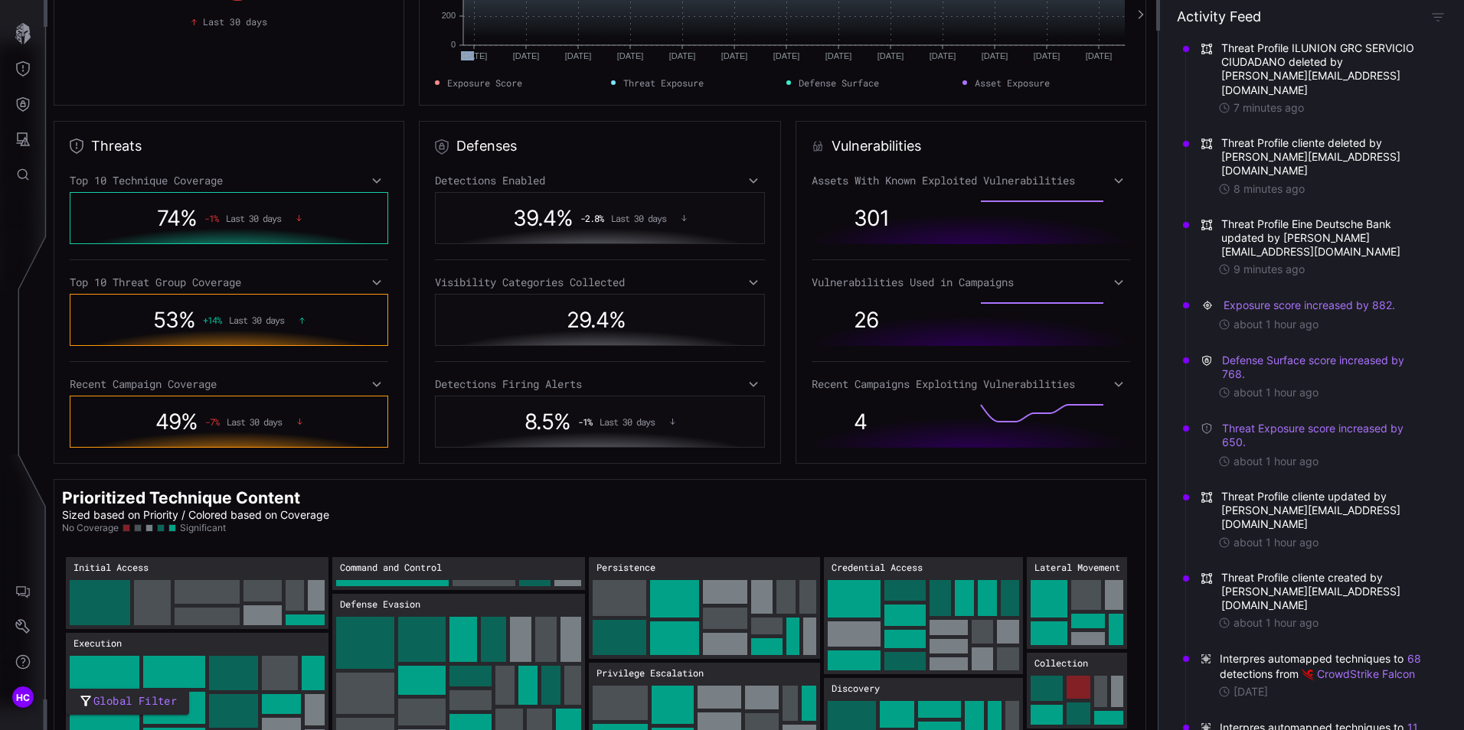
scroll to position [149, 0]
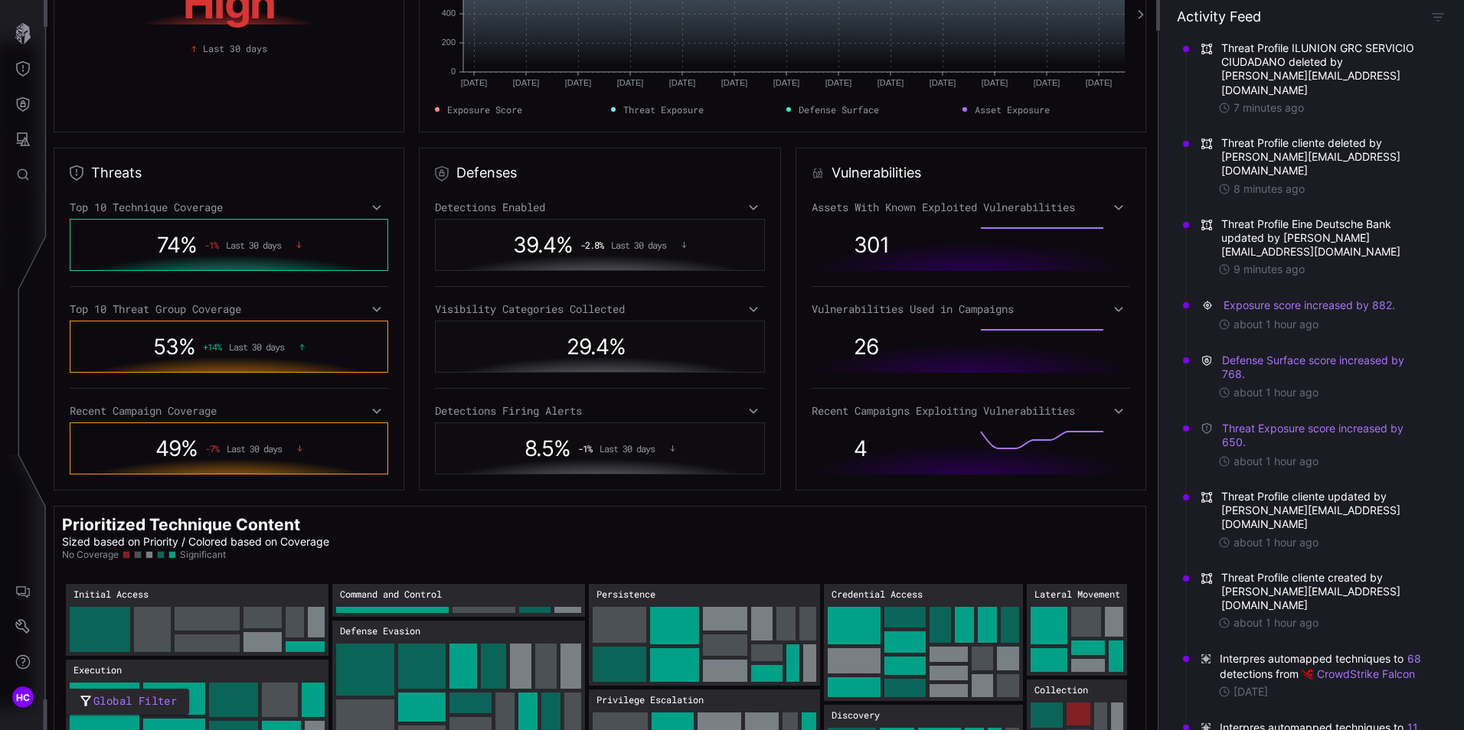
click at [205, 249] on span "-1 %" at bounding box center [211, 245] width 14 height 11
click at [374, 205] on icon at bounding box center [376, 207] width 11 height 12
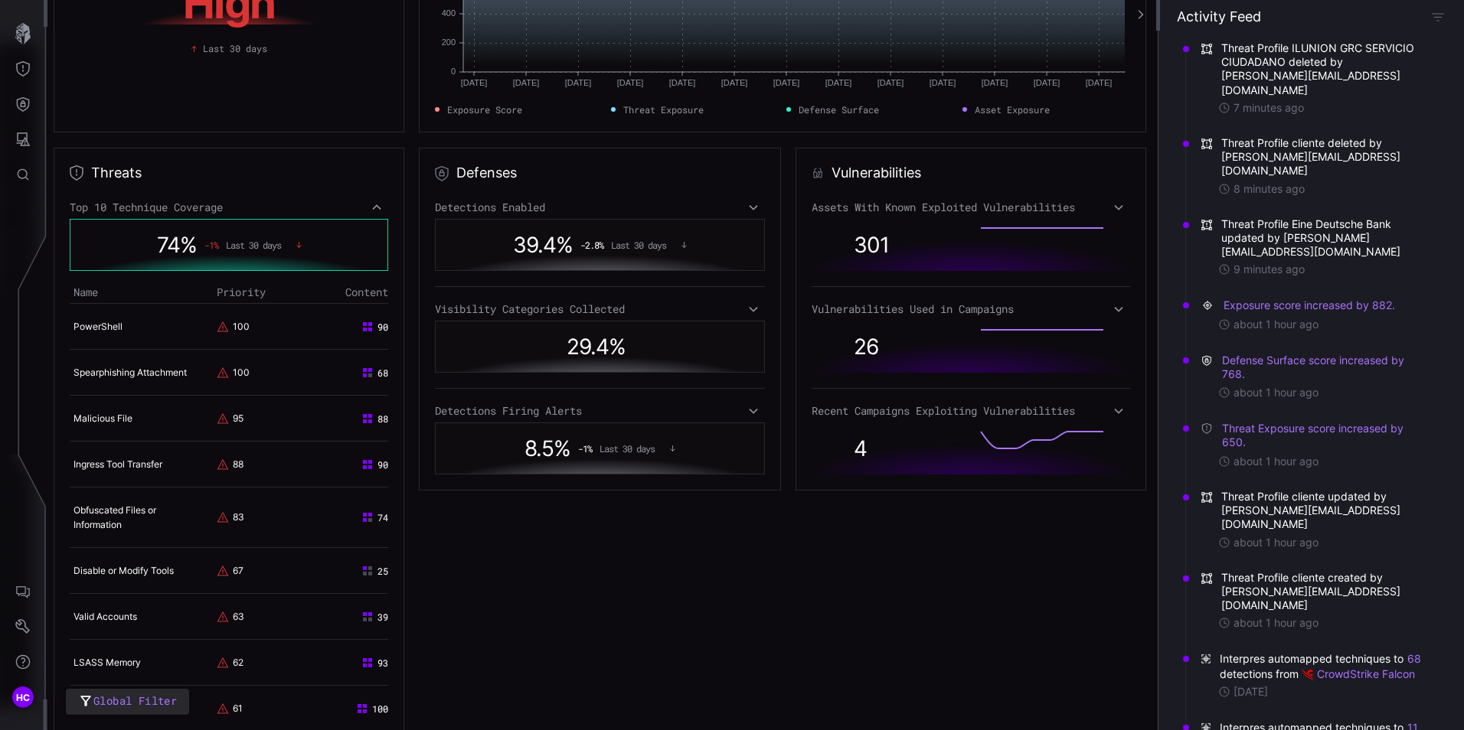
click at [144, 372] on link "Spearphishing Attachment" at bounding box center [130, 372] width 113 height 11
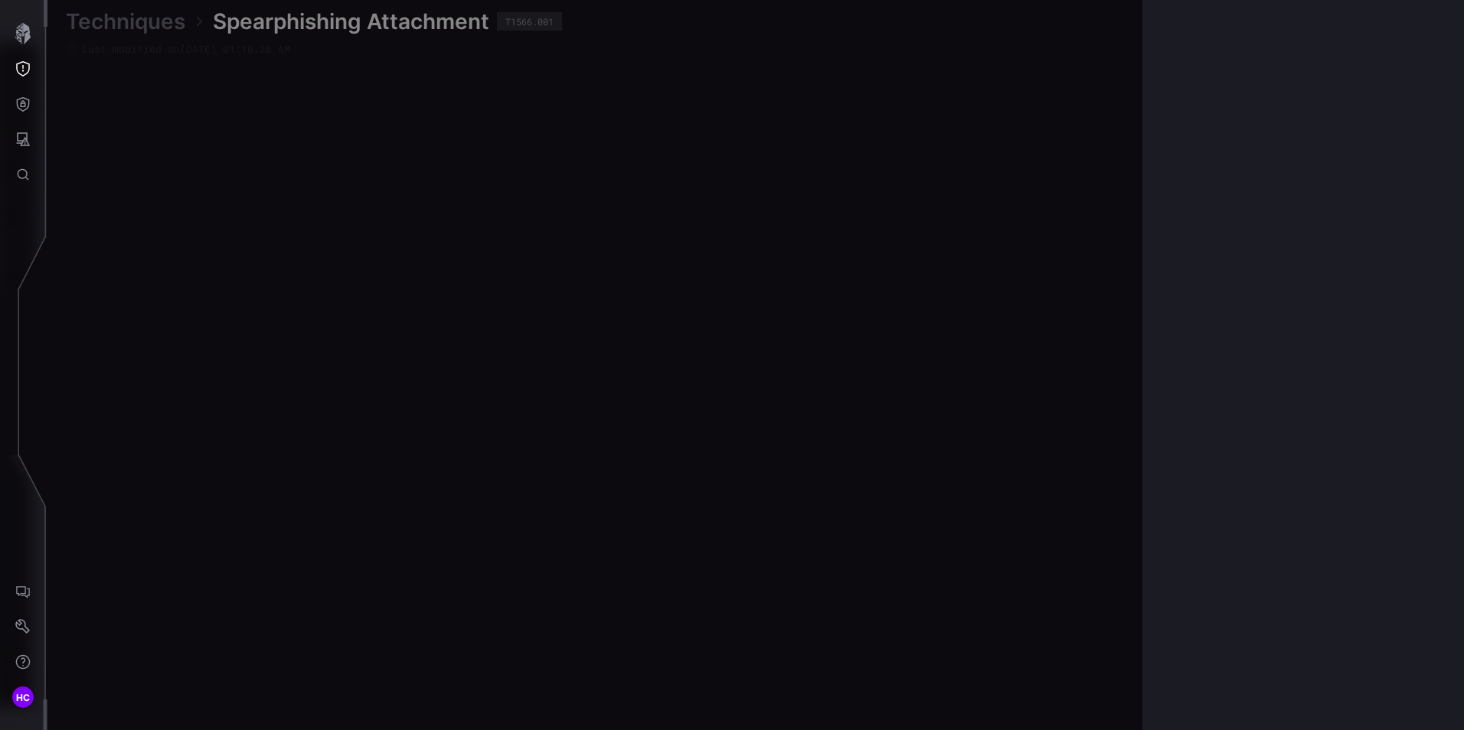
scroll to position [3204, 626]
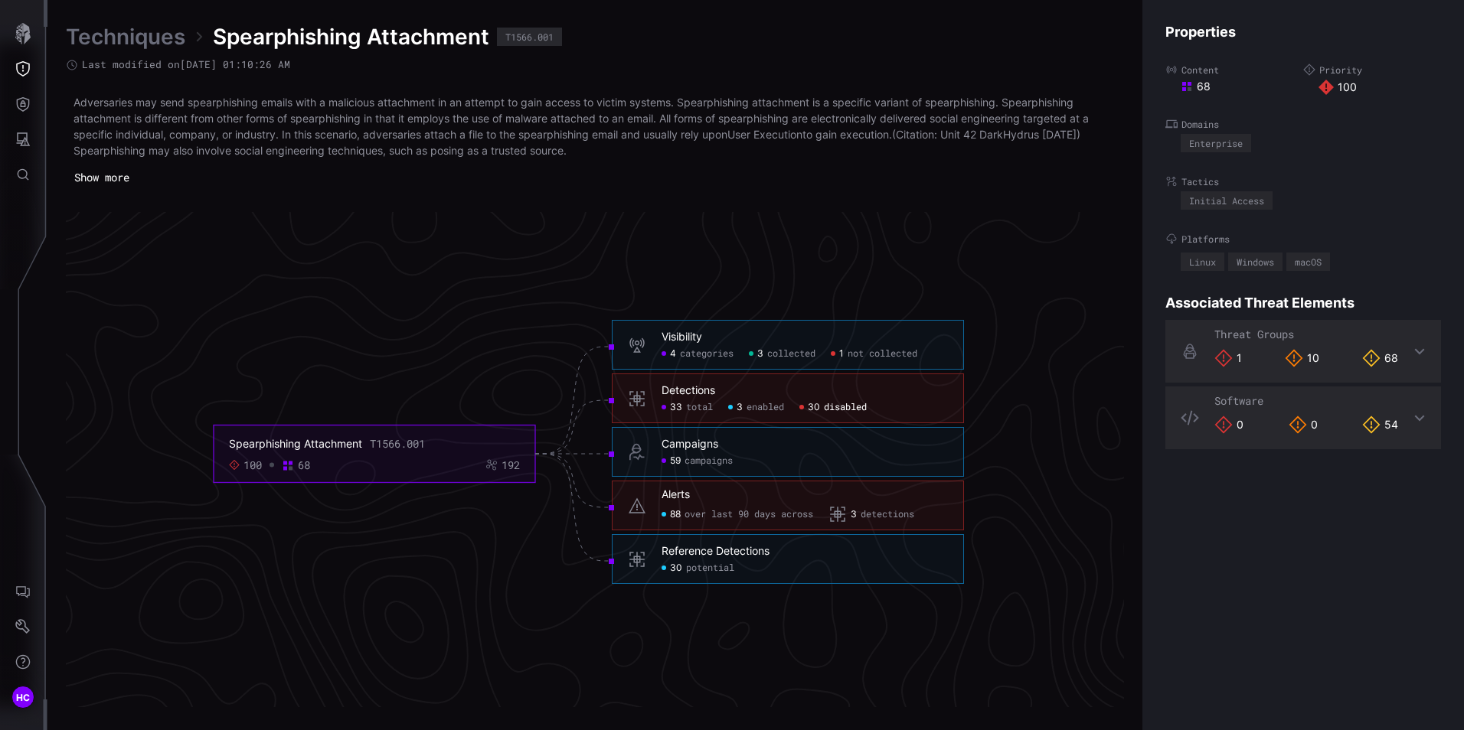
click at [845, 409] on span "disabled" at bounding box center [845, 408] width 43 height 12
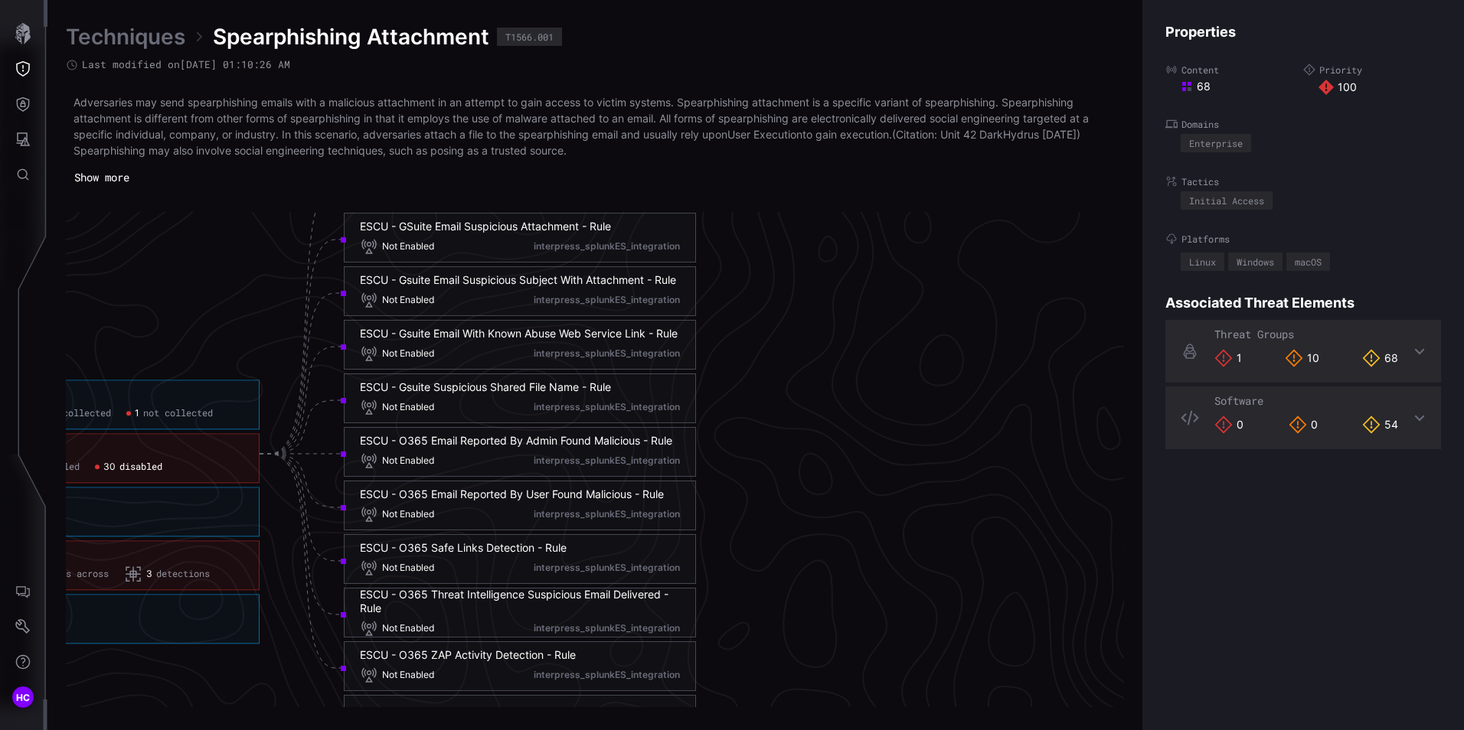
scroll to position [3204, 1085]
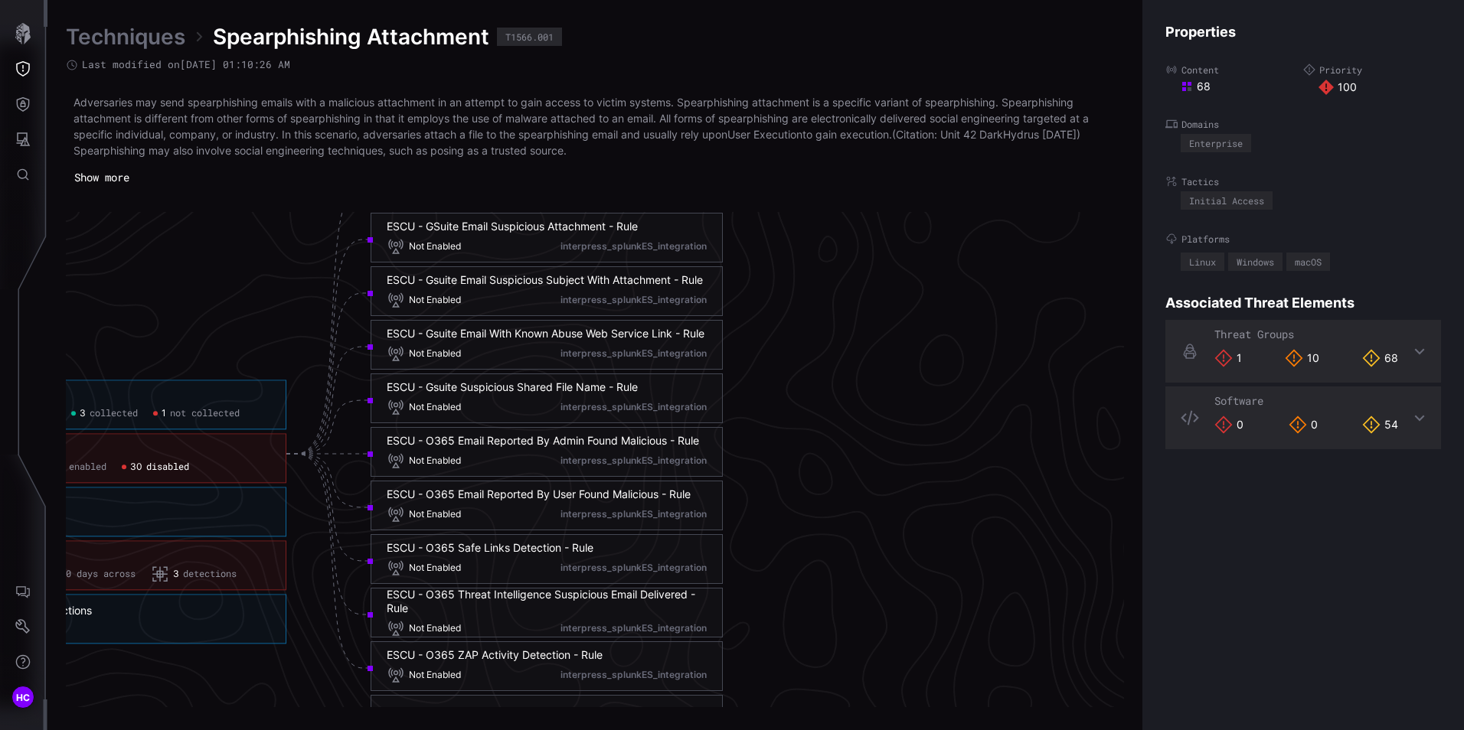
click at [523, 227] on div "ESCU - GSuite Email Suspicious Attachment - Rule" at bounding box center [512, 227] width 251 height 14
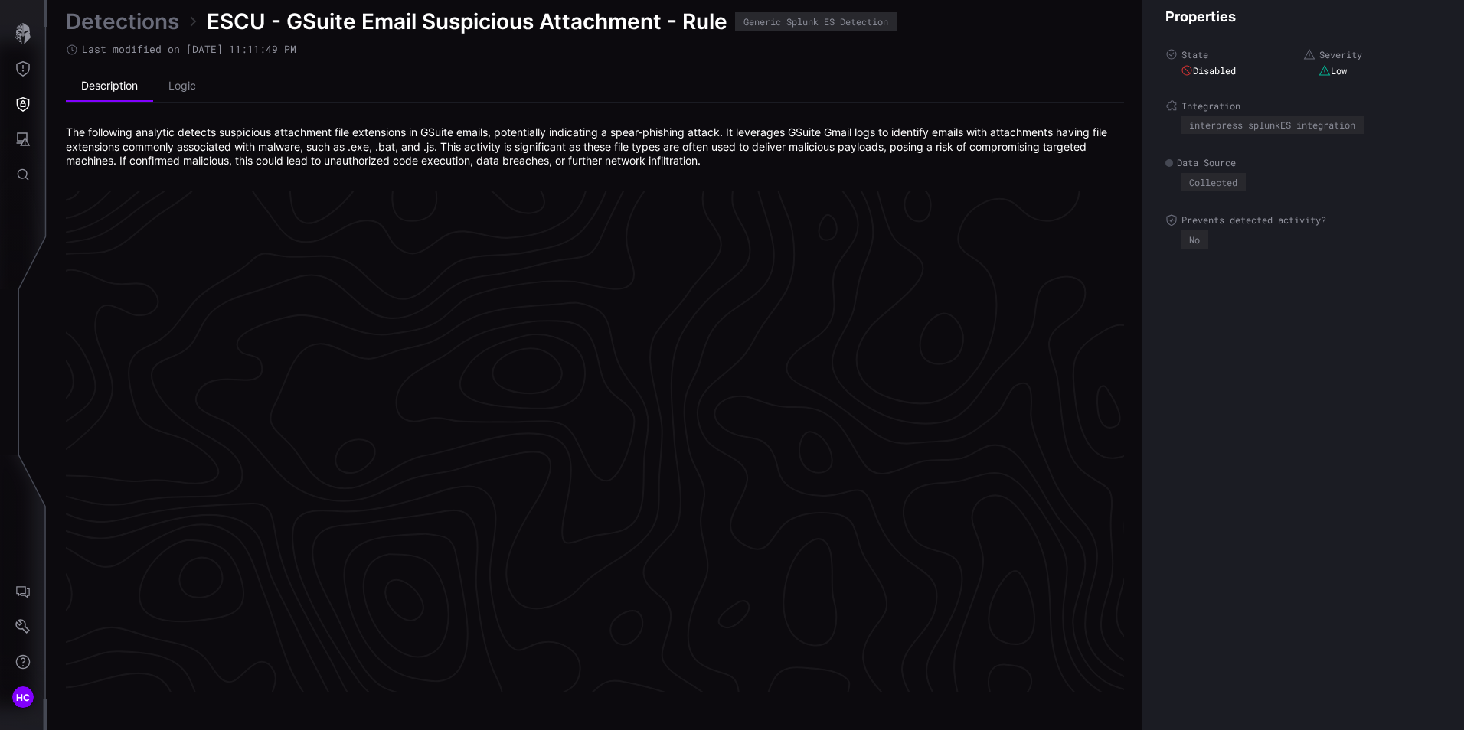
scroll to position [3201, 626]
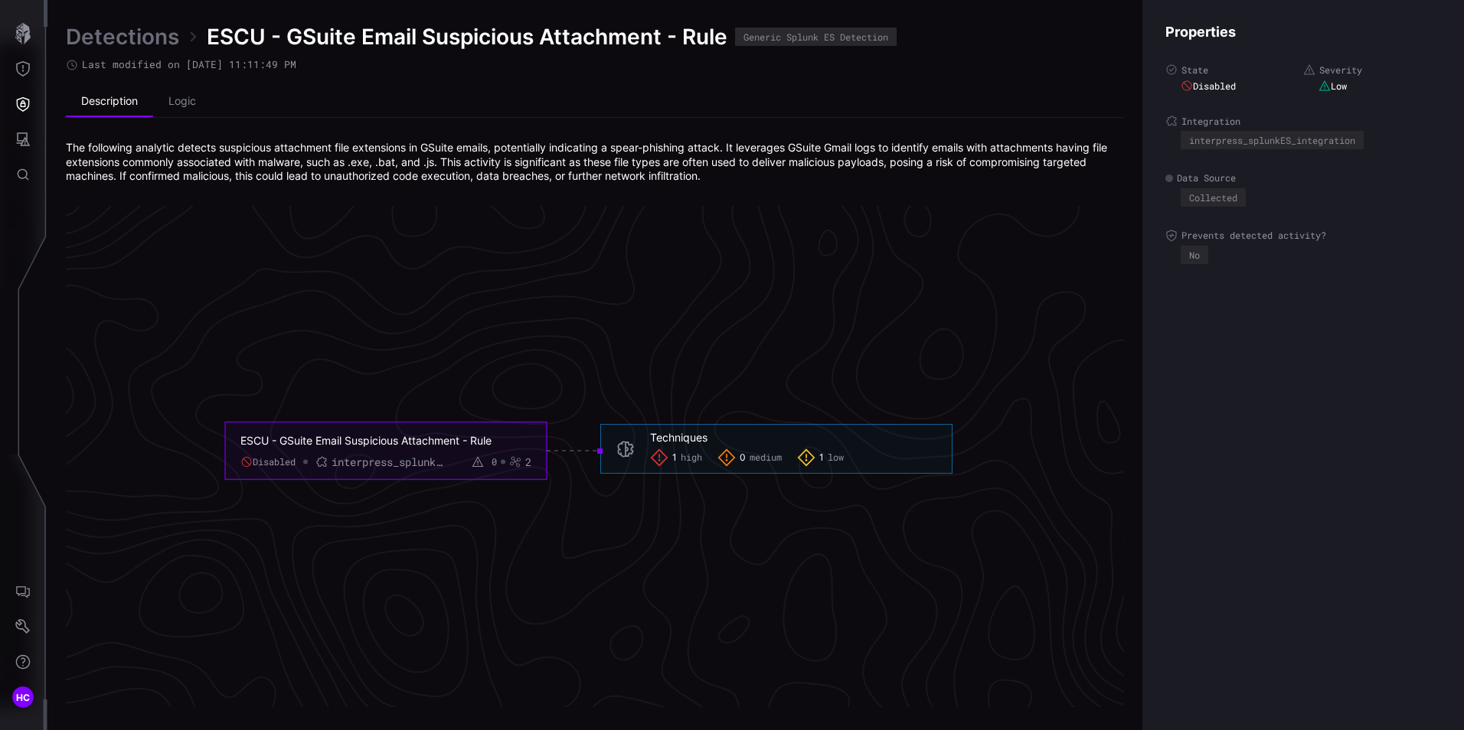
click at [395, 440] on div "ESCU - GSuite Email Suspicious Attachment - Rule" at bounding box center [374, 441] width 268 height 14
click at [692, 456] on span "high" at bounding box center [691, 458] width 21 height 12
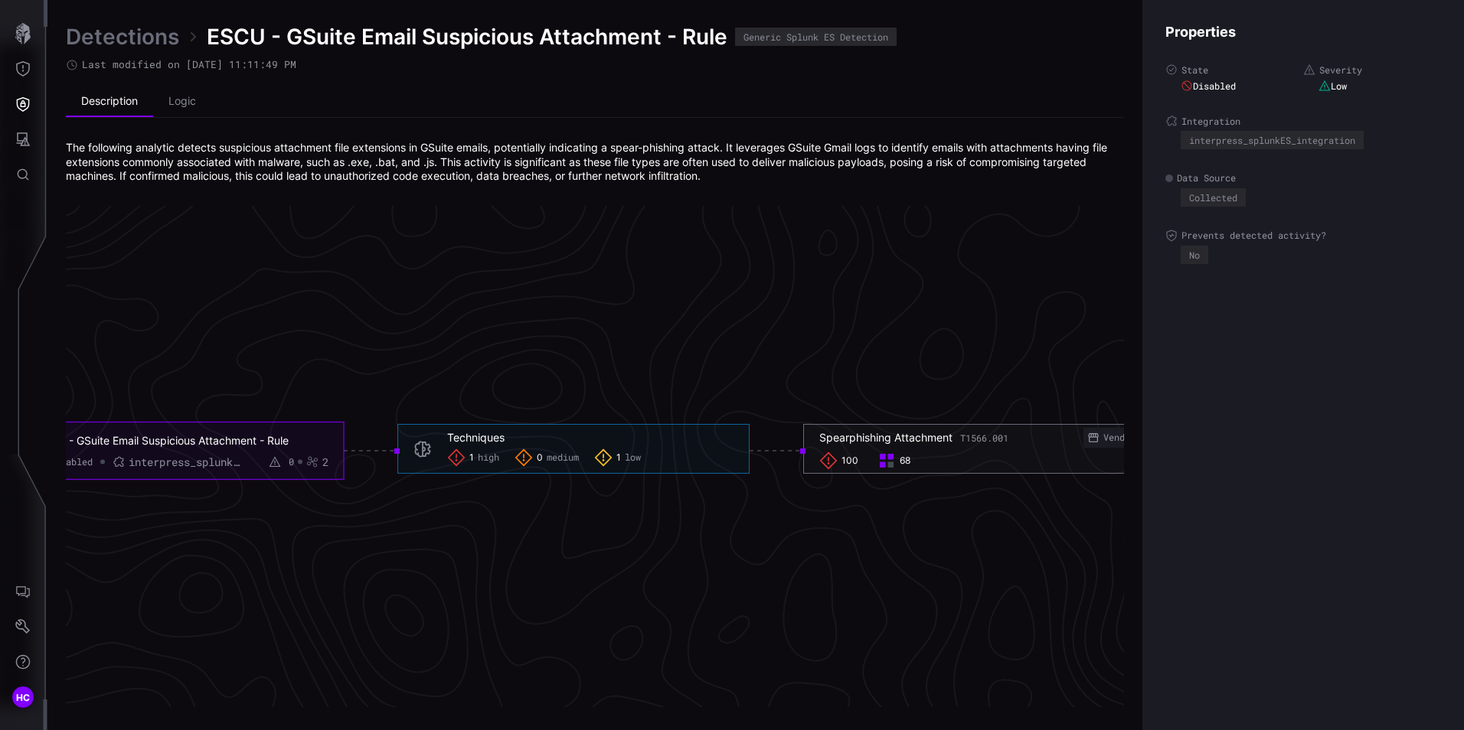
click at [848, 459] on span "100" at bounding box center [850, 461] width 17 height 12
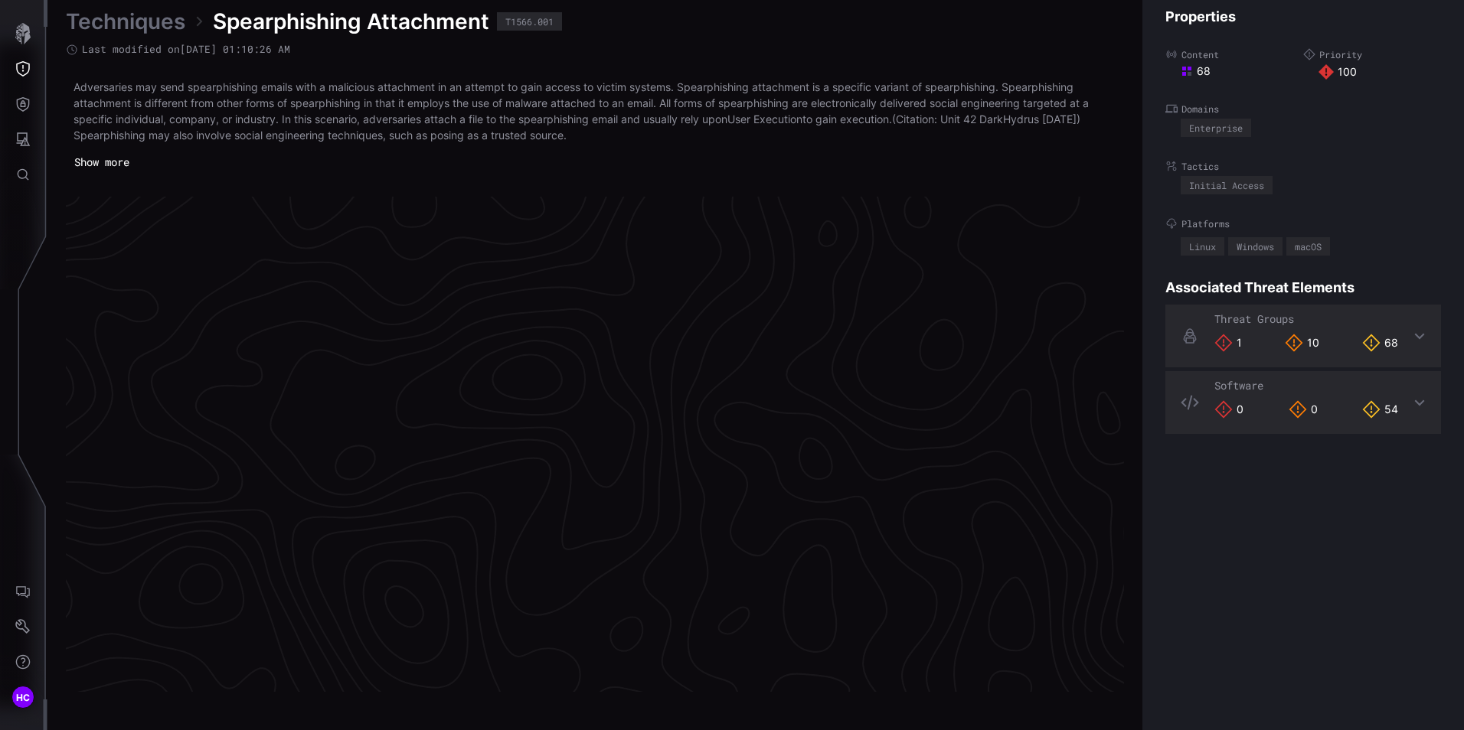
scroll to position [3204, 626]
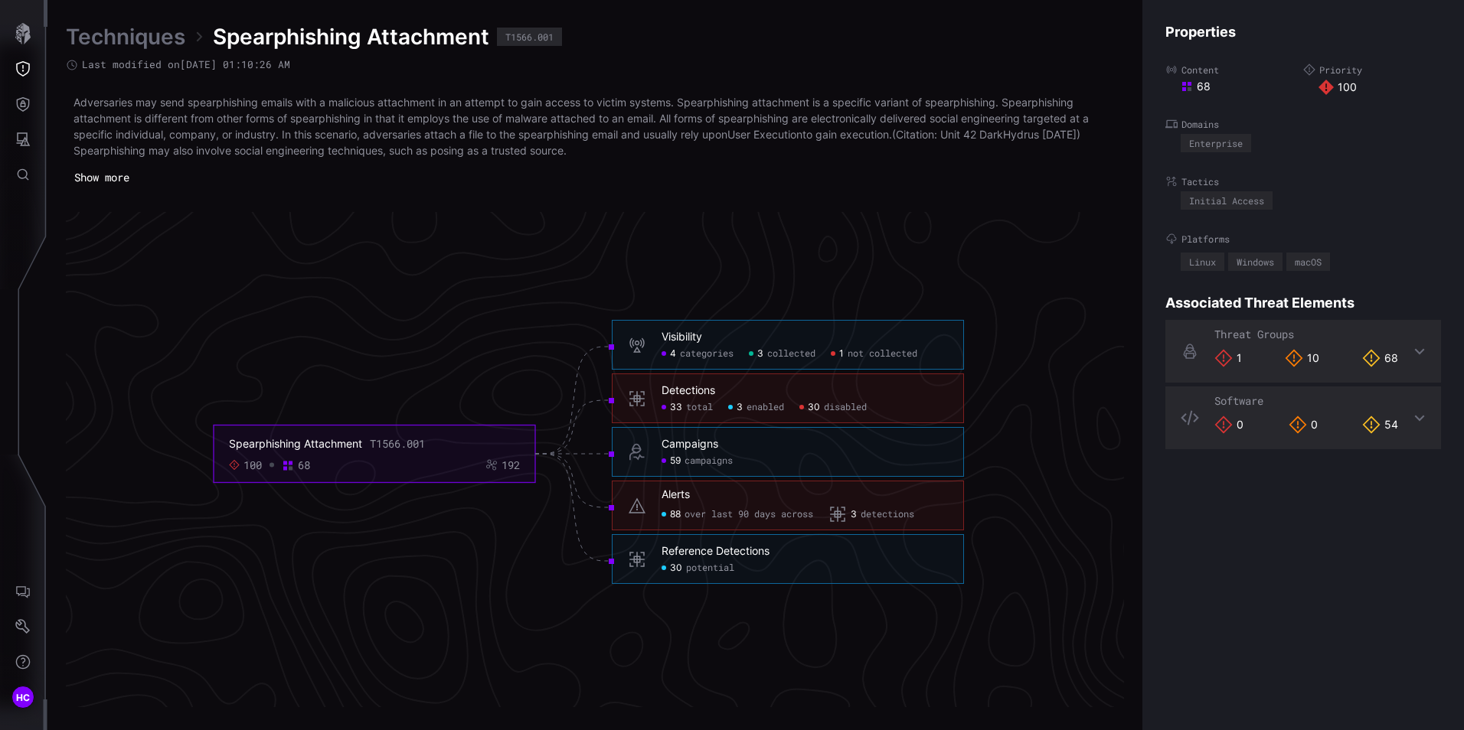
click at [881, 513] on span "detections" at bounding box center [888, 515] width 54 height 12
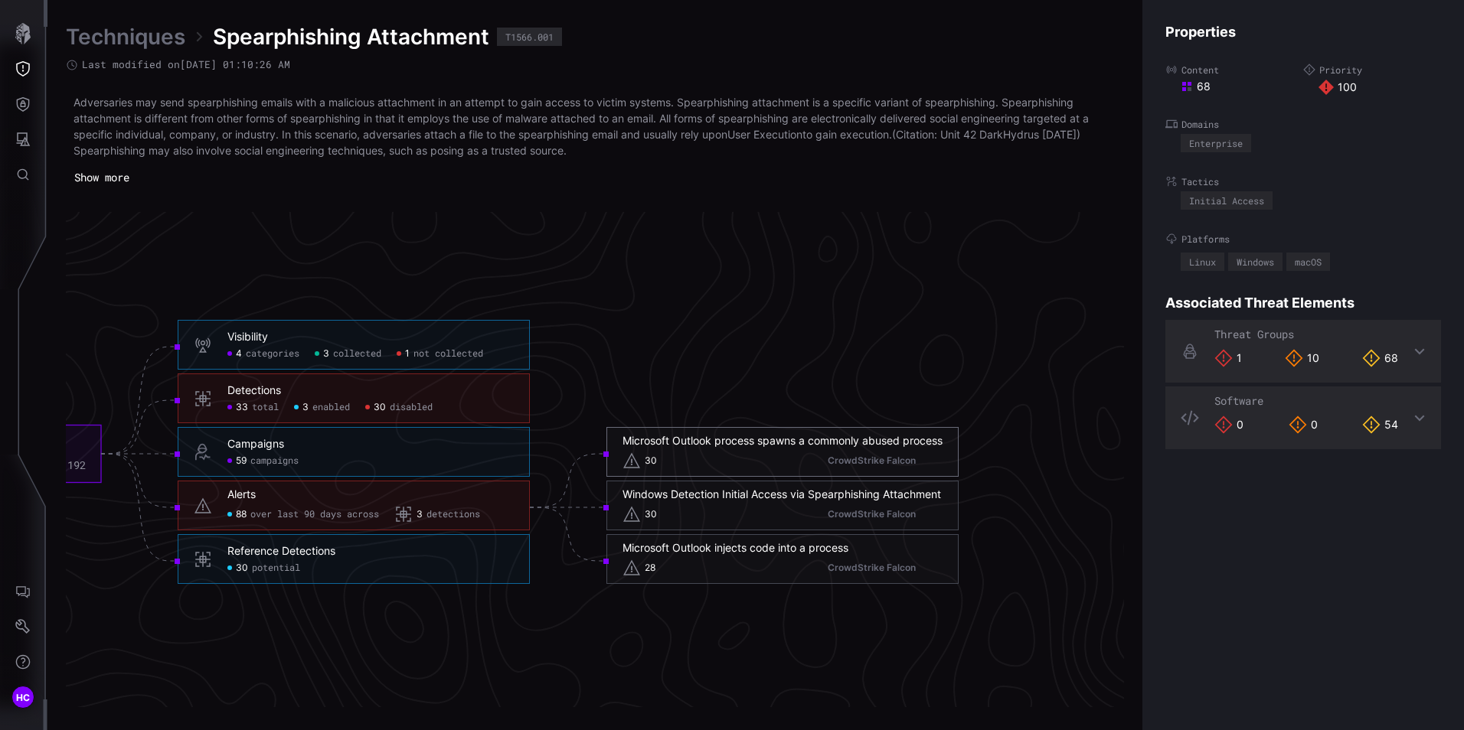
scroll to position [3204, 855]
click at [258, 550] on div "Reference Detections" at bounding box center [271, 552] width 108 height 14
click at [260, 570] on span "potential" at bounding box center [266, 569] width 48 height 12
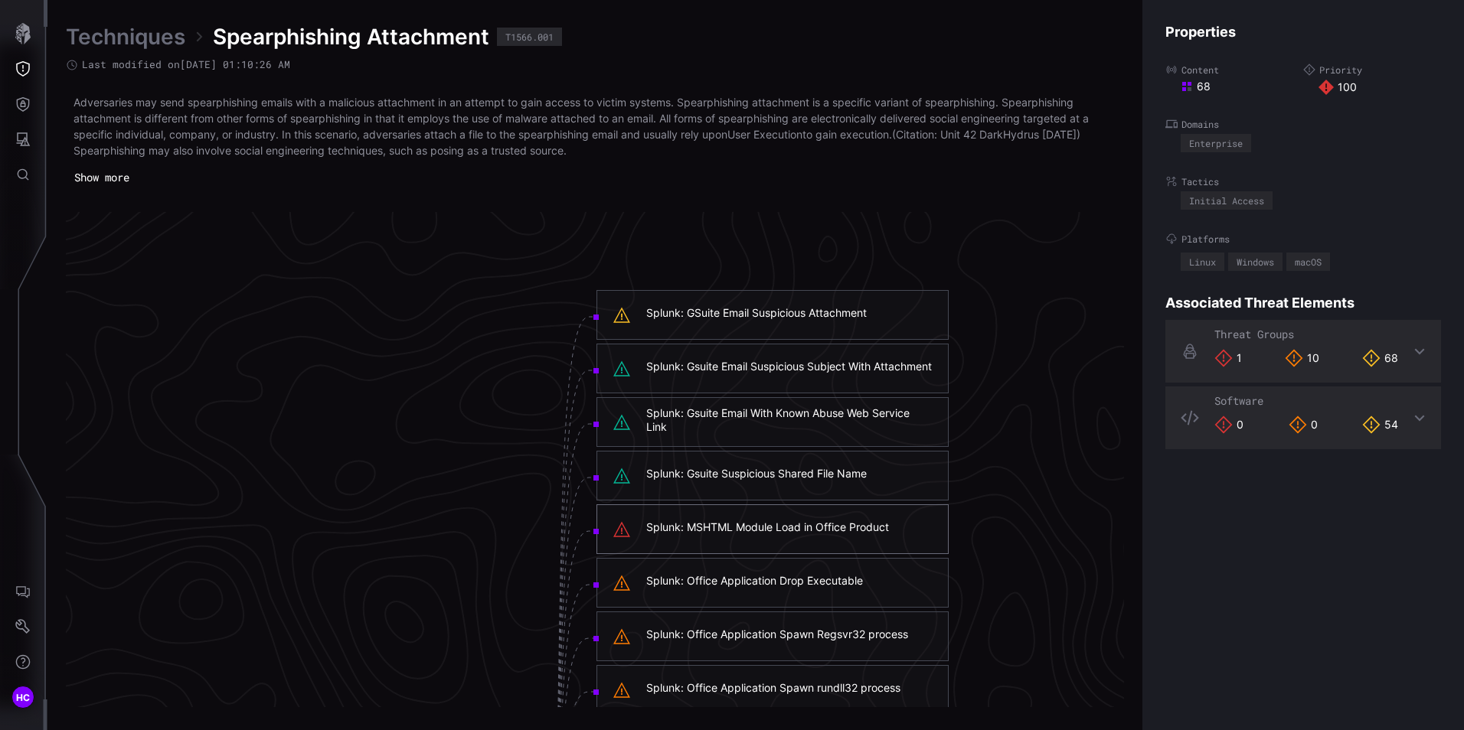
scroll to position [2591, 855]
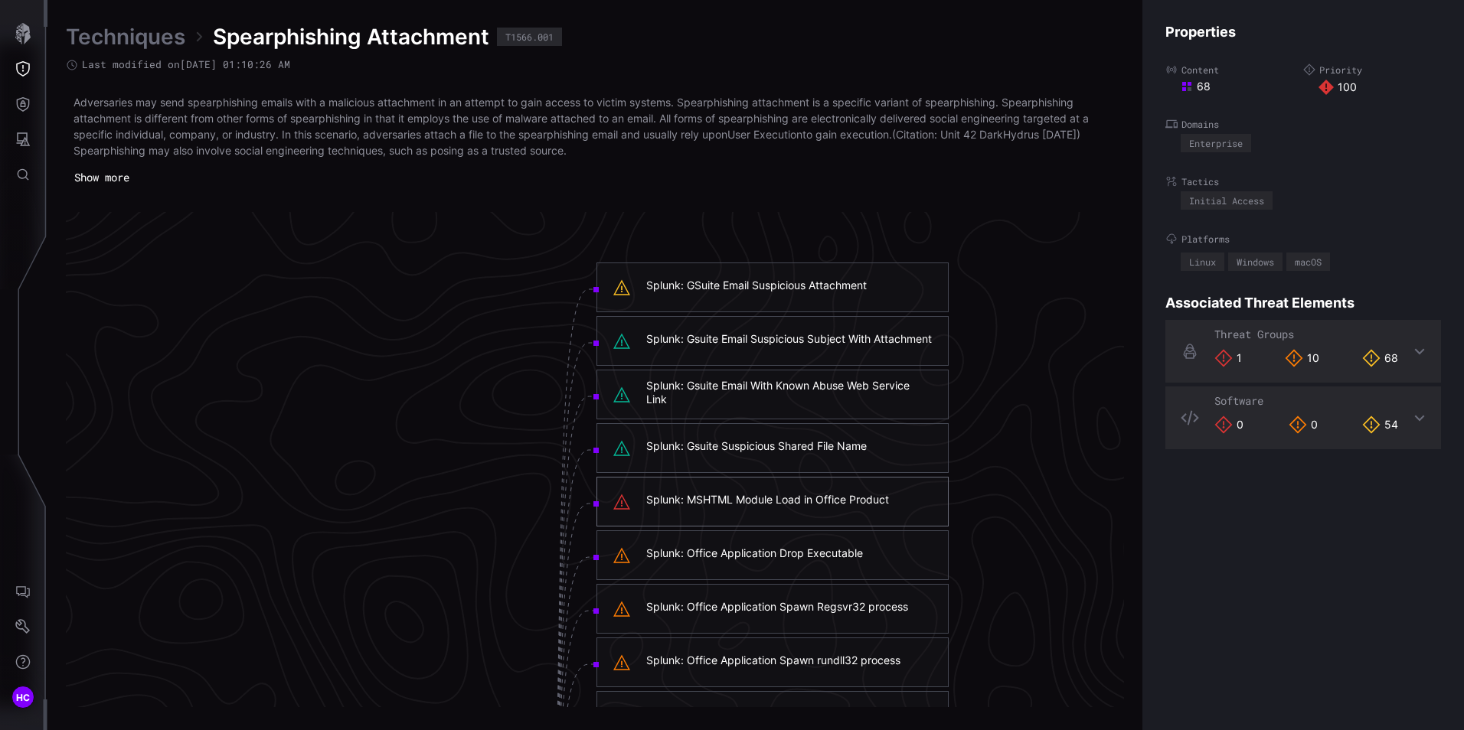
click at [744, 500] on div "Splunk: MSHTML Module Load in Office Product" at bounding box center [767, 500] width 243 height 14
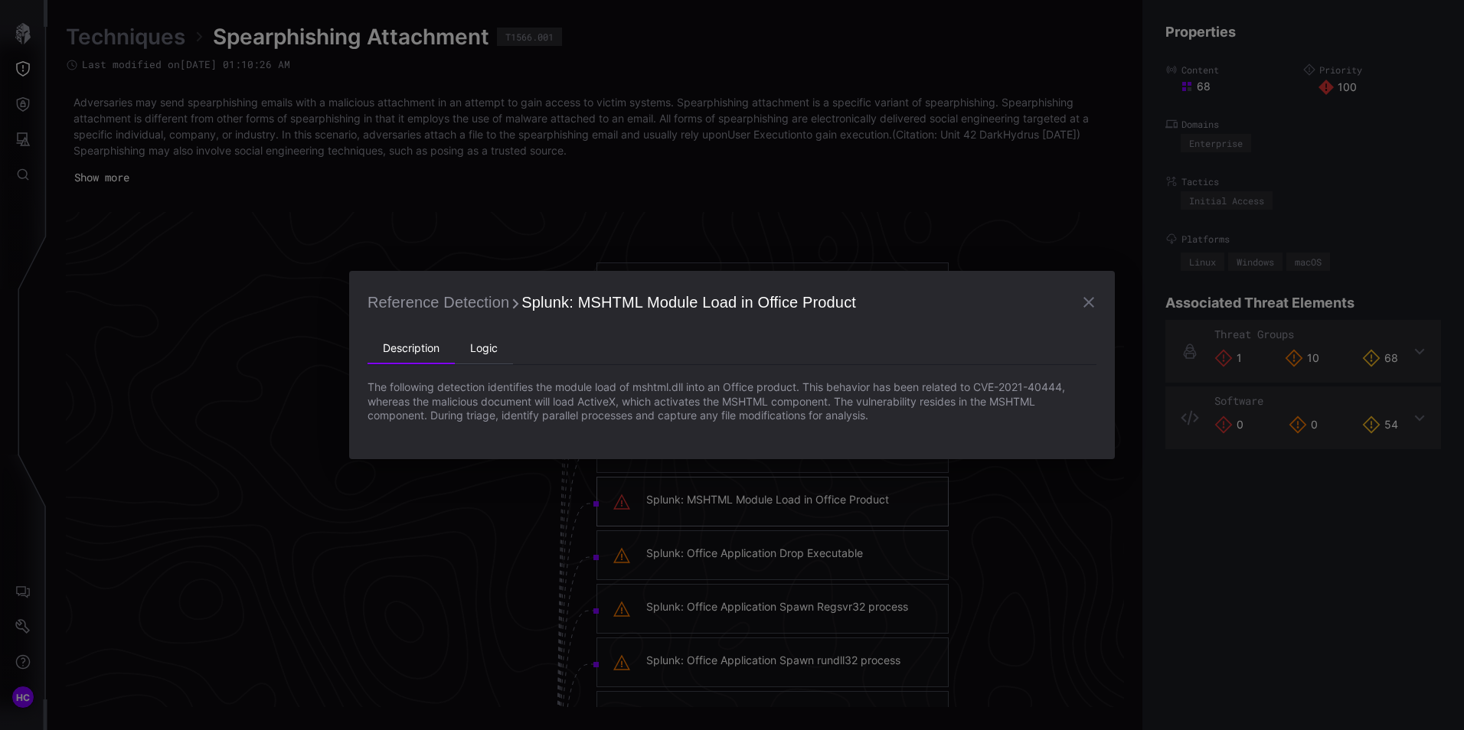
click at [484, 350] on li "Logic" at bounding box center [484, 349] width 58 height 31
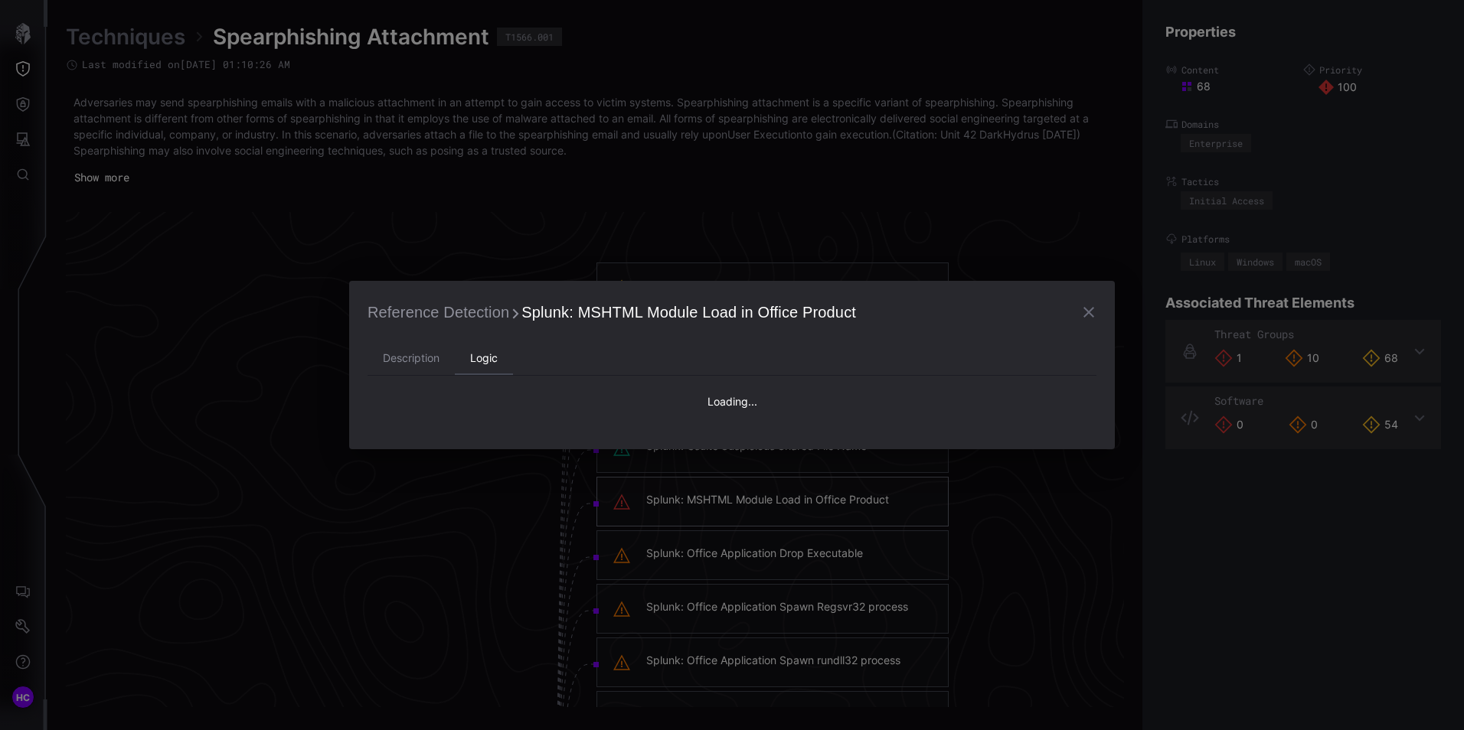
type textarea "**********"
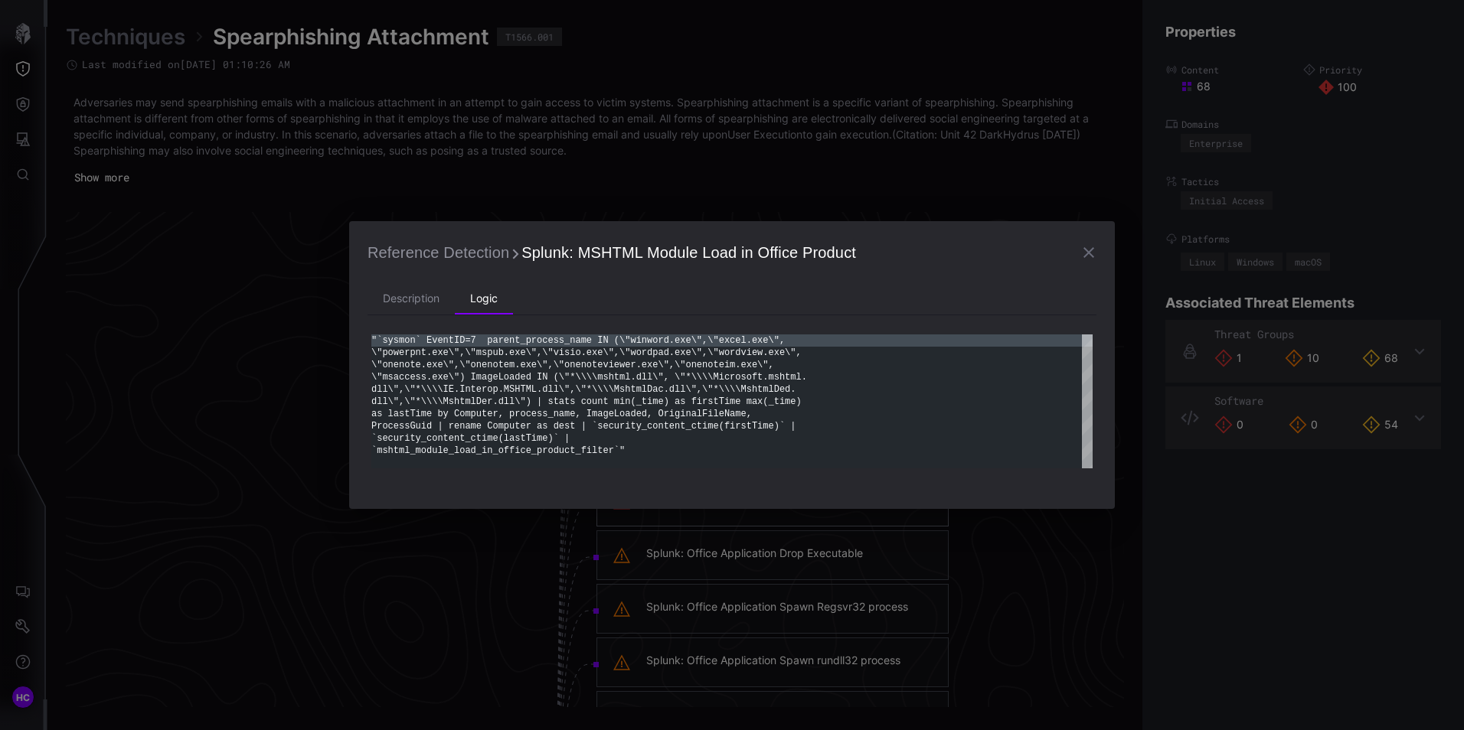
click at [1084, 251] on icon "button" at bounding box center [1089, 252] width 18 height 18
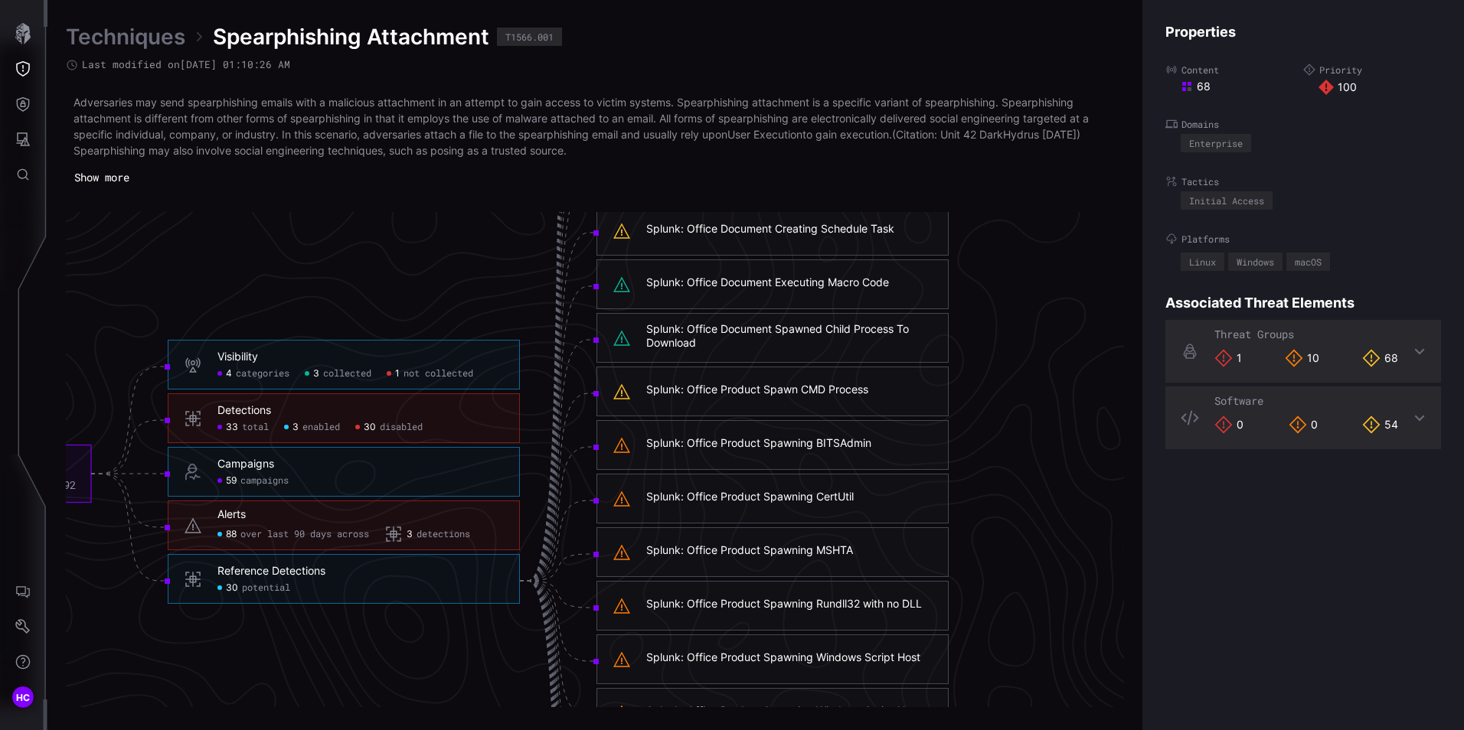
scroll to position [3127, 855]
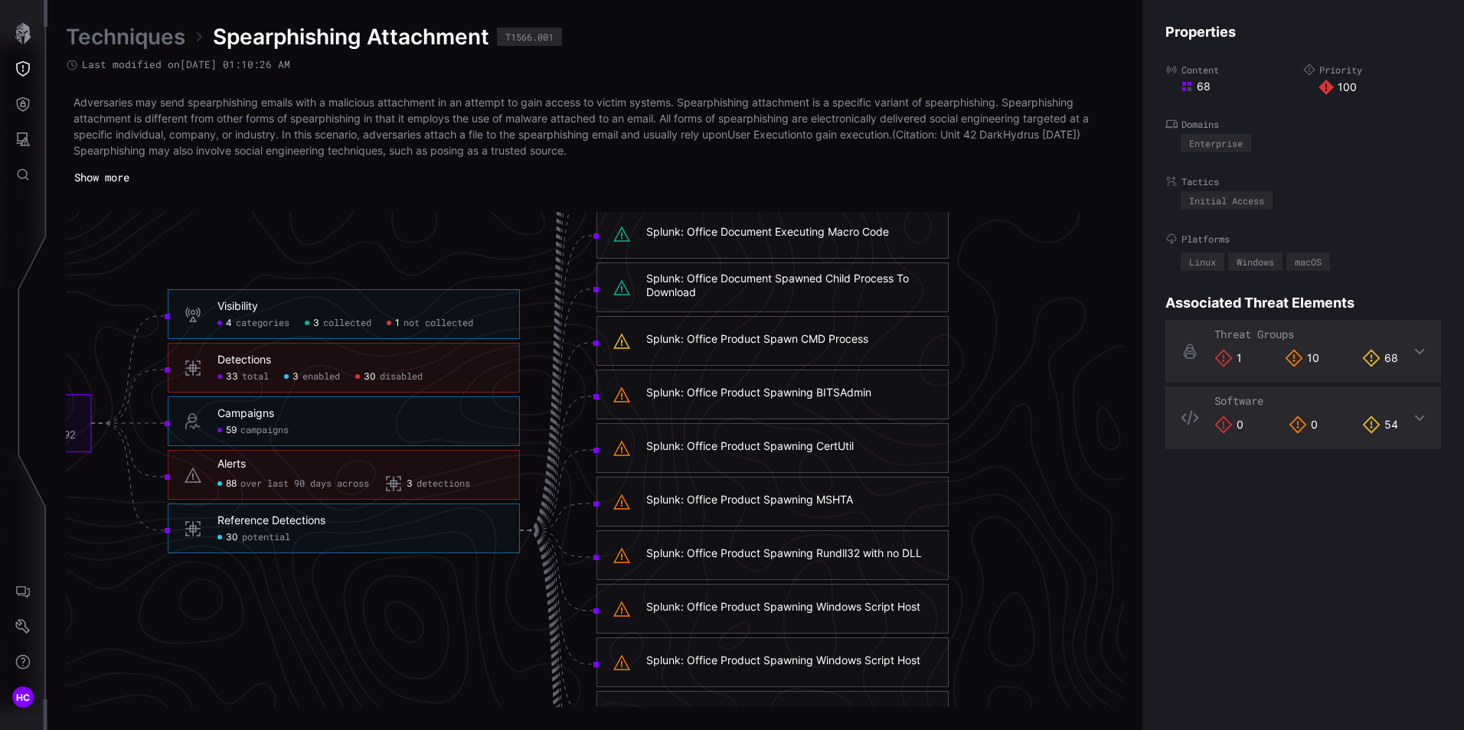
click at [410, 375] on span "disabled" at bounding box center [401, 377] width 43 height 12
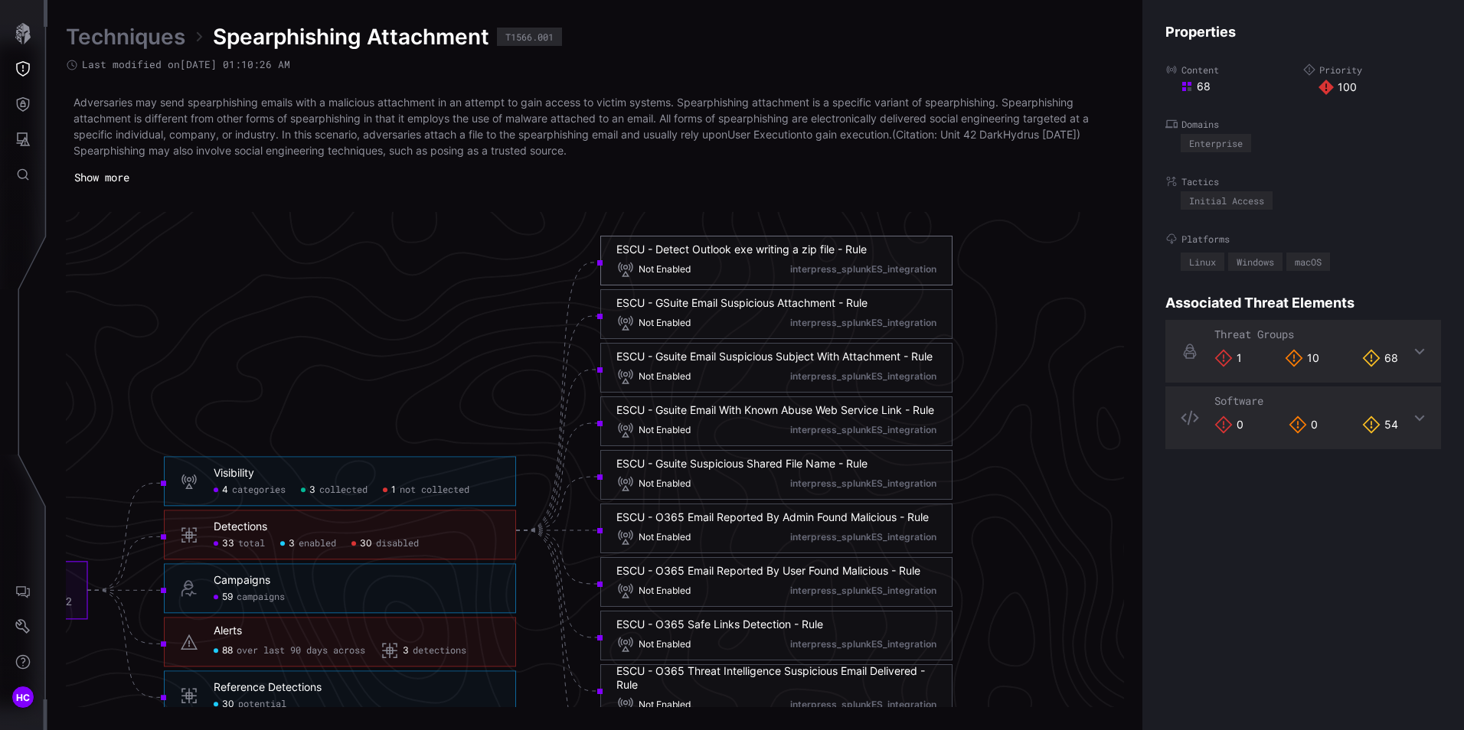
click at [694, 247] on div "ESCU - Detect Outlook exe writing a zip file - Rule" at bounding box center [741, 250] width 250 height 14
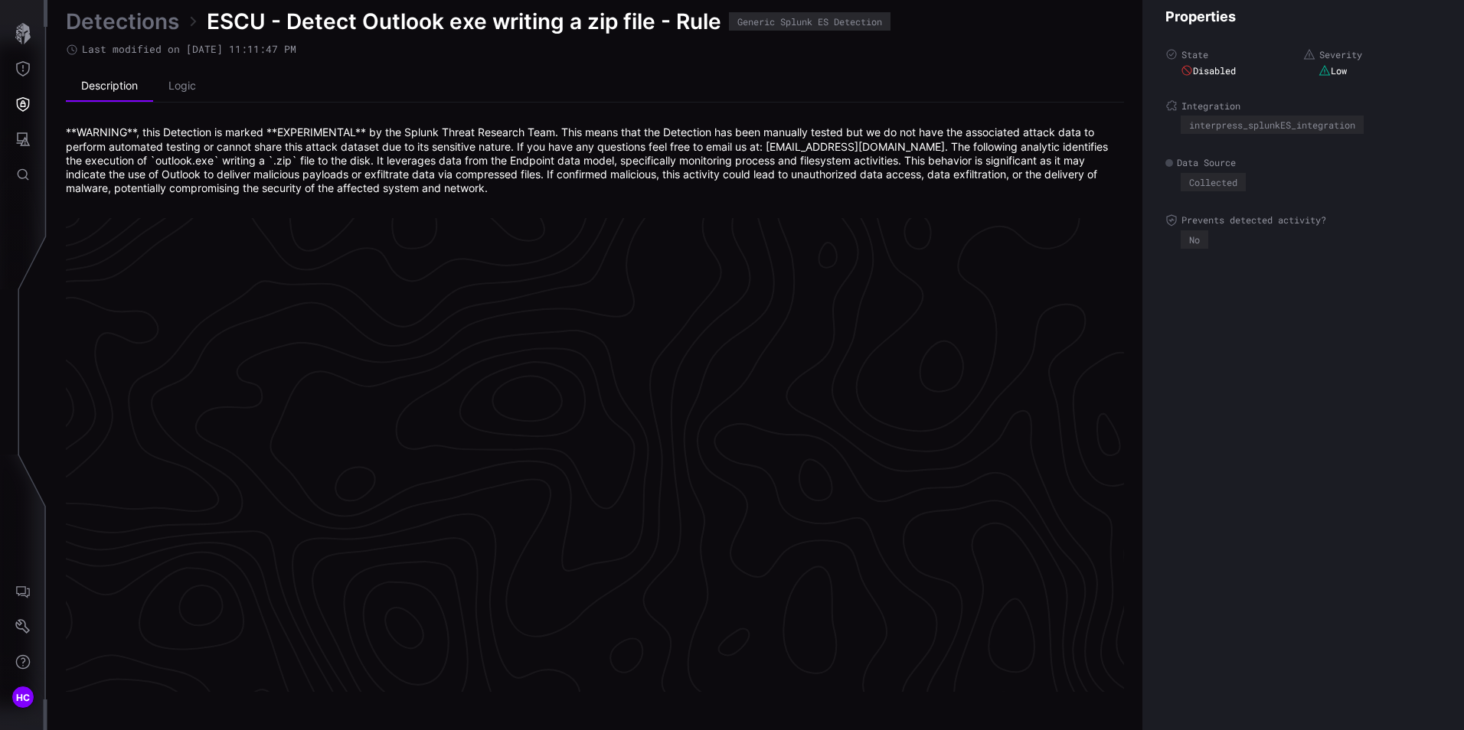
scroll to position [3214, 626]
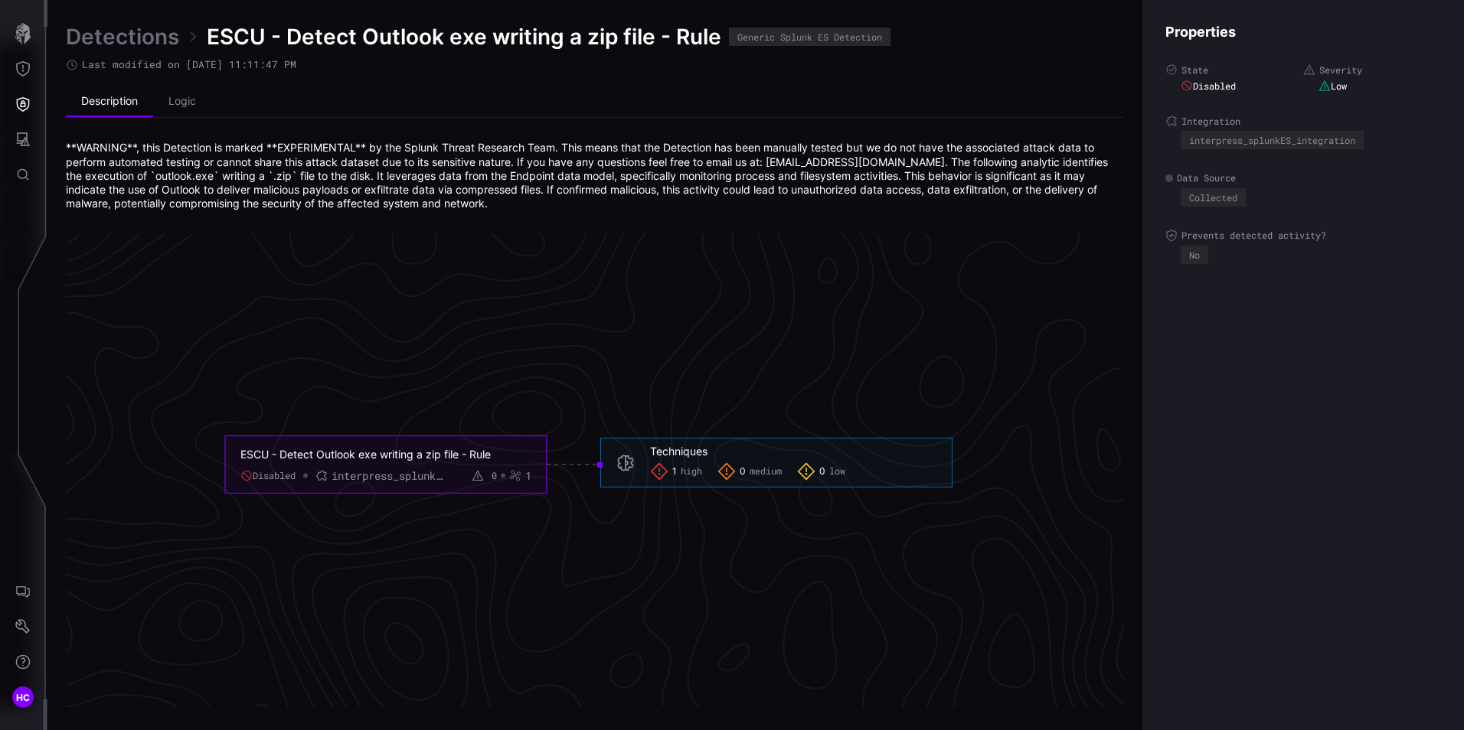
click at [679, 469] on div "1 high" at bounding box center [676, 472] width 52 height 18
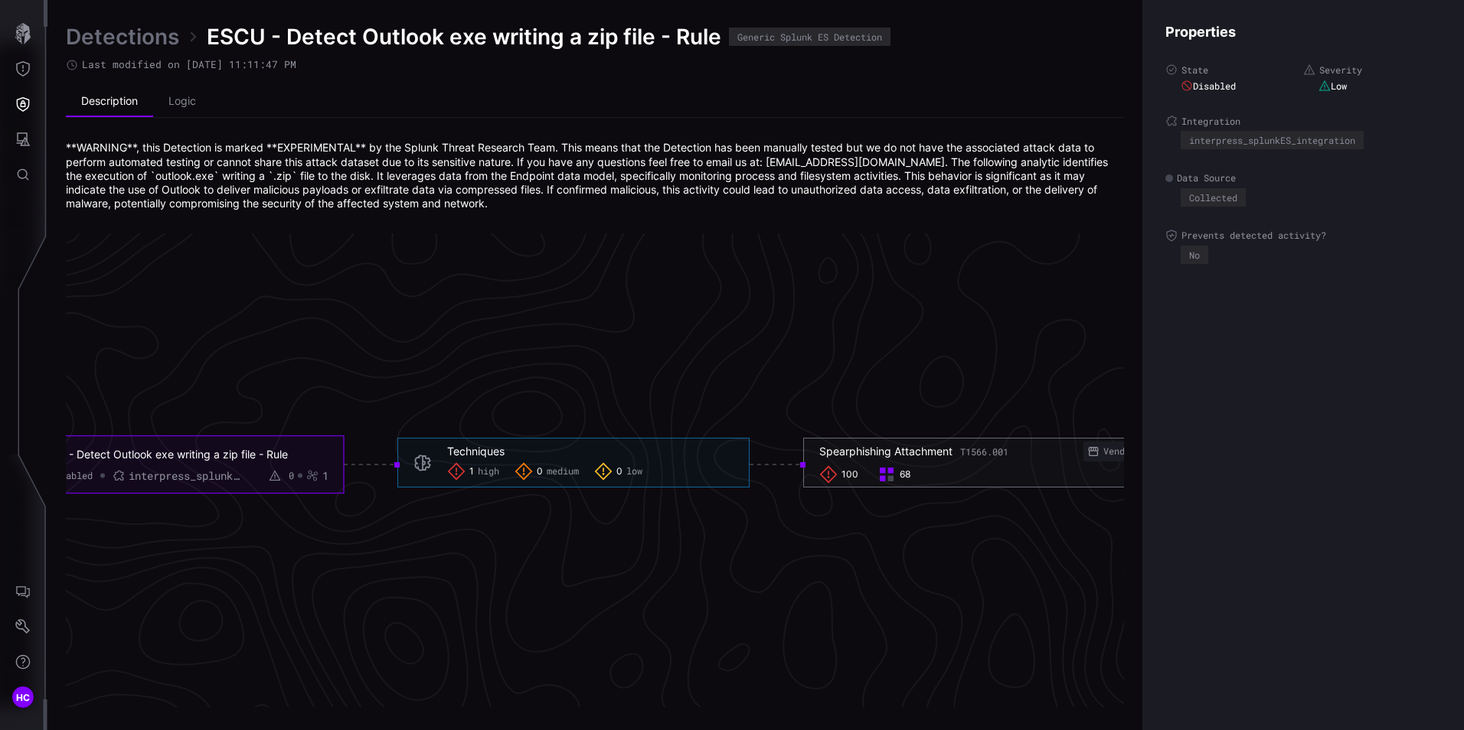
click at [851, 470] on span "100" at bounding box center [850, 475] width 17 height 12
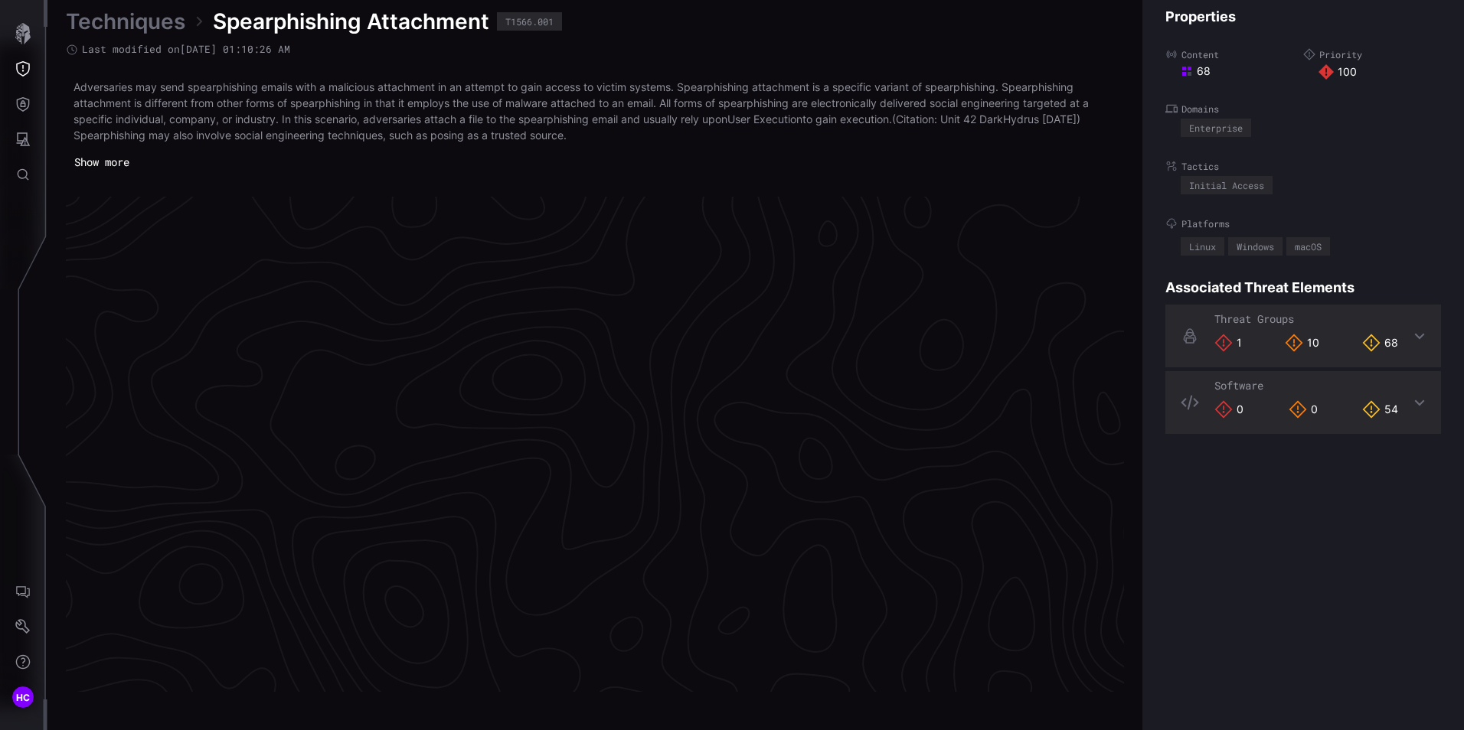
scroll to position [3204, 626]
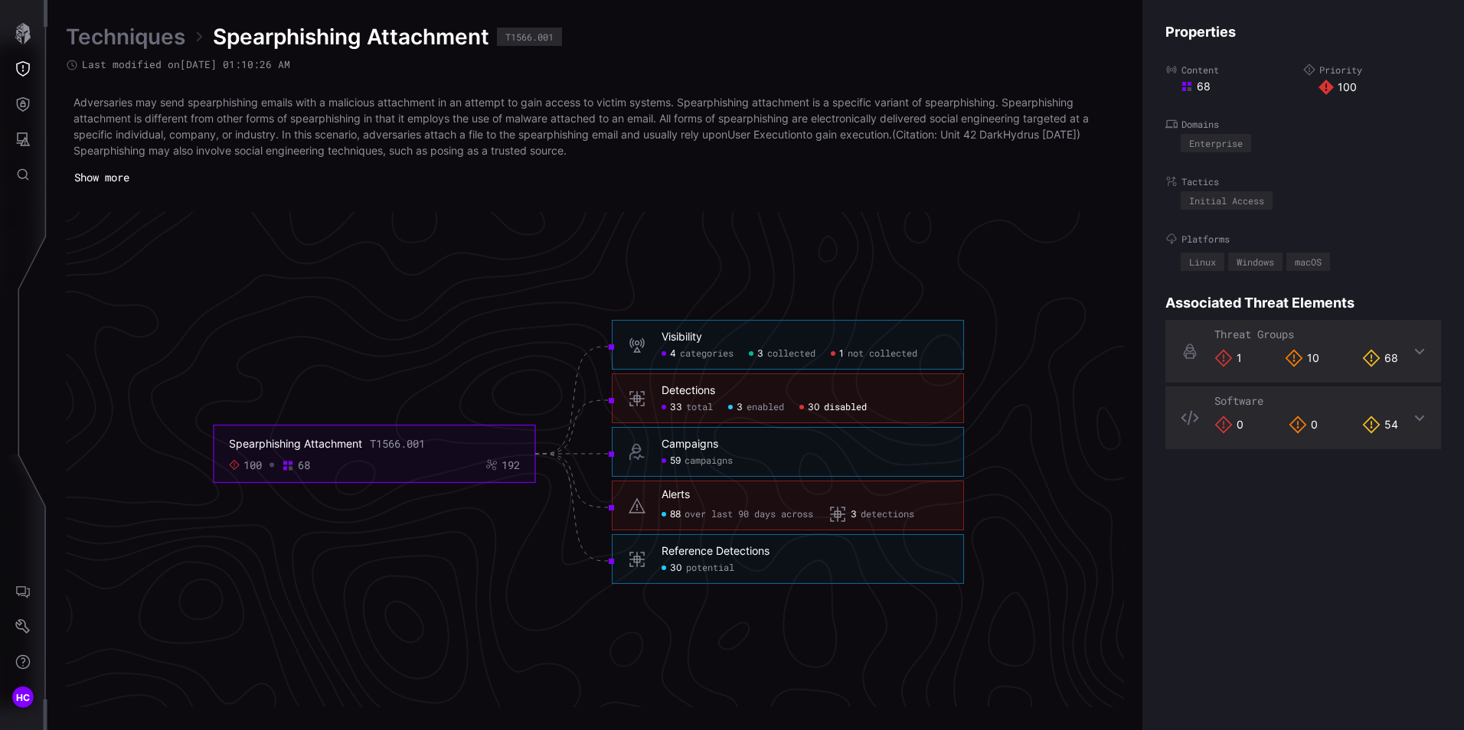
click at [840, 407] on span "disabled" at bounding box center [845, 408] width 43 height 12
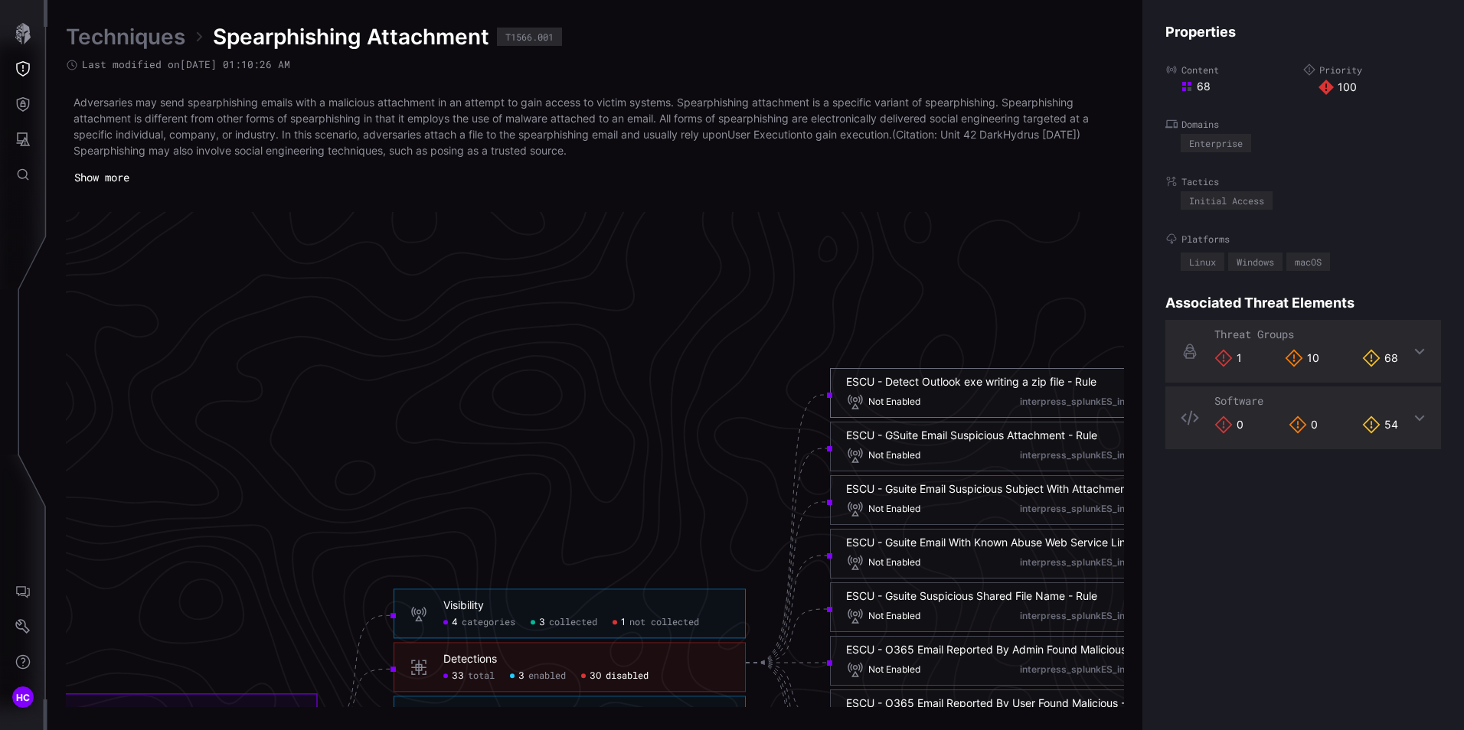
scroll to position [2974, 626]
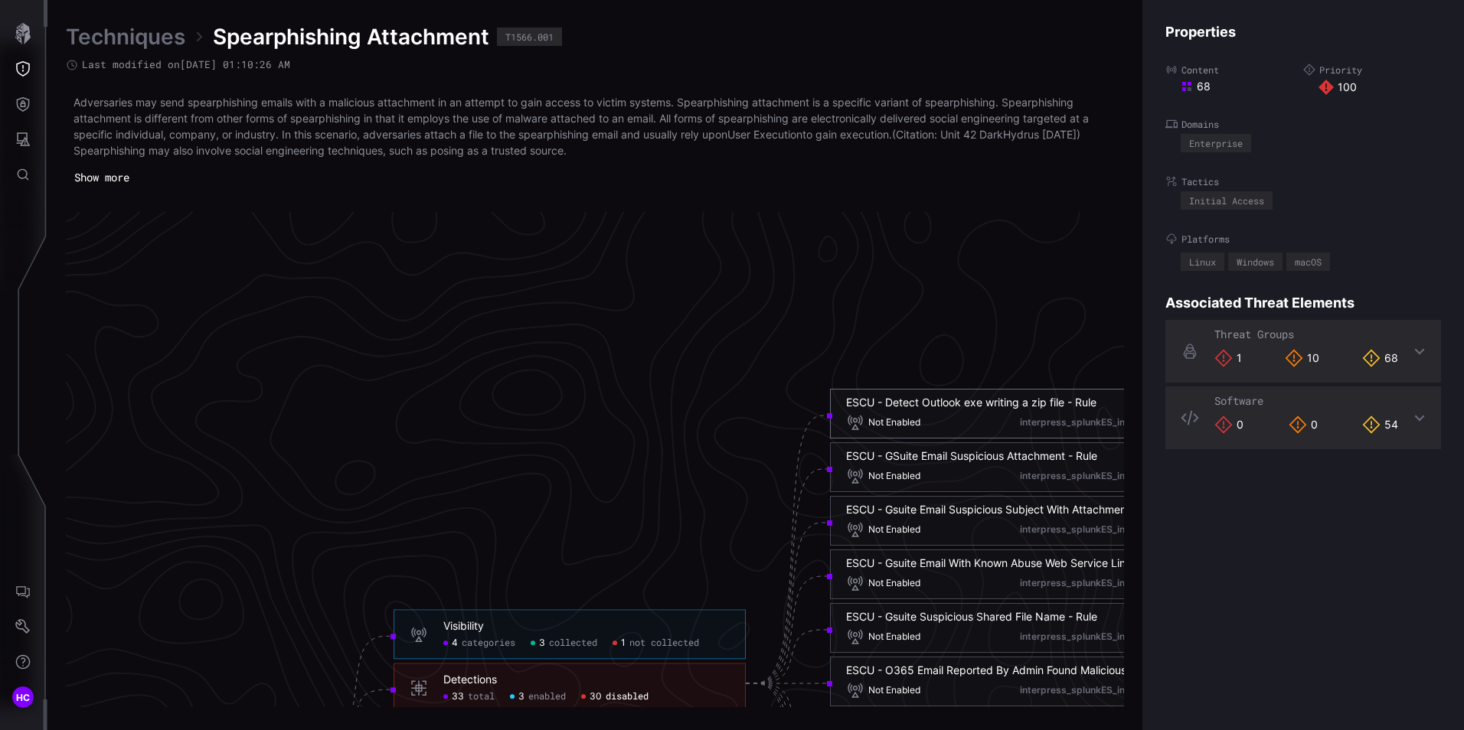
click at [907, 401] on div "ESCU - Detect Outlook exe writing a zip file - Rule" at bounding box center [971, 403] width 250 height 14
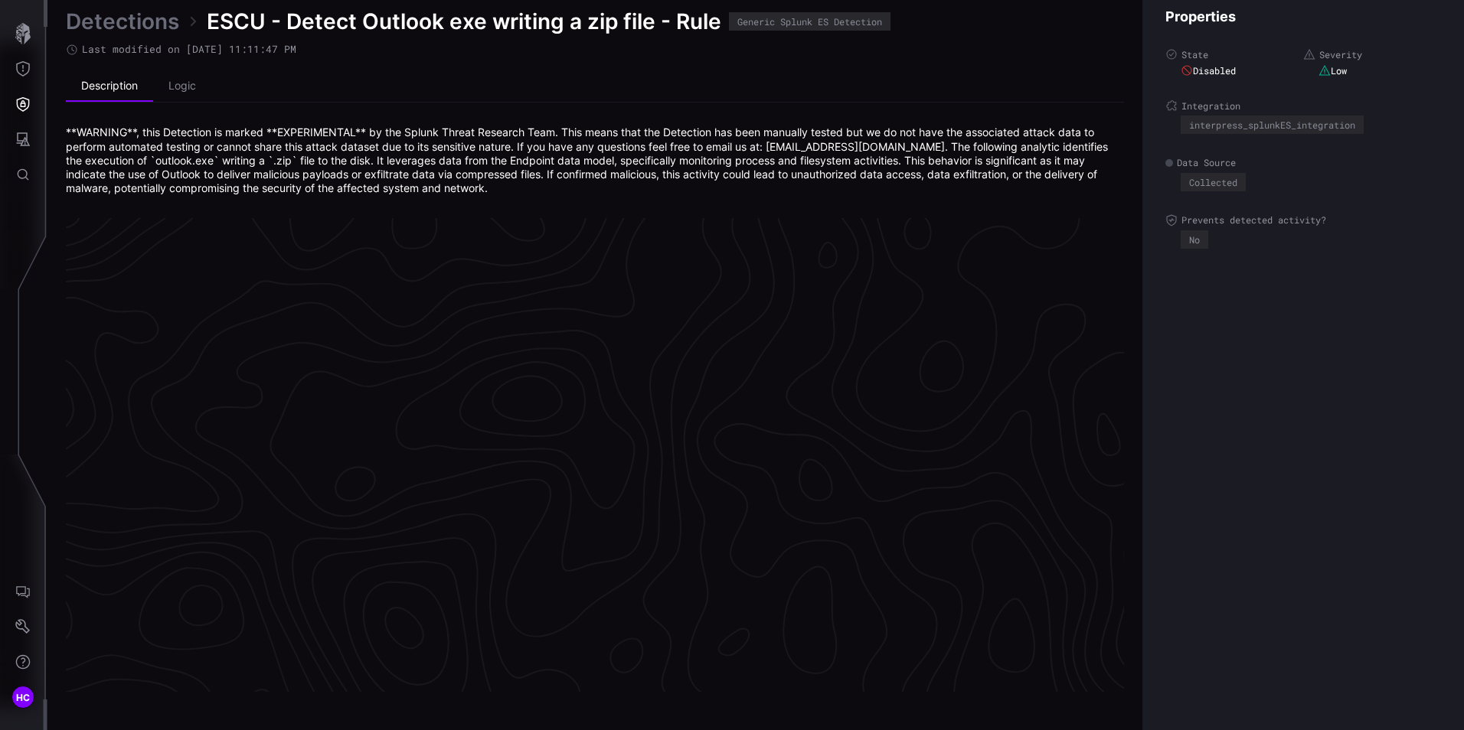
scroll to position [3214, 626]
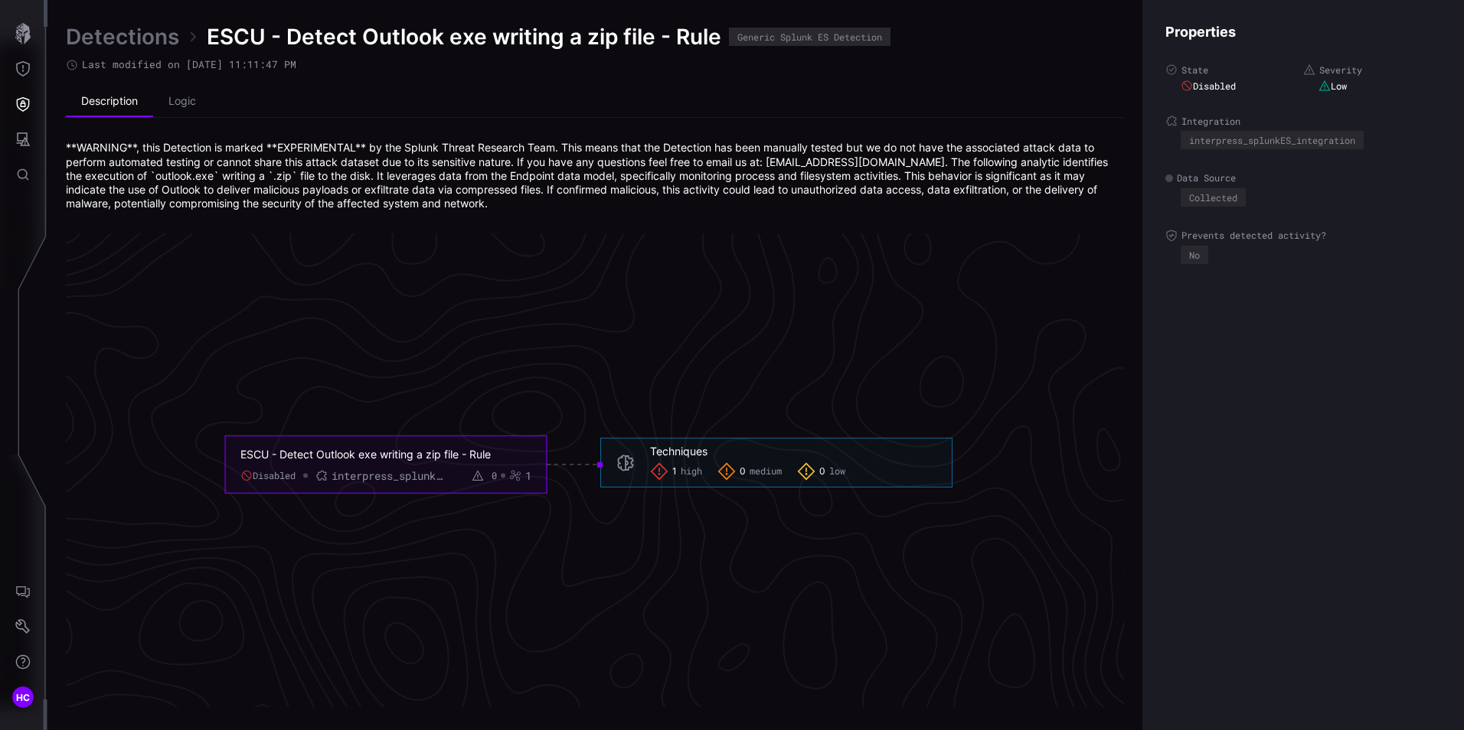
click at [358, 472] on div "interpress_splunkES_integration" at bounding box center [389, 476] width 115 height 14
click at [476, 473] on icon at bounding box center [477, 476] width 11 height 11
click at [689, 473] on span "high" at bounding box center [691, 472] width 21 height 12
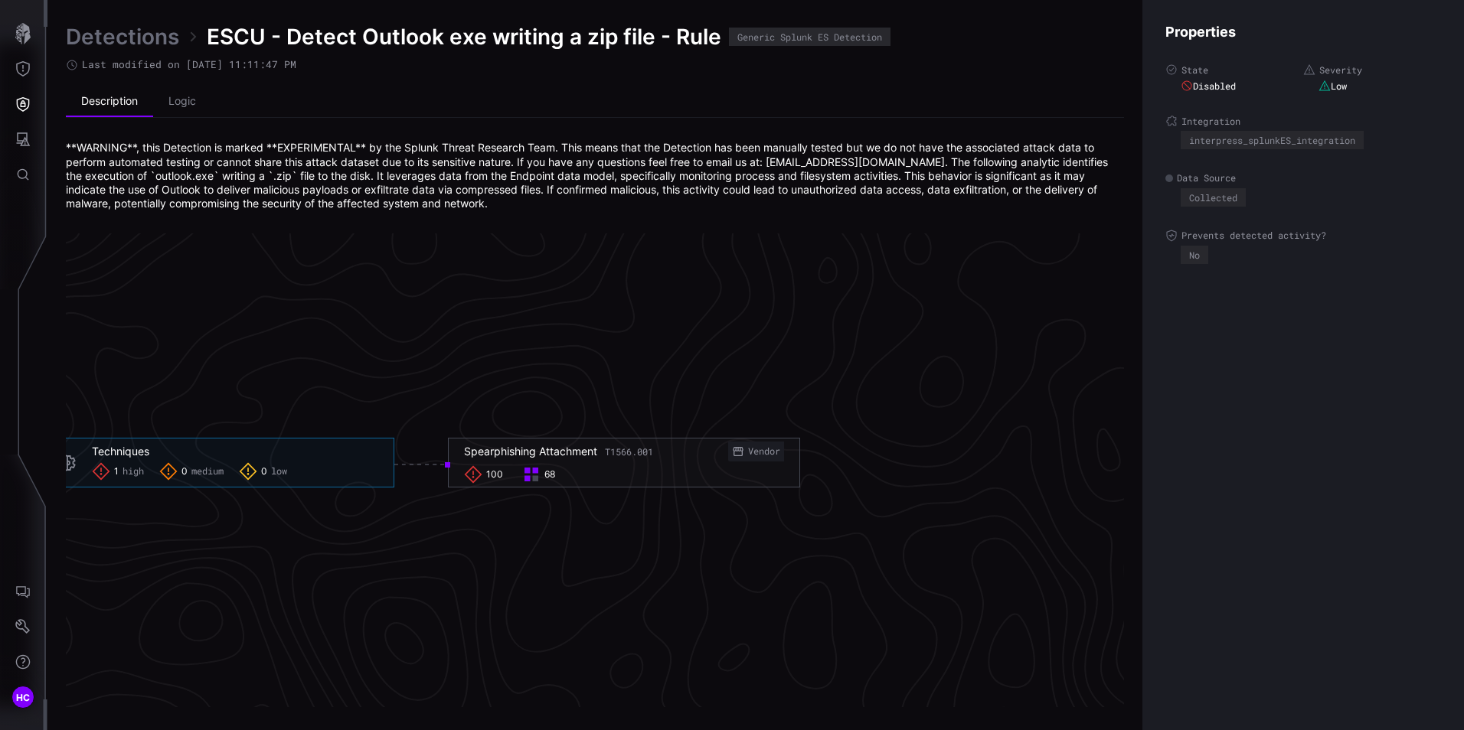
scroll to position [3214, 1008]
click at [734, 453] on div "Vendor" at bounding box center [737, 452] width 32 height 12
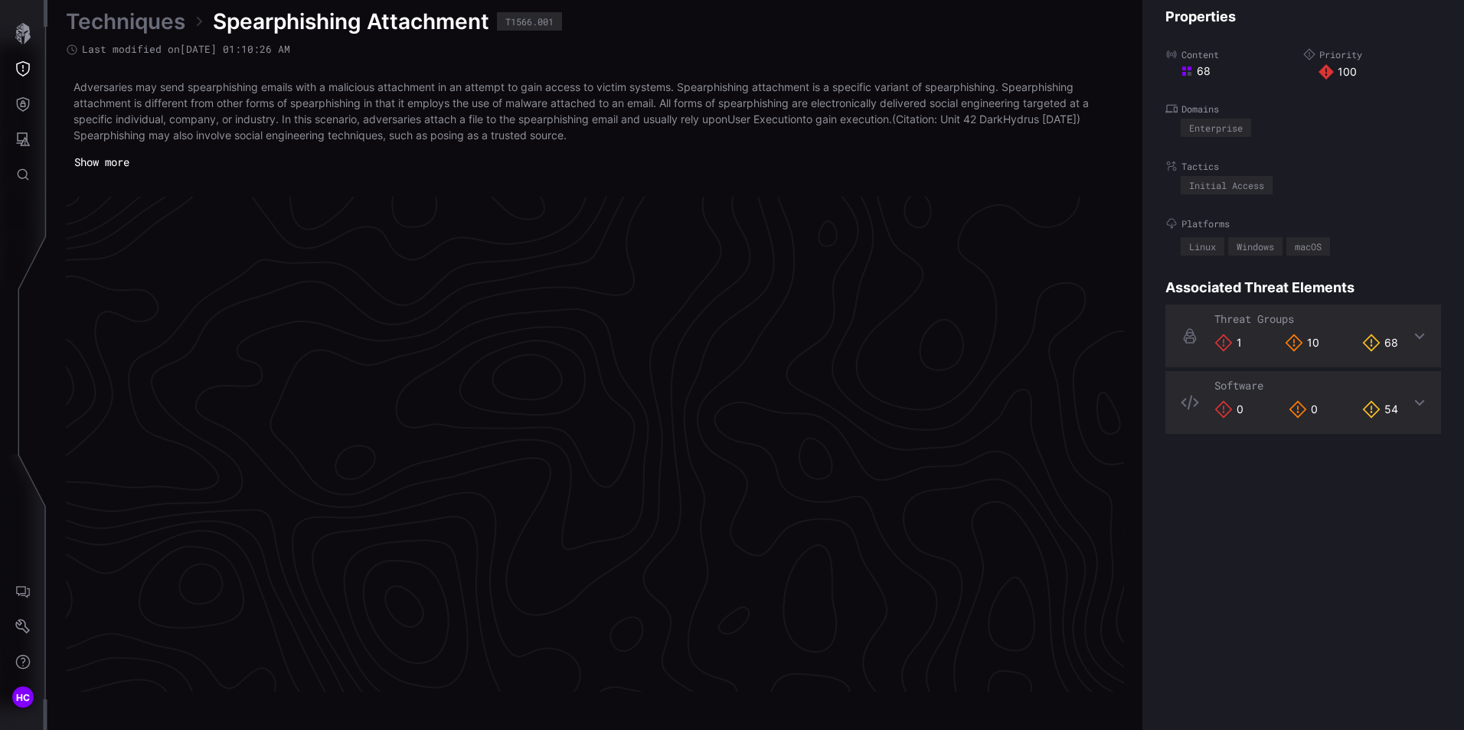
scroll to position [3204, 626]
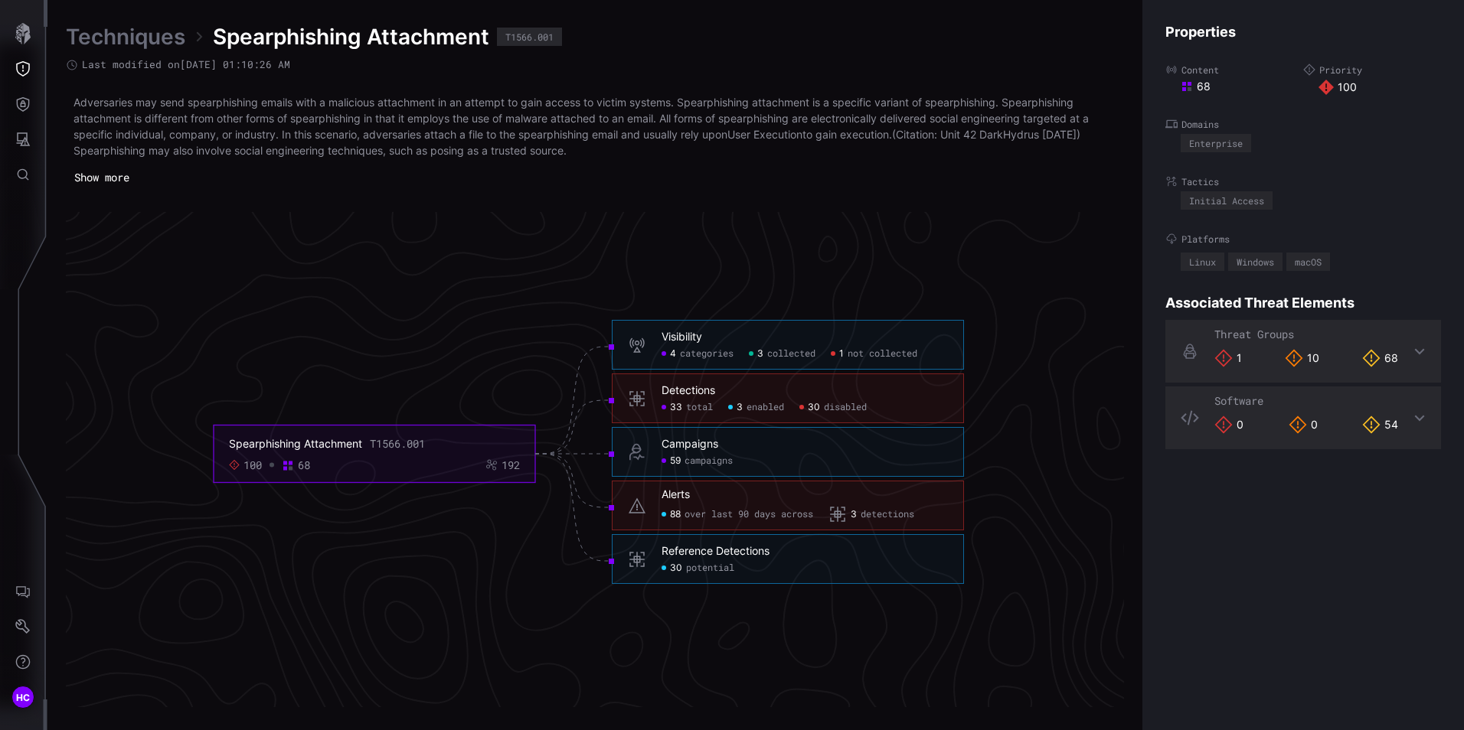
click at [326, 443] on div "Spearphishing Attachment" at bounding box center [295, 444] width 133 height 14
drag, startPoint x: 248, startPoint y: 466, endPoint x: 256, endPoint y: 465, distance: 7.7
click at [251, 466] on div "100" at bounding box center [252, 466] width 18 height 14
click at [292, 460] on icon at bounding box center [288, 466] width 12 height 12
click at [307, 464] on div "68" at bounding box center [304, 466] width 12 height 14
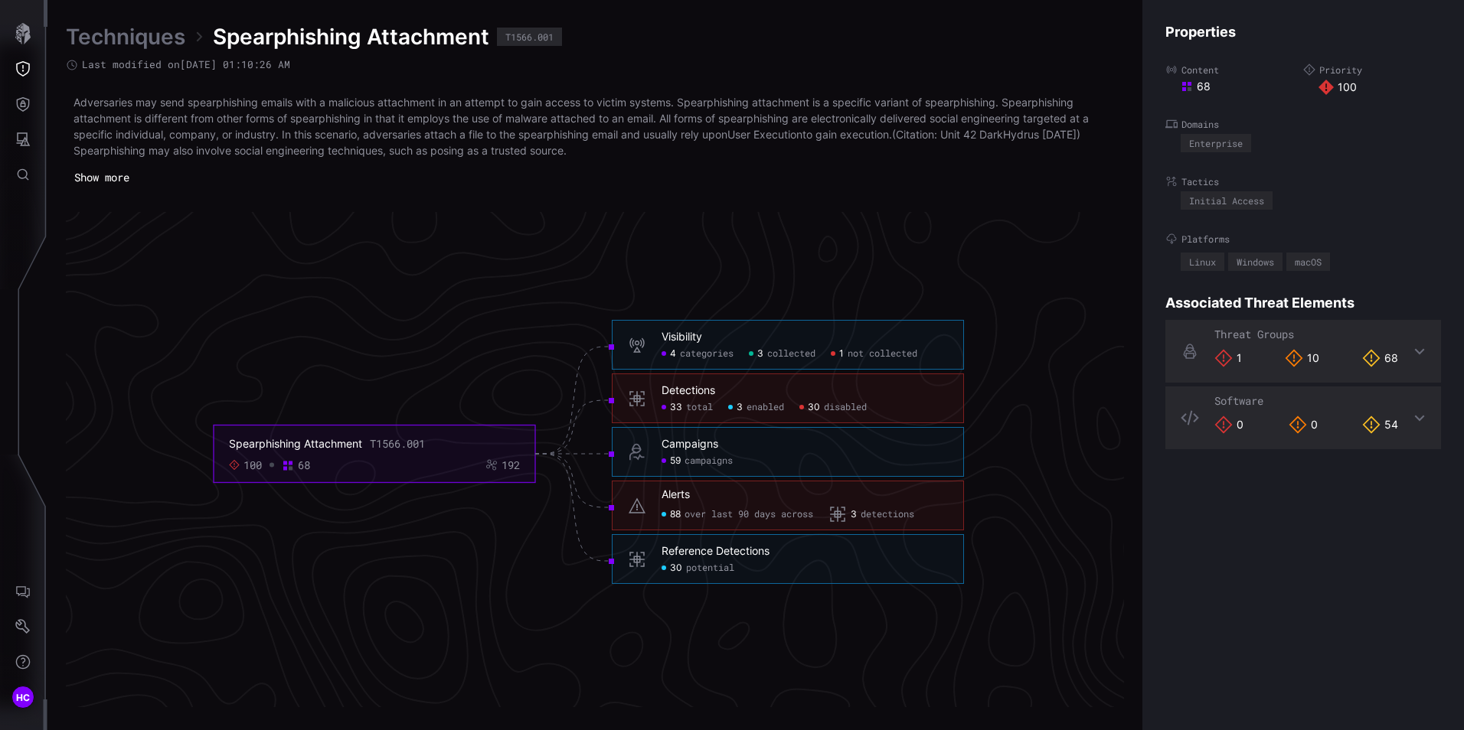
click at [702, 390] on div "Detections" at bounding box center [689, 391] width 54 height 14
click at [703, 405] on span "total" at bounding box center [699, 408] width 27 height 12
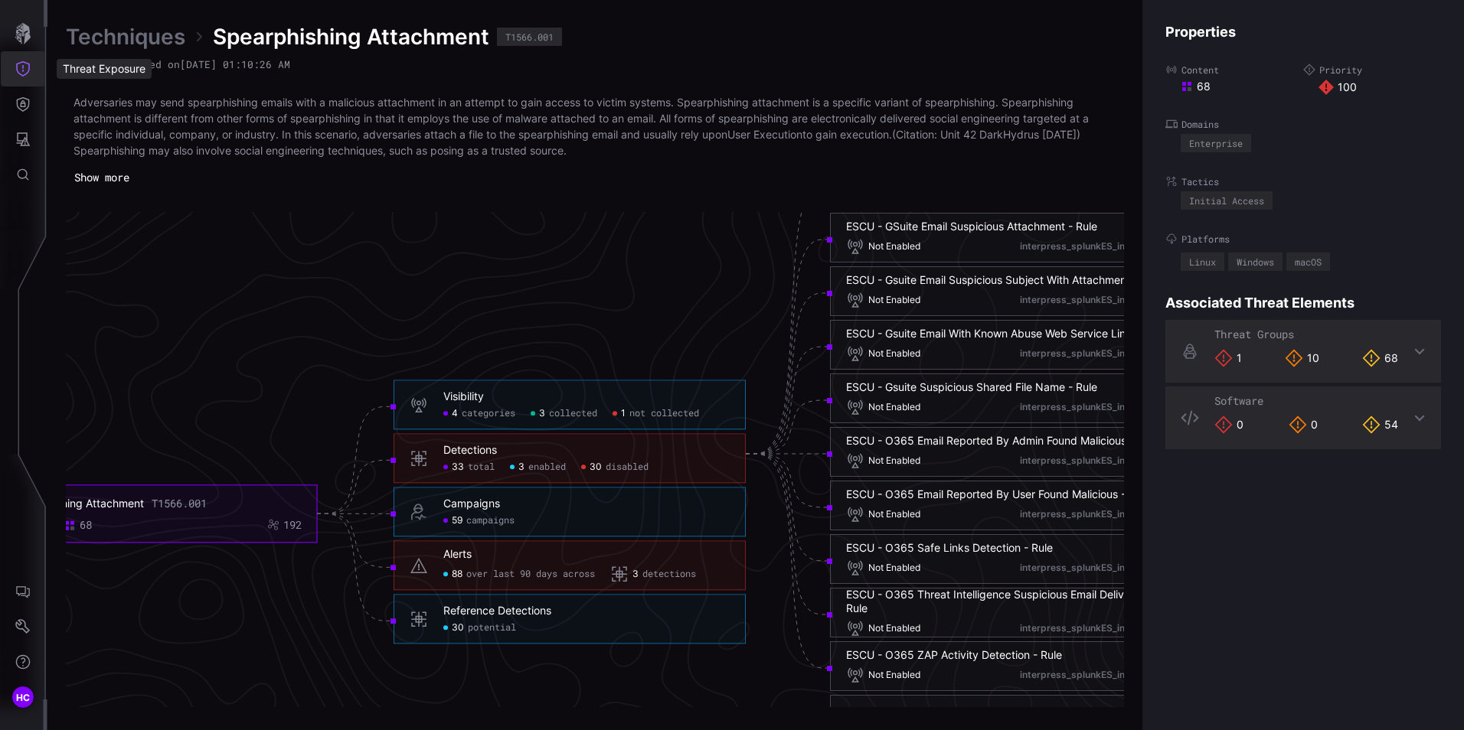
click at [27, 70] on icon "Threat Exposure" at bounding box center [22, 68] width 15 height 15
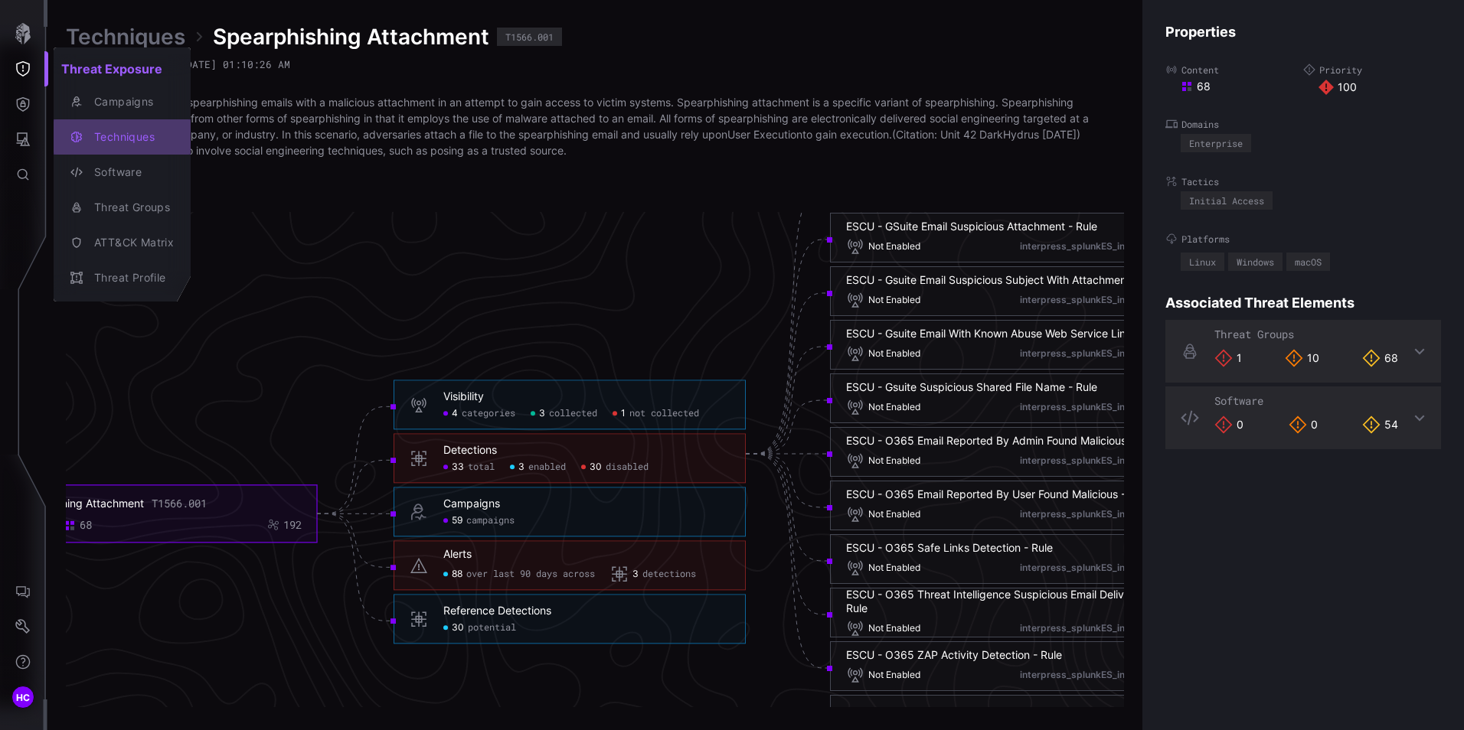
click at [111, 135] on div "Techniques" at bounding box center [130, 137] width 87 height 19
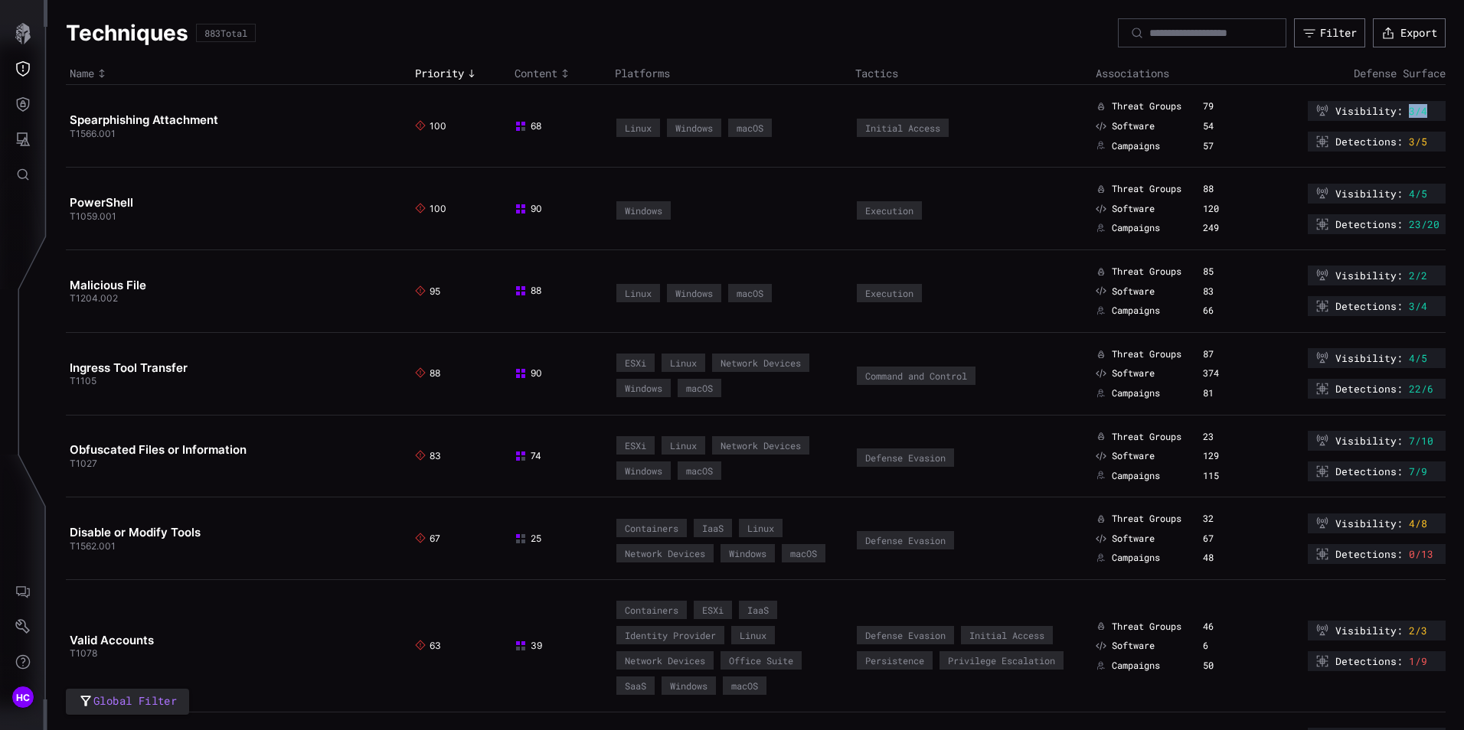
drag, startPoint x: 1413, startPoint y: 112, endPoint x: 1398, endPoint y: 111, distance: 15.3
click at [1398, 111] on div "Visibility : 3/4" at bounding box center [1377, 111] width 138 height 20
click at [1409, 111] on span "3/4" at bounding box center [1418, 111] width 18 height 12
click at [1409, 110] on span "3/4" at bounding box center [1418, 111] width 18 height 12
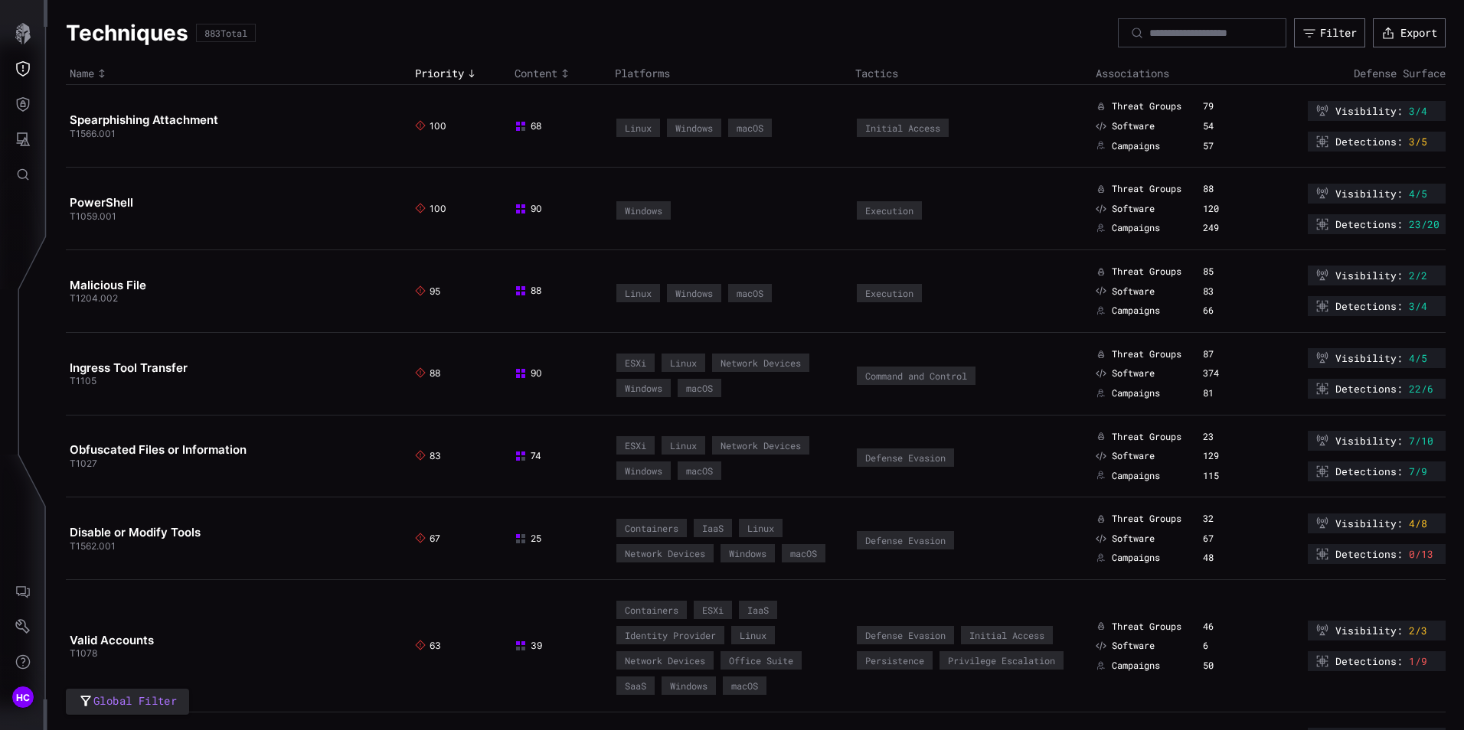
drag, startPoint x: 1403, startPoint y: 110, endPoint x: 1406, endPoint y: 139, distance: 29.3
click at [1409, 139] on span "3/5" at bounding box center [1418, 142] width 18 height 12
click at [117, 282] on link "Malicious File" at bounding box center [108, 285] width 77 height 15
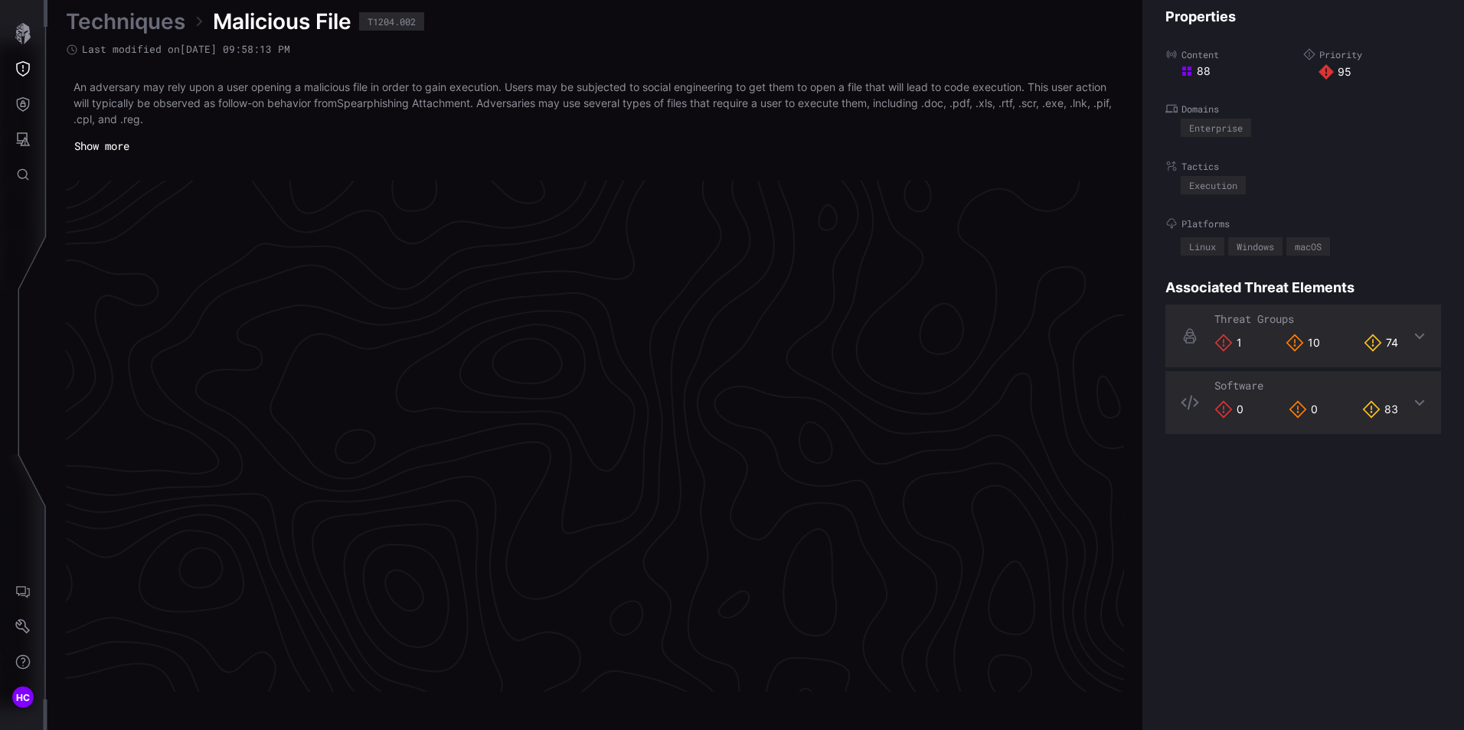
scroll to position [3196, 626]
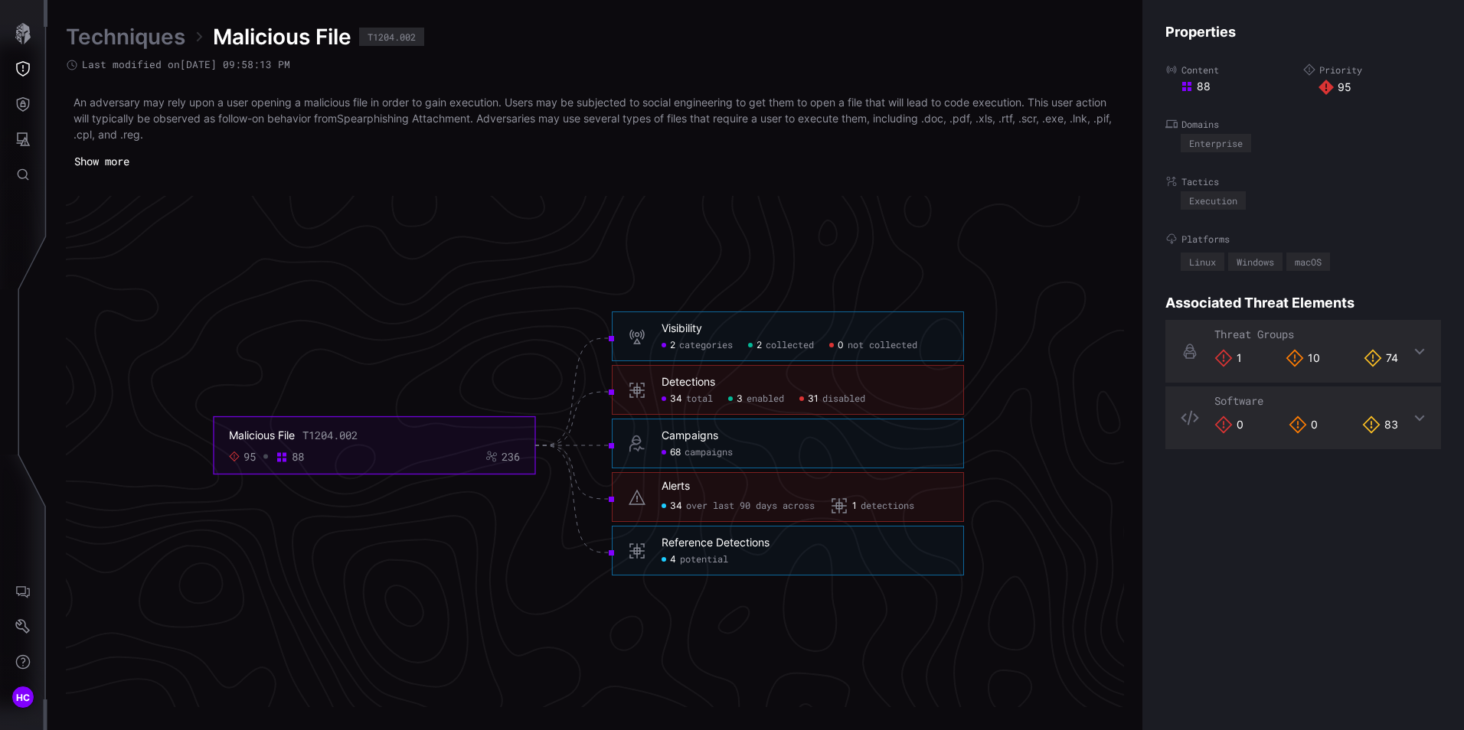
click at [840, 399] on span "disabled" at bounding box center [843, 400] width 43 height 12
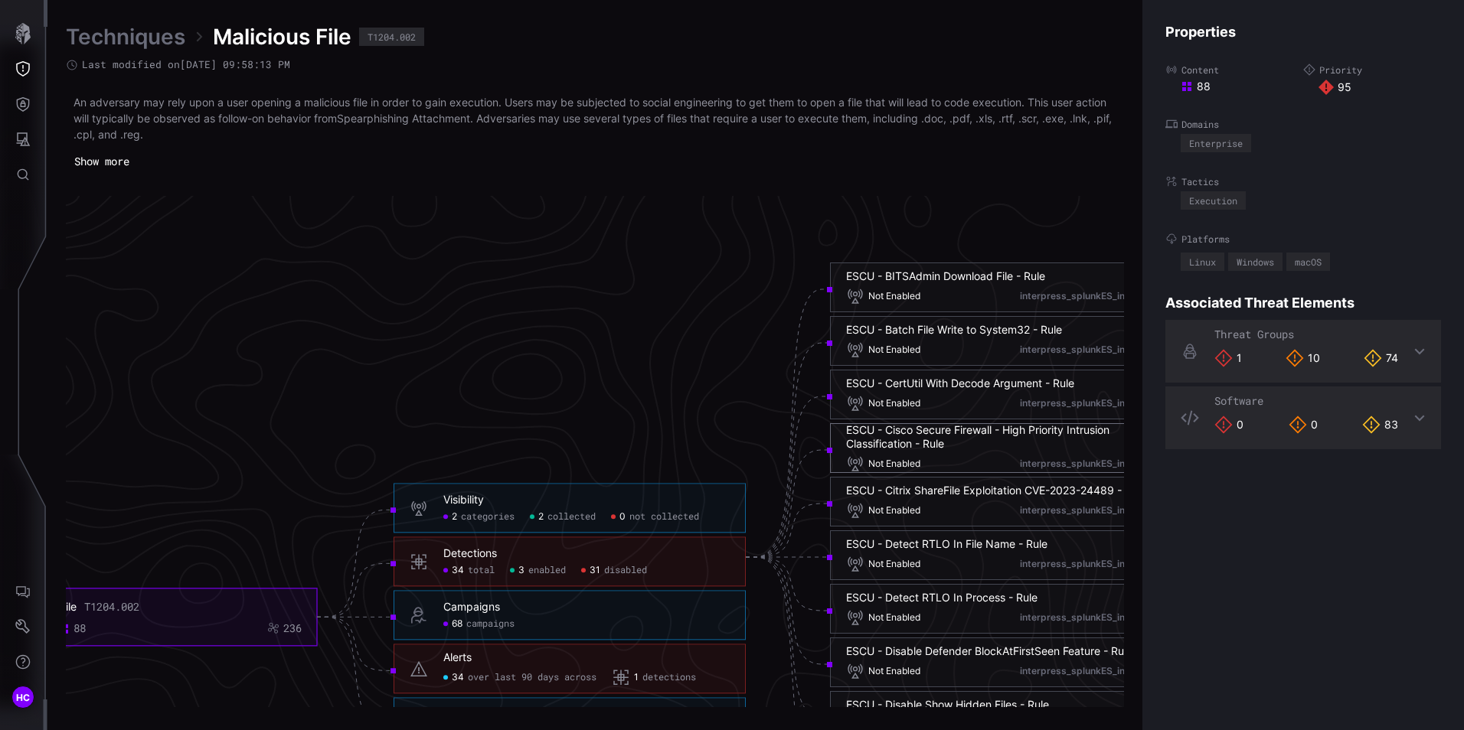
scroll to position [3273, 626]
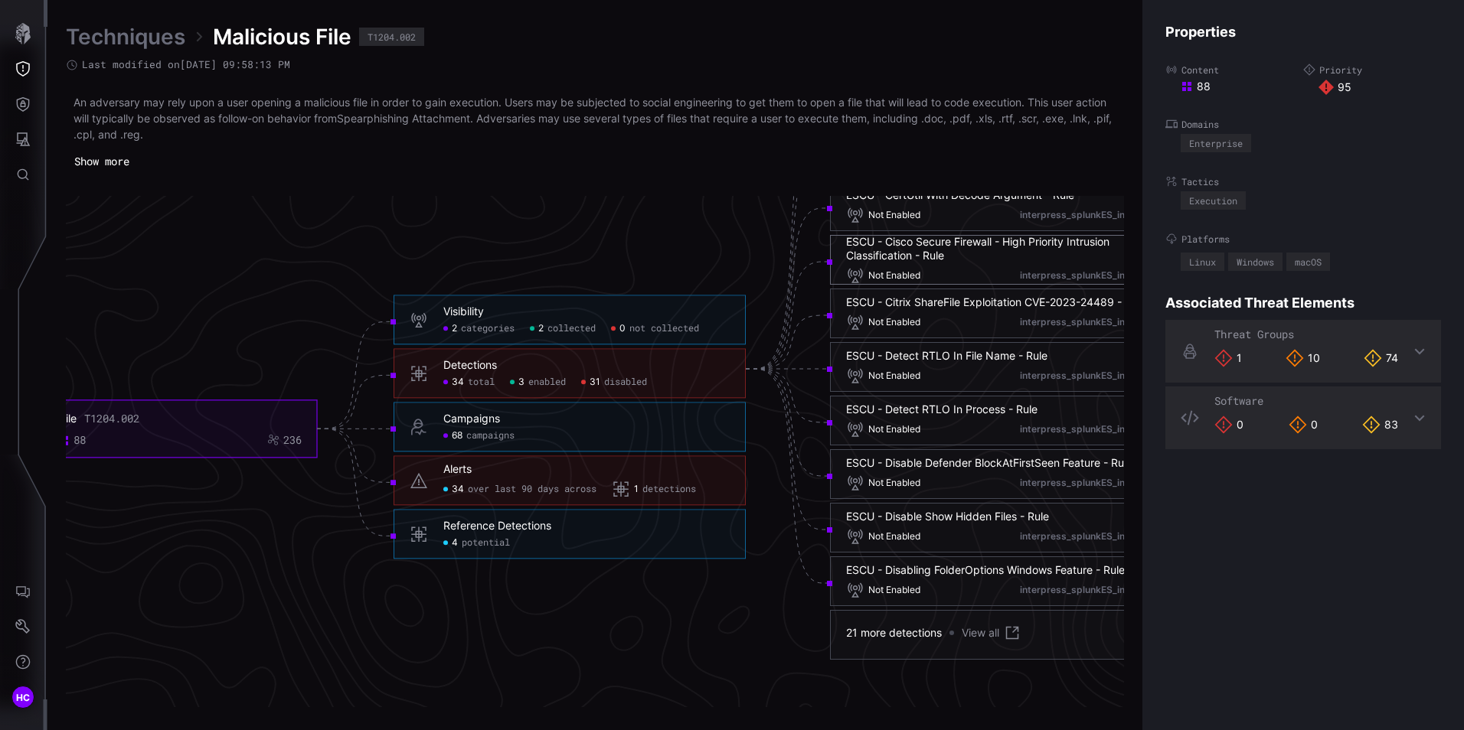
click at [925, 462] on div "ESCU - Disable Defender BlockAtFirstSeen Feature - Rule" at bounding box center [989, 463] width 286 height 14
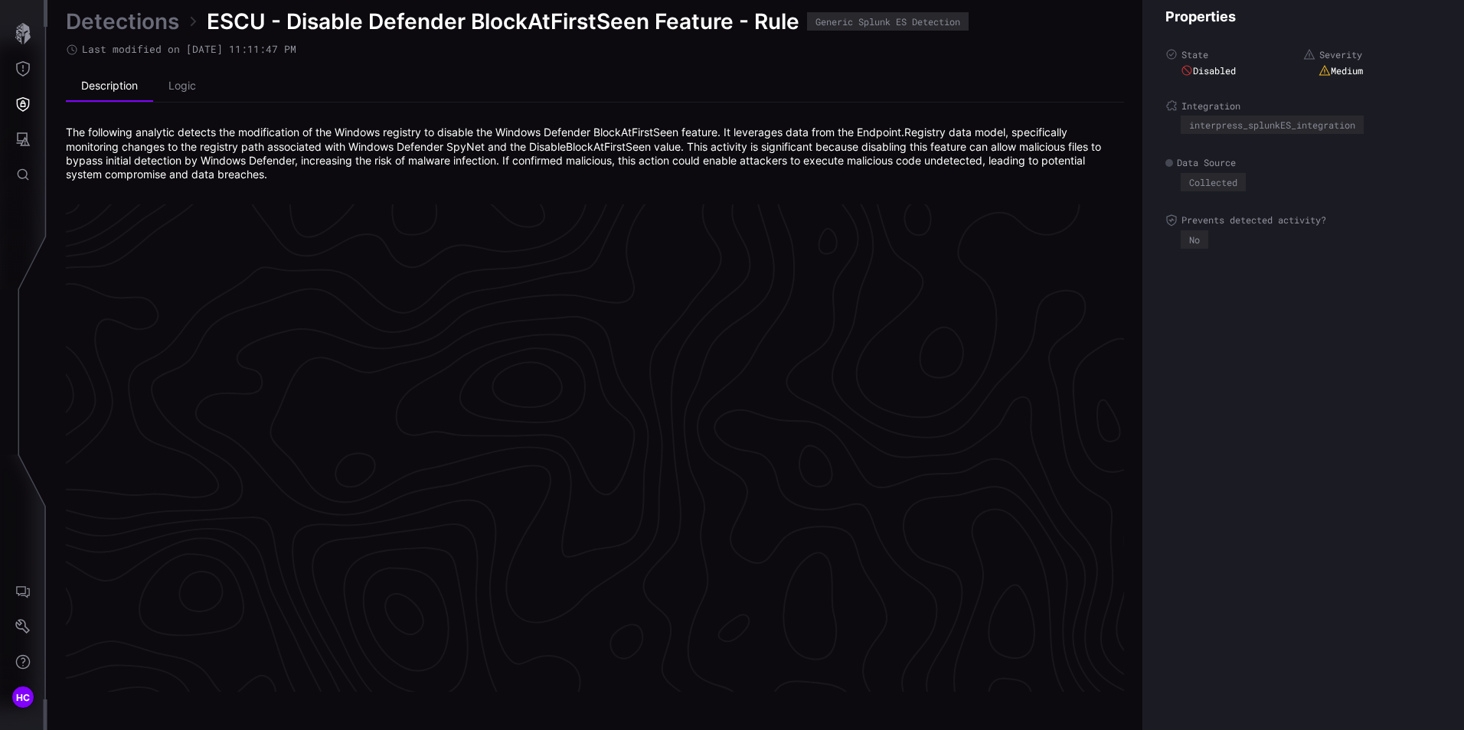
scroll to position [3208, 626]
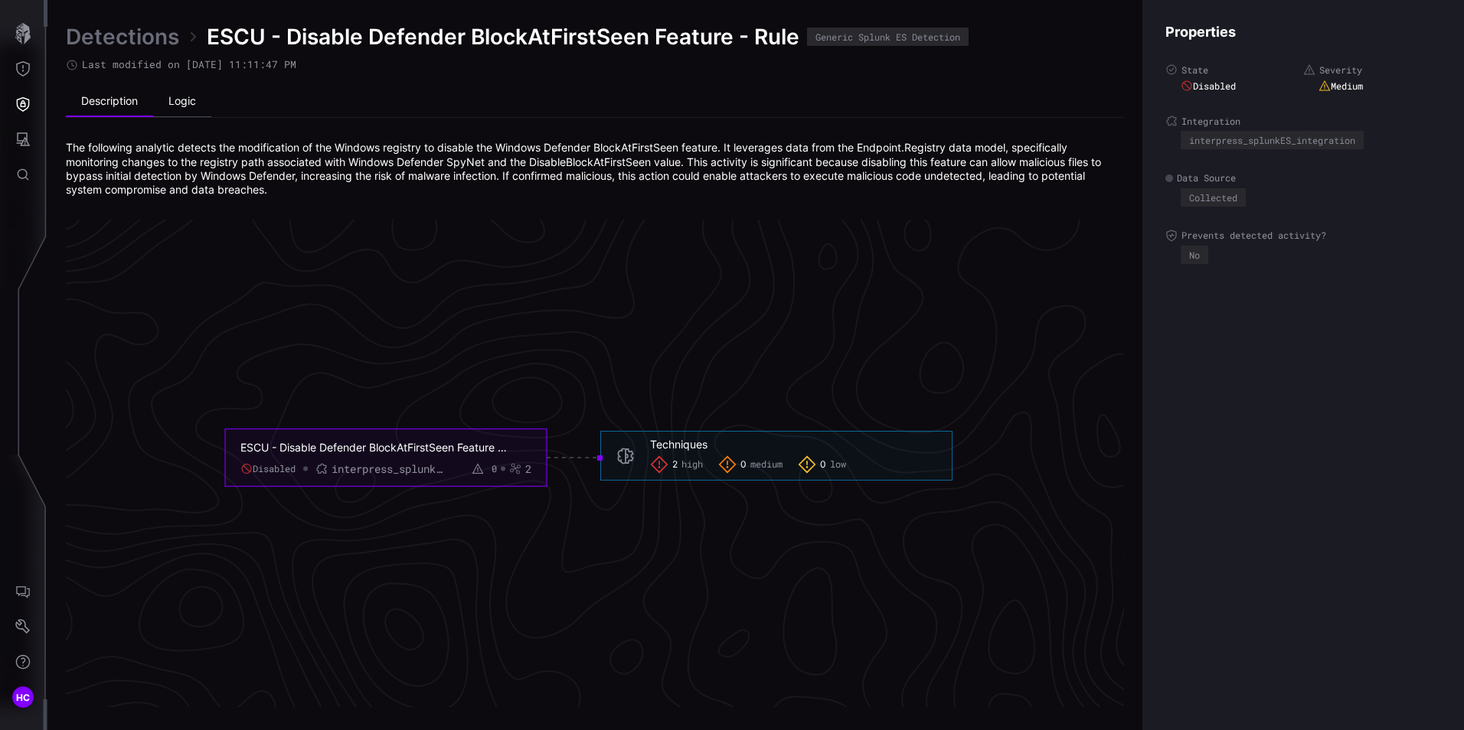
click at [181, 106] on li "Logic" at bounding box center [182, 102] width 58 height 31
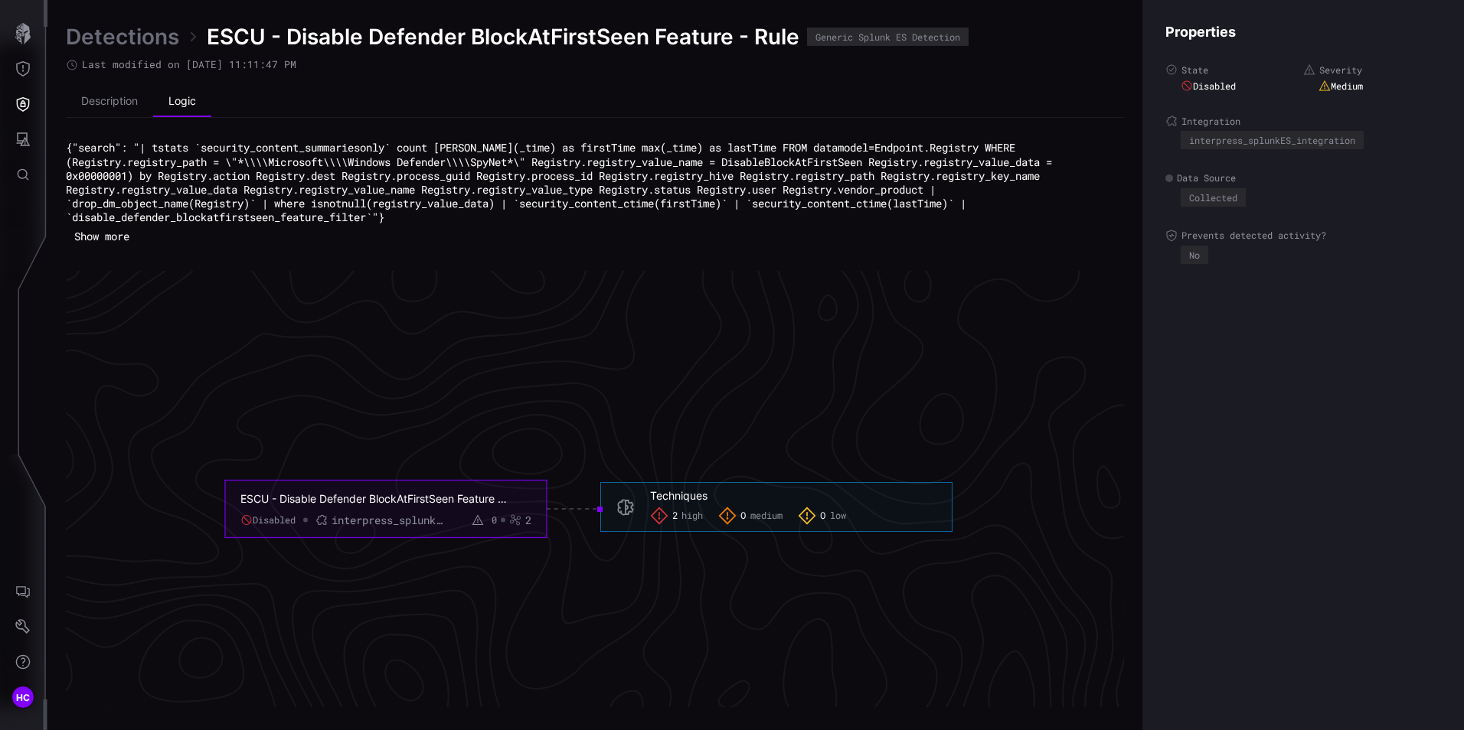
click at [123, 358] on icon "ESCU - Disable Defender BlockAtFirstSeen Feature - Rule Disabled interpress_spl…" at bounding box center [588, 509] width 2297 height 6891
